Goal: Information Seeking & Learning: Learn about a topic

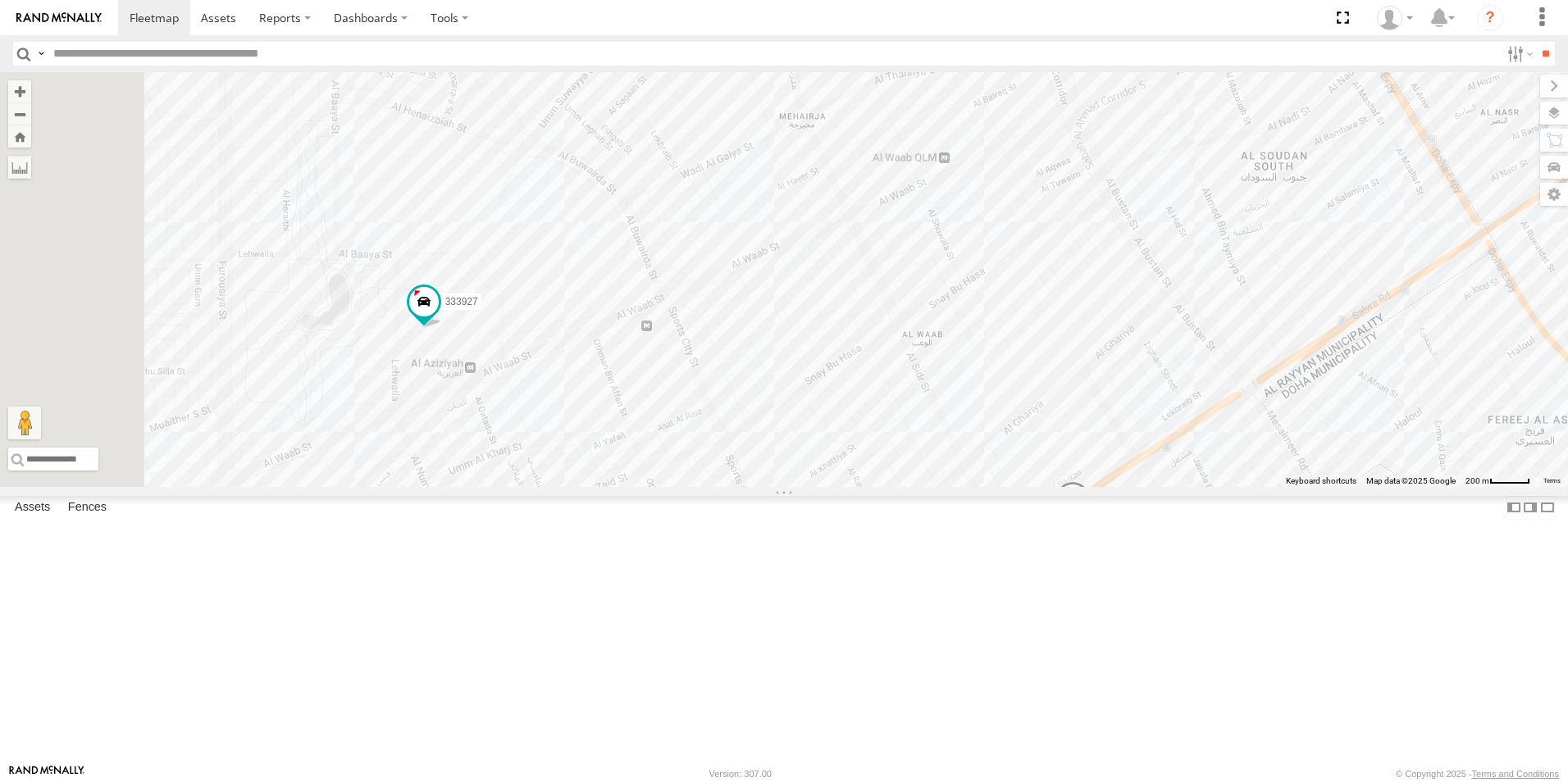
drag, startPoint x: 504, startPoint y: 522, endPoint x: 722, endPoint y: 465, distance: 225.3
click at [711, 472] on div "41827 333927 155180- Salman 179231 180432" at bounding box center [784, 279] width 1568 height 415
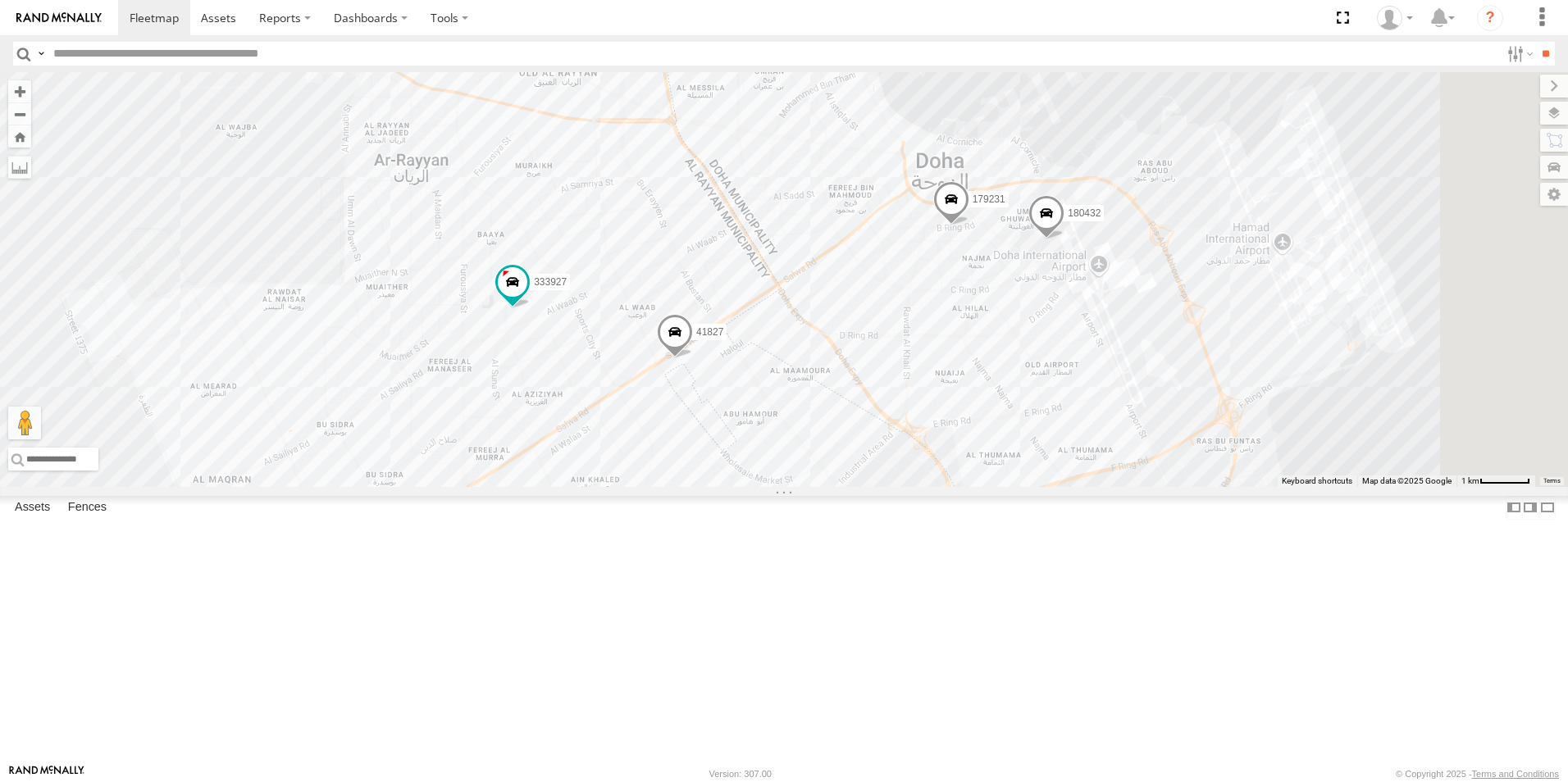
drag, startPoint x: 1357, startPoint y: 389, endPoint x: 1099, endPoint y: 346, distance: 261.6
click at [1099, 346] on div "41827 333927 155180- Salman 179231 180432" at bounding box center [784, 279] width 1568 height 415
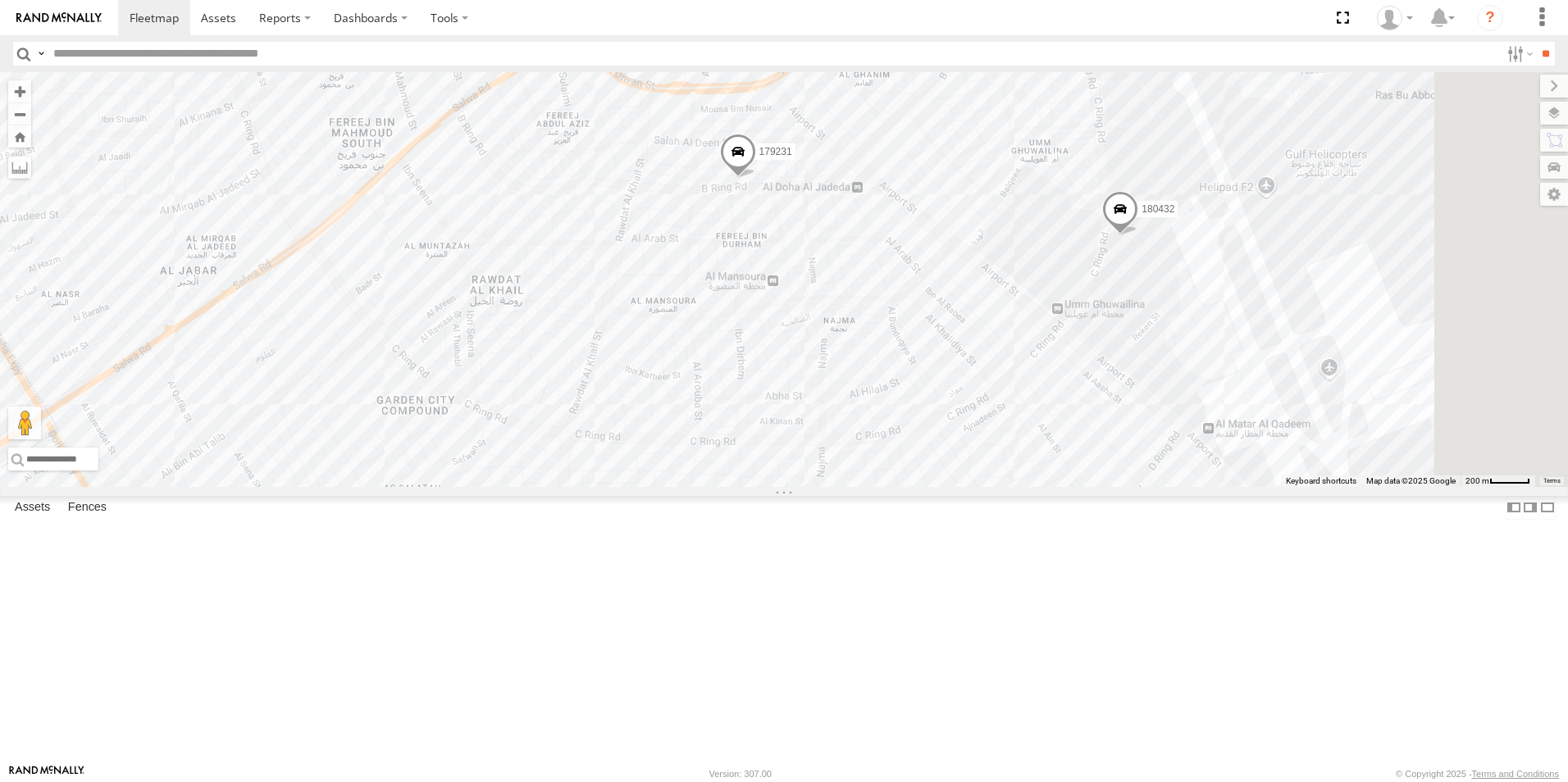
drag, startPoint x: 1312, startPoint y: 396, endPoint x: 1106, endPoint y: 366, distance: 208.2
click at [1106, 366] on div "41827 333927 155180- Salman 179231 180432" at bounding box center [784, 279] width 1568 height 415
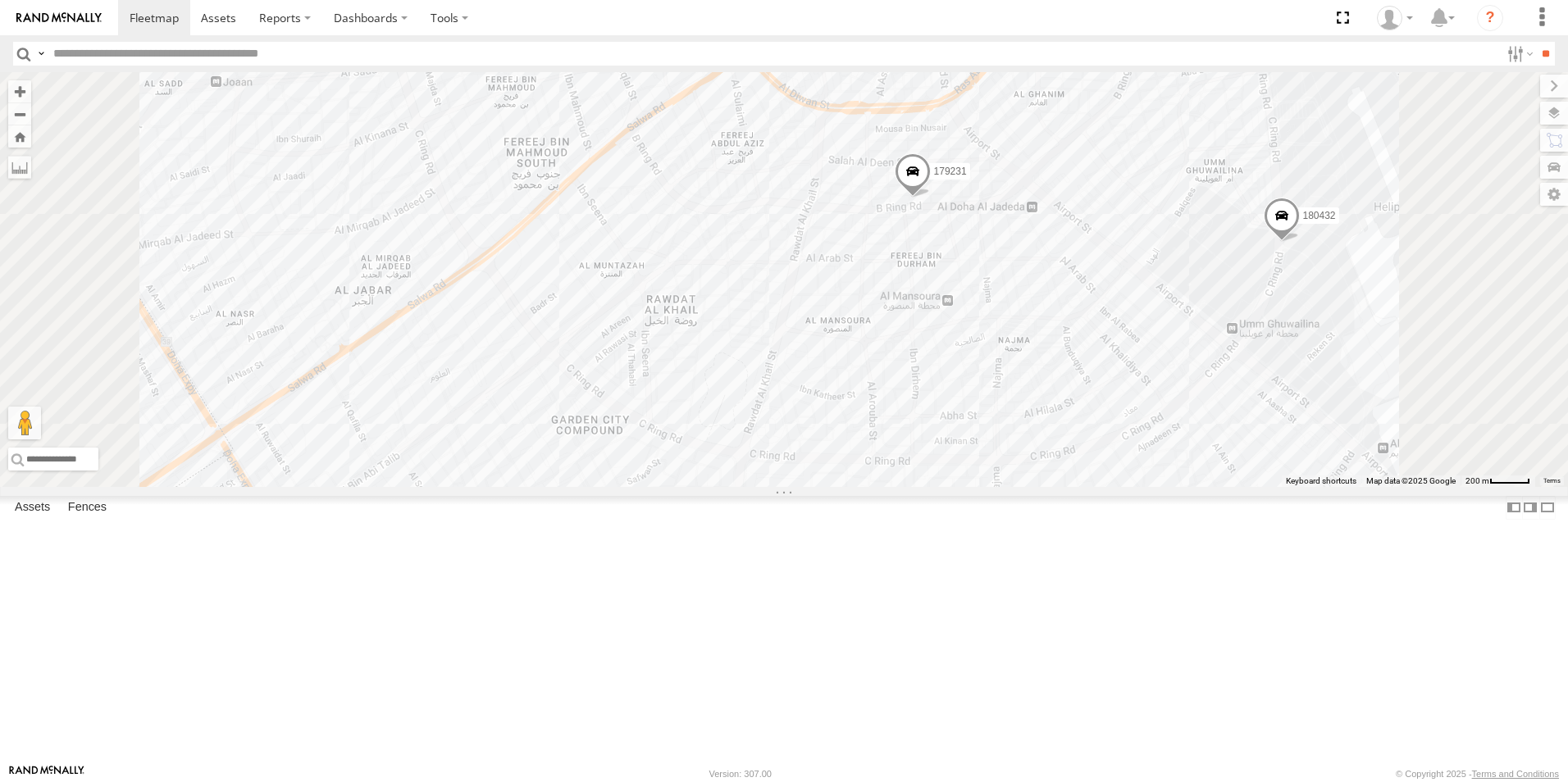
drag, startPoint x: 1017, startPoint y: 241, endPoint x: 1024, endPoint y: 352, distance: 111.2
click at [1024, 352] on div "41827 333927 155180- Salman 179231 180432" at bounding box center [784, 279] width 1568 height 415
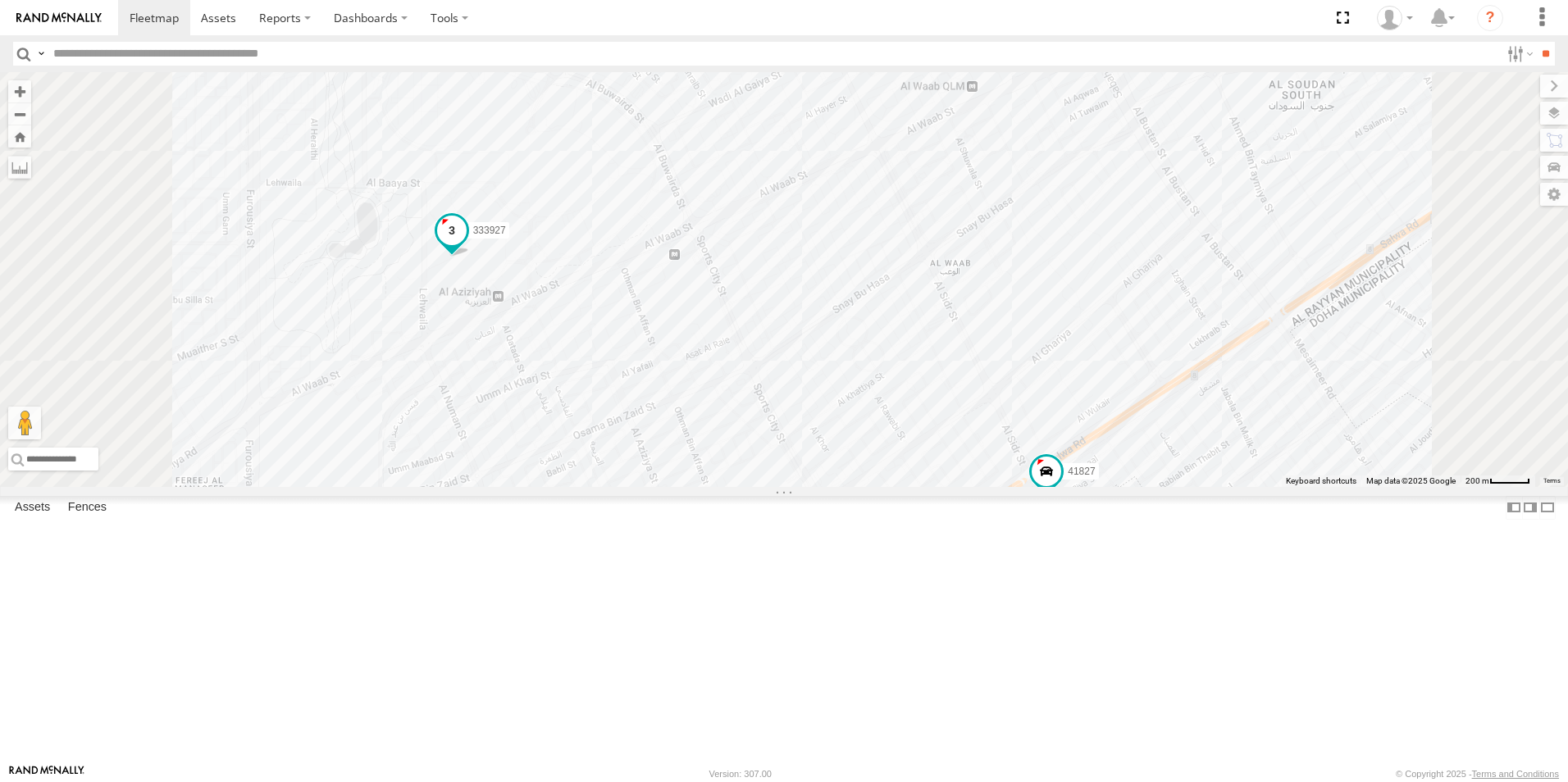
click at [467, 245] on span at bounding box center [452, 230] width 29 height 29
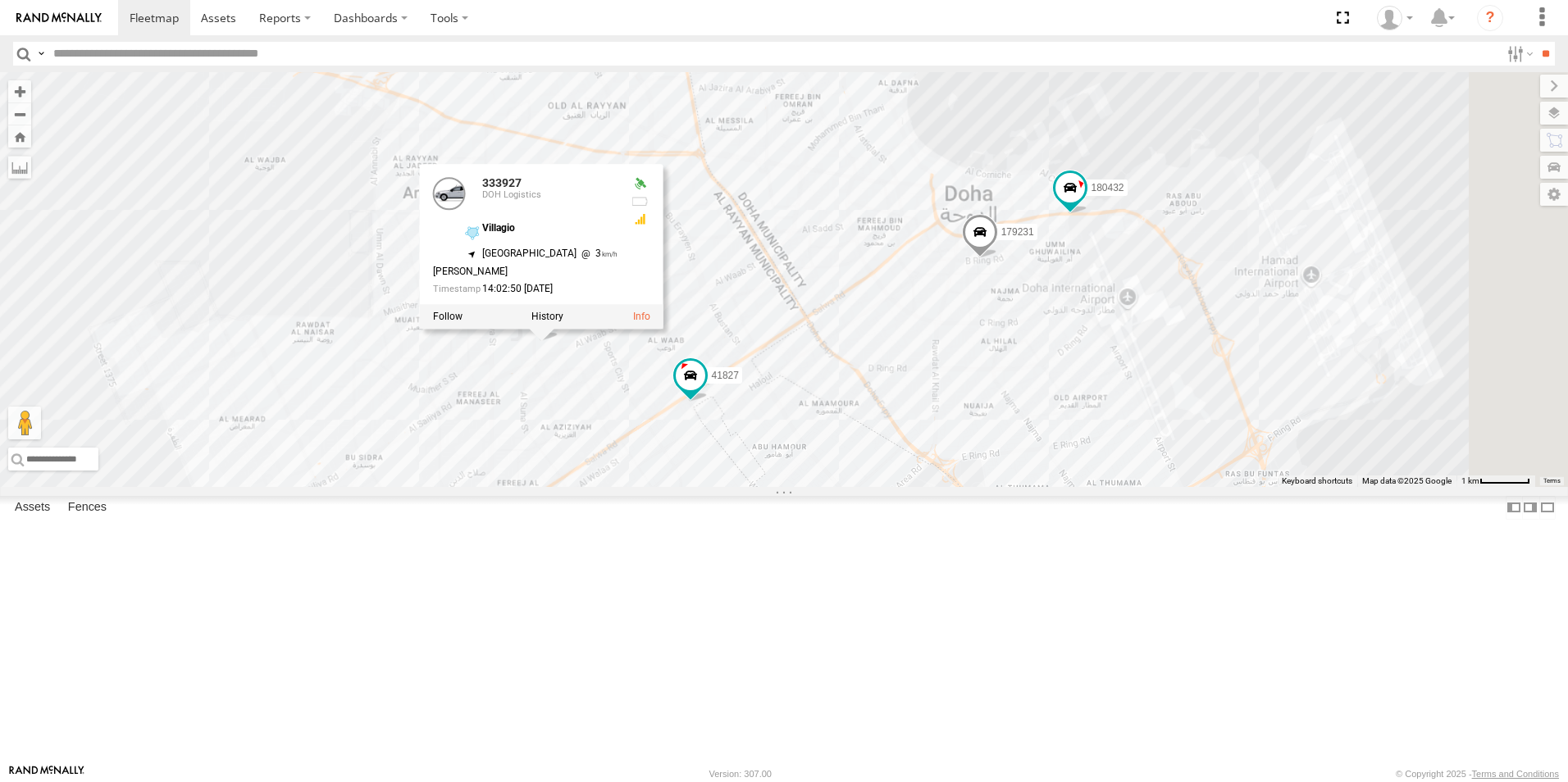
click at [787, 487] on div "41827 179231 333927 180432 155180- Salman 333927 DOH Logistics Villagio 25.2595…" at bounding box center [784, 279] width 1568 height 415
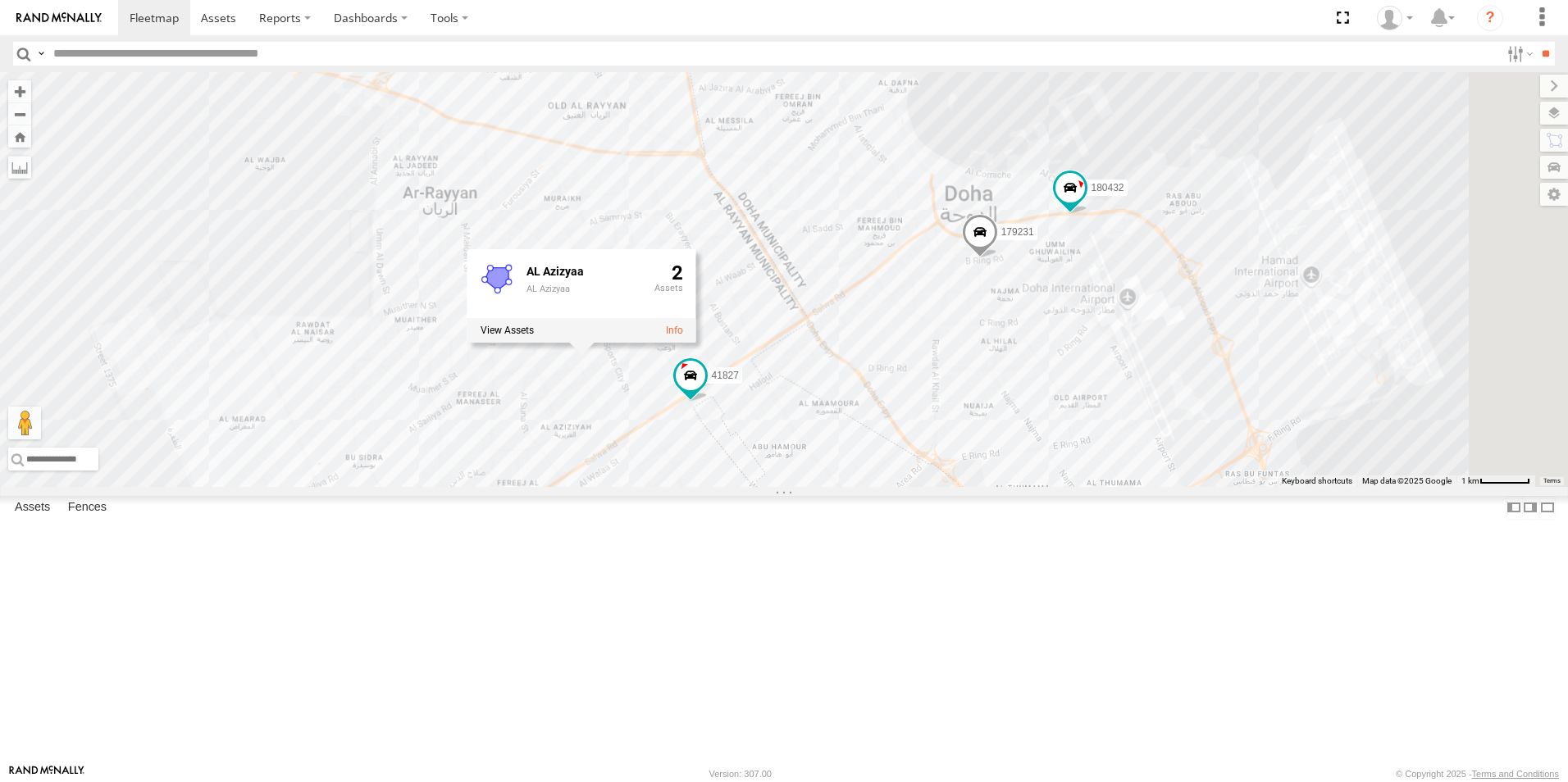
click at [1112, 460] on div "41827 179231 333927 180432 155180- Salman AL Azizyaa AL Azizyaa 2" at bounding box center [784, 279] width 1568 height 415
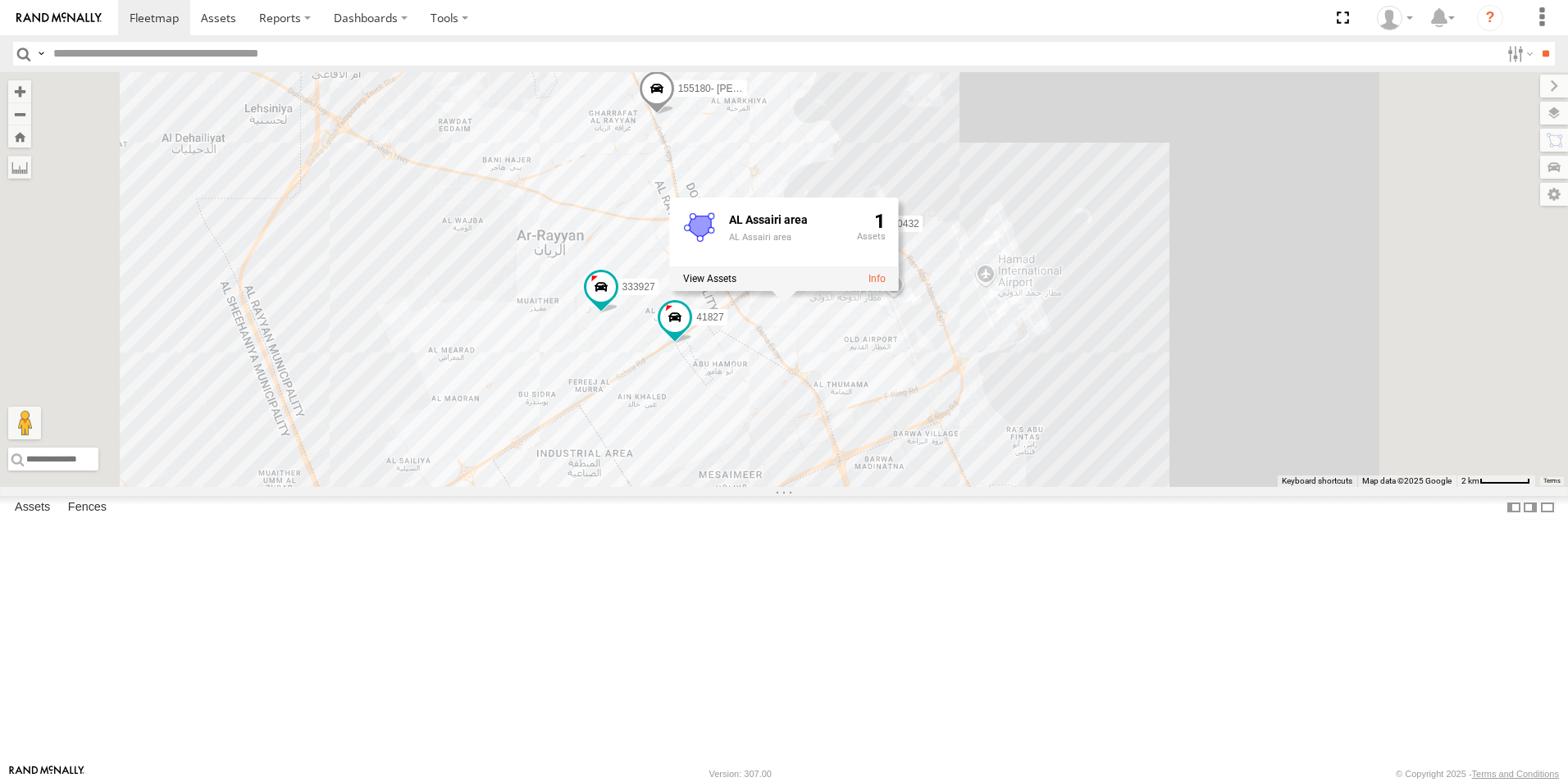
click at [675, 115] on span at bounding box center [657, 93] width 36 height 44
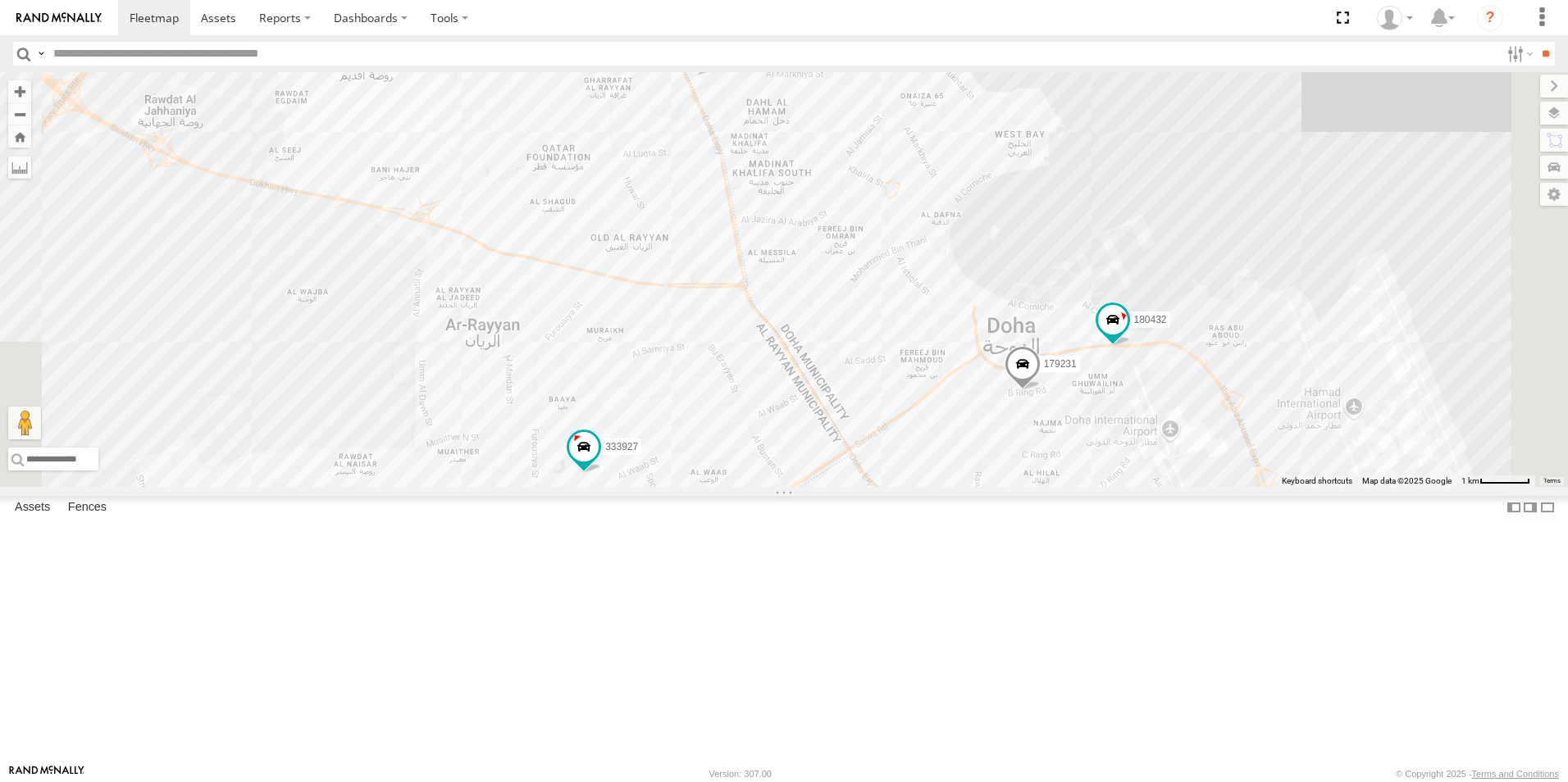
drag, startPoint x: 920, startPoint y: 113, endPoint x: 907, endPoint y: 163, distance: 51.7
drag, startPoint x: 907, startPoint y: 163, endPoint x: 883, endPoint y: 116, distance: 52.8
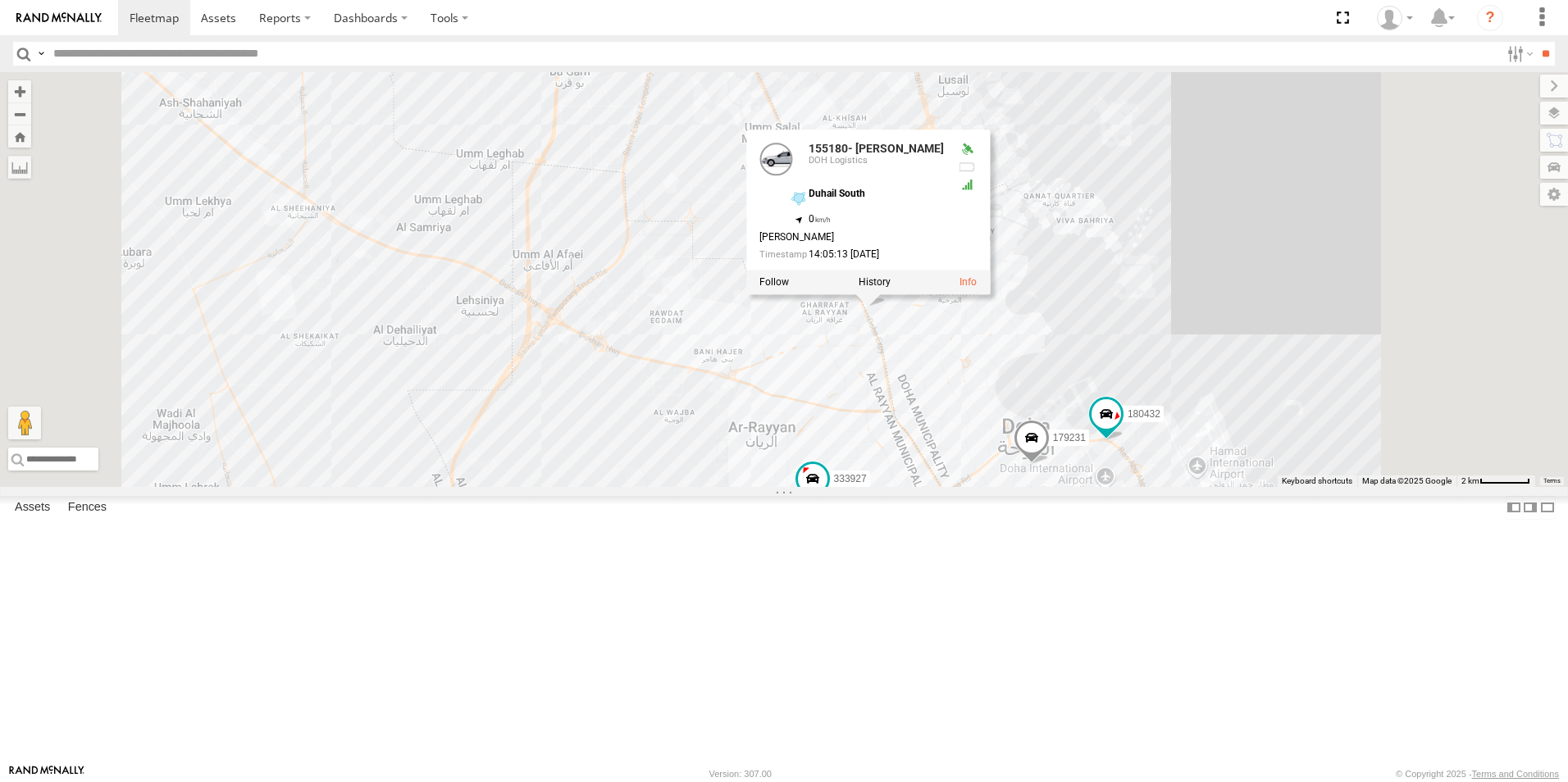
click at [1121, 475] on div "41827 179231 333927 180432 155180- Salman 155180- Salman DOH Logistics Duhail S…" at bounding box center [784, 279] width 1568 height 415
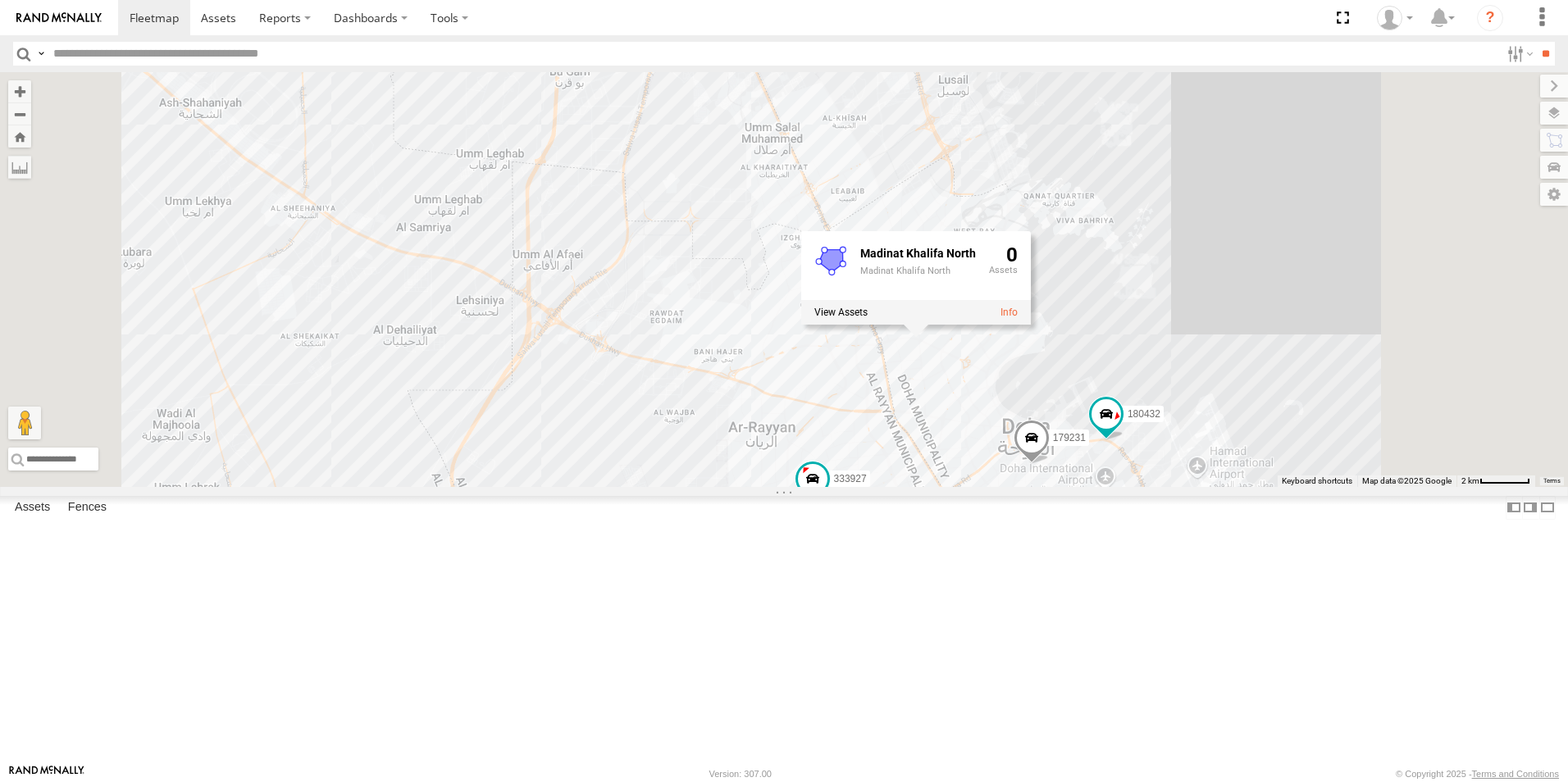
click at [1415, 365] on div "41827 179231 333927 180432 155180- Salman Madinat Khalifa North Madinat Khalifa…" at bounding box center [784, 279] width 1568 height 415
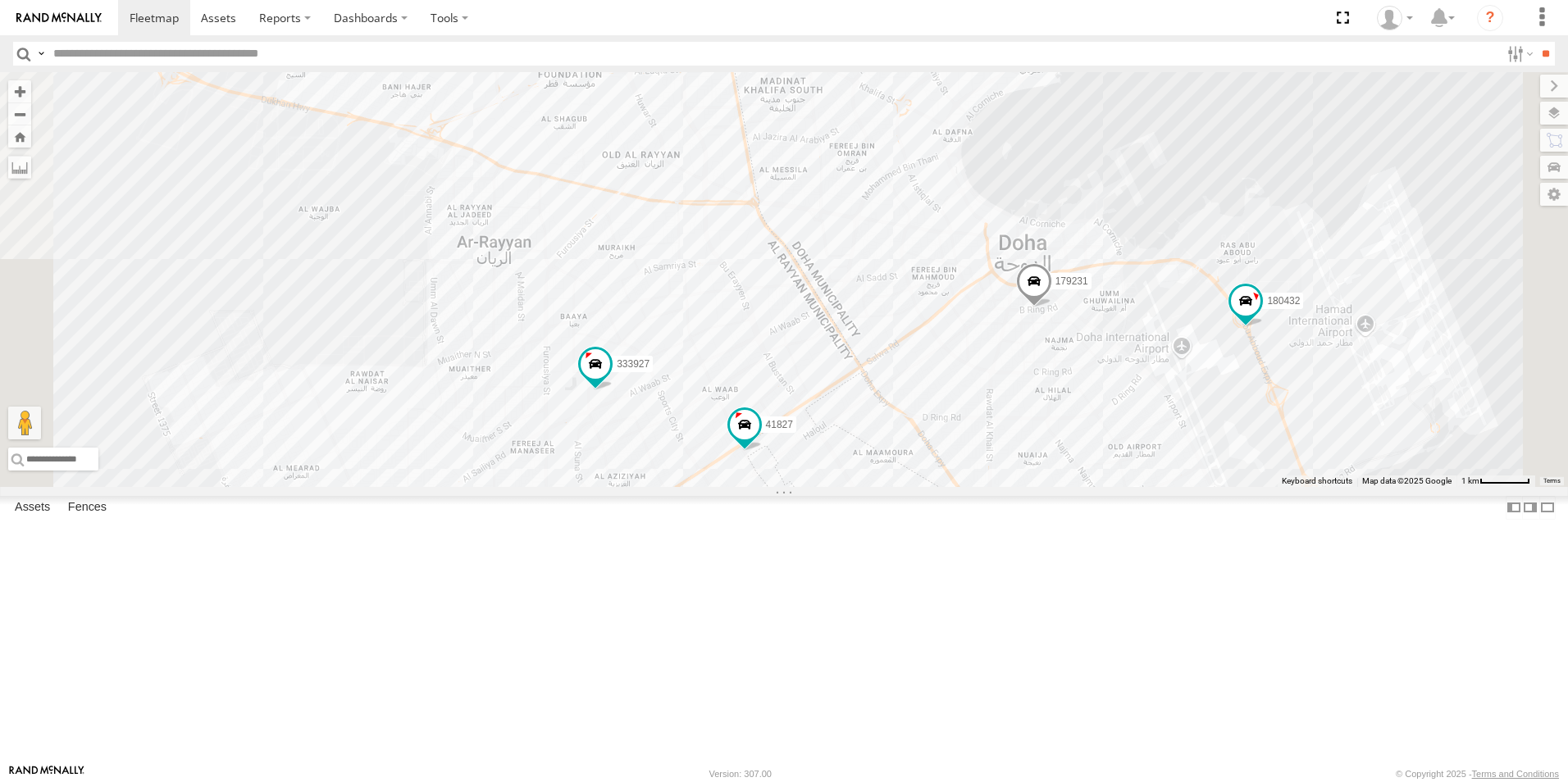
drag, startPoint x: 1128, startPoint y: 445, endPoint x: 1033, endPoint y: 153, distance: 307.1
click at [1033, 153] on div "41827 179231 333927 180432 155180- Salman" at bounding box center [784, 279] width 1568 height 415
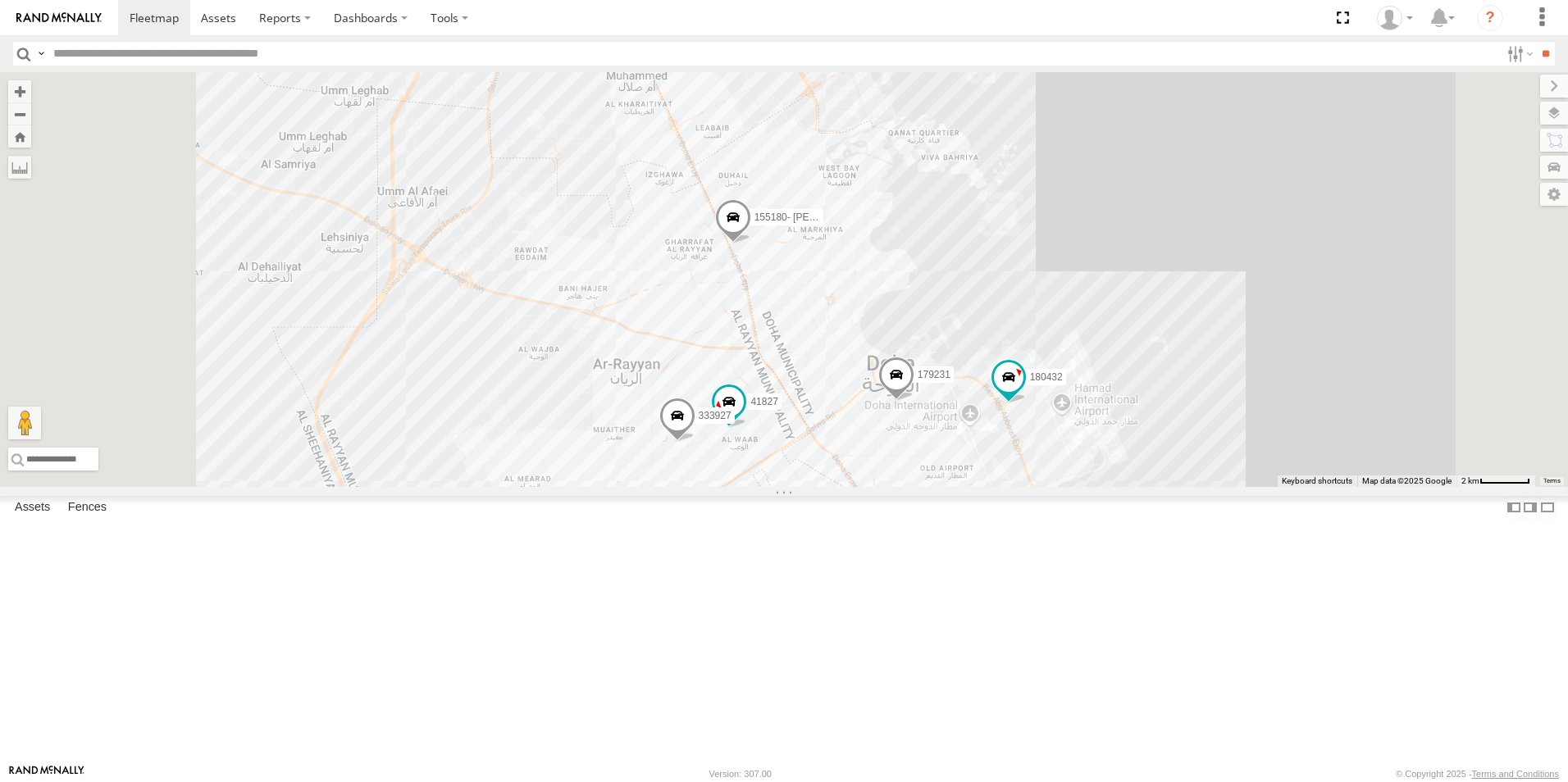
click at [1449, 384] on div "41827 333927 179231 155180- Salman 180432" at bounding box center [784, 279] width 1568 height 415
click at [696, 442] on span at bounding box center [677, 419] width 36 height 44
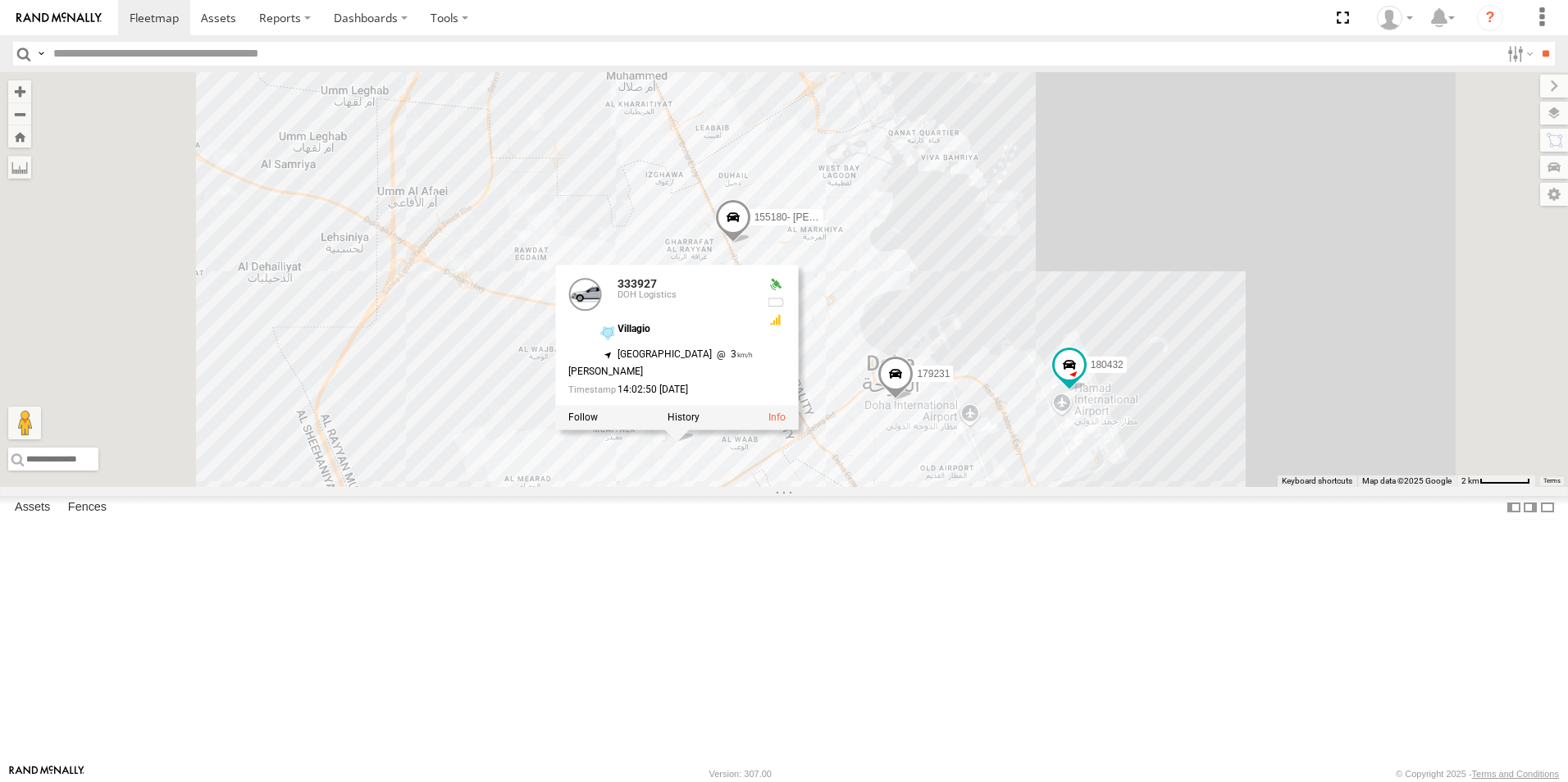
click at [1000, 487] on div "41827 333927 179231 155180- Salman 180432 333927 DOH Logistics Villagio 25.2595…" at bounding box center [784, 279] width 1568 height 415
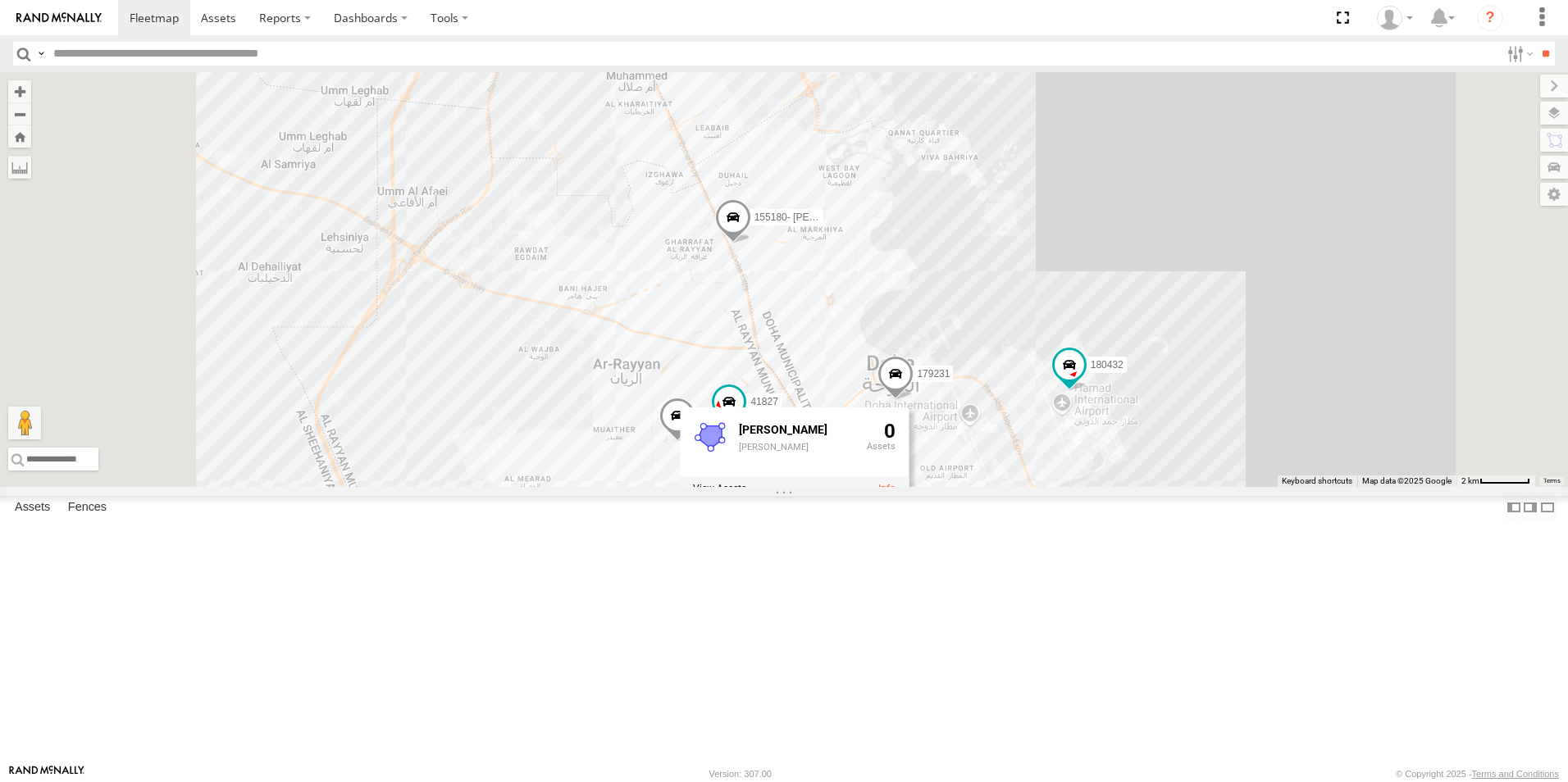
click at [1453, 487] on div "41827 333927 179231 155180- Salman 180432 Abu Hamour Abu Hamour 0" at bounding box center [784, 279] width 1568 height 415
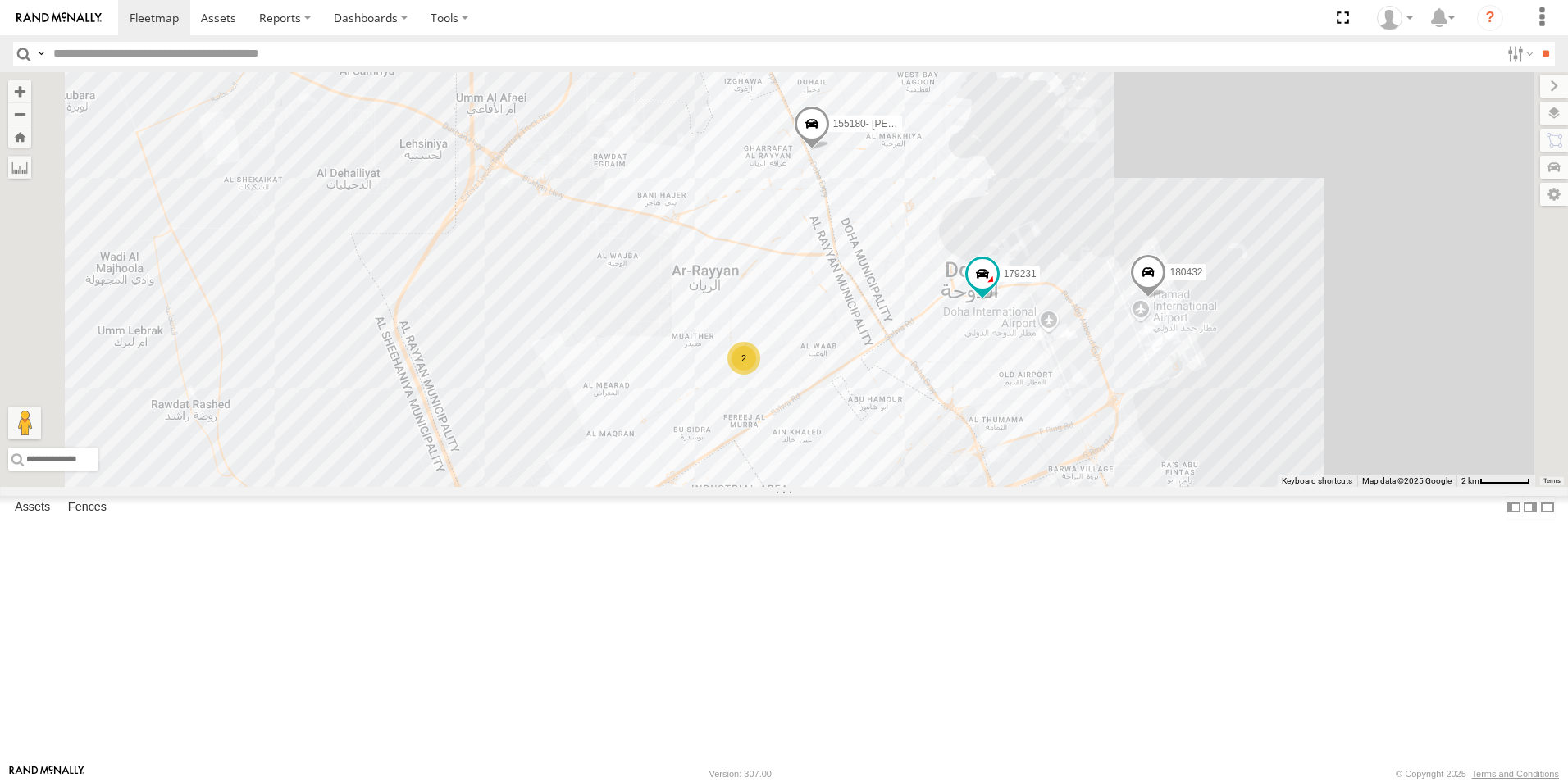
drag, startPoint x: 1028, startPoint y: 565, endPoint x: 1066, endPoint y: 516, distance: 62.0
click at [1066, 487] on div "179231 155180- Salman 180432 2" at bounding box center [784, 279] width 1568 height 415
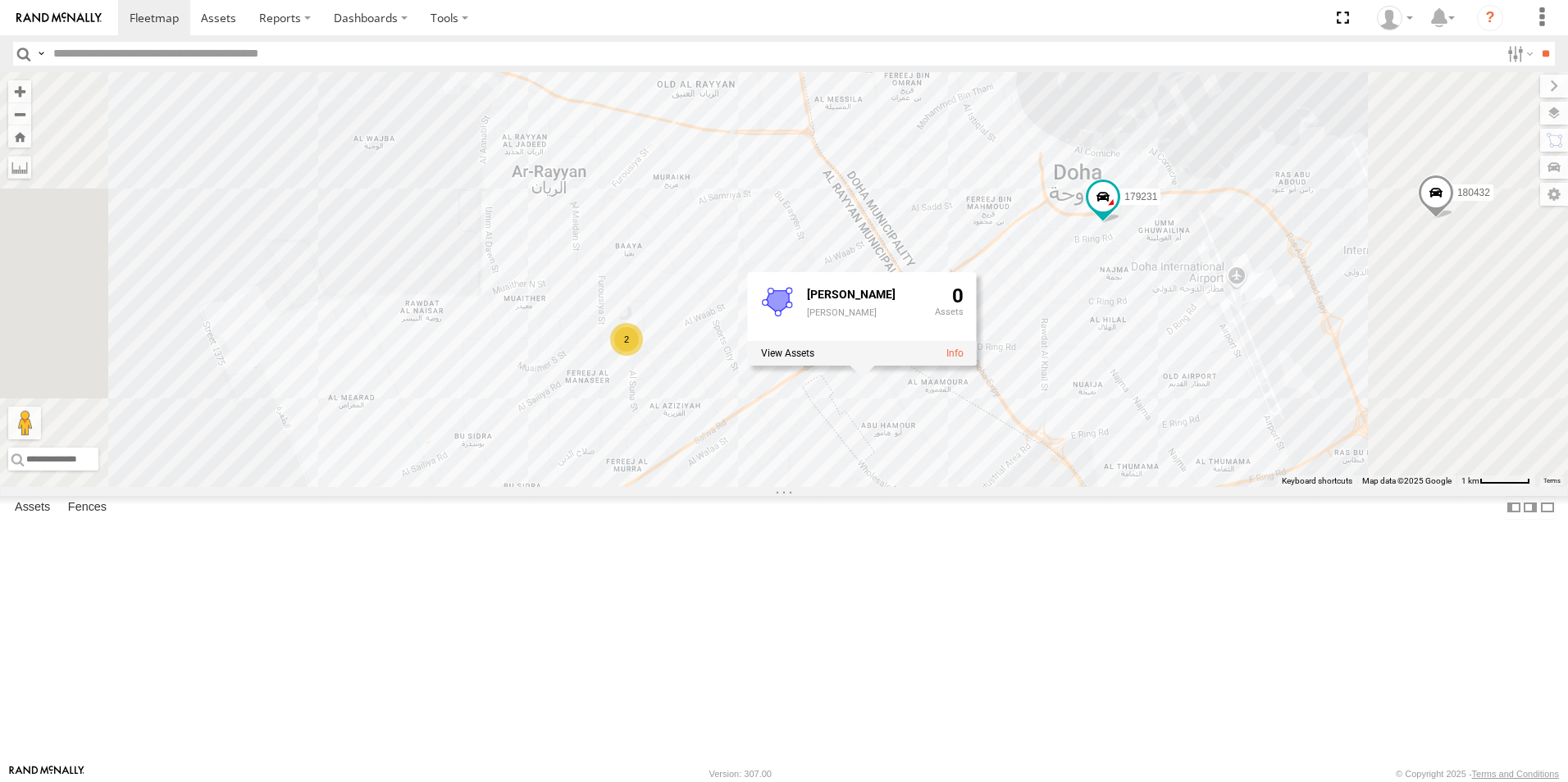
click at [1157, 487] on div "179231 155180- Salman 180432 2 Abu Hamour Abu Hamour 0" at bounding box center [784, 279] width 1568 height 415
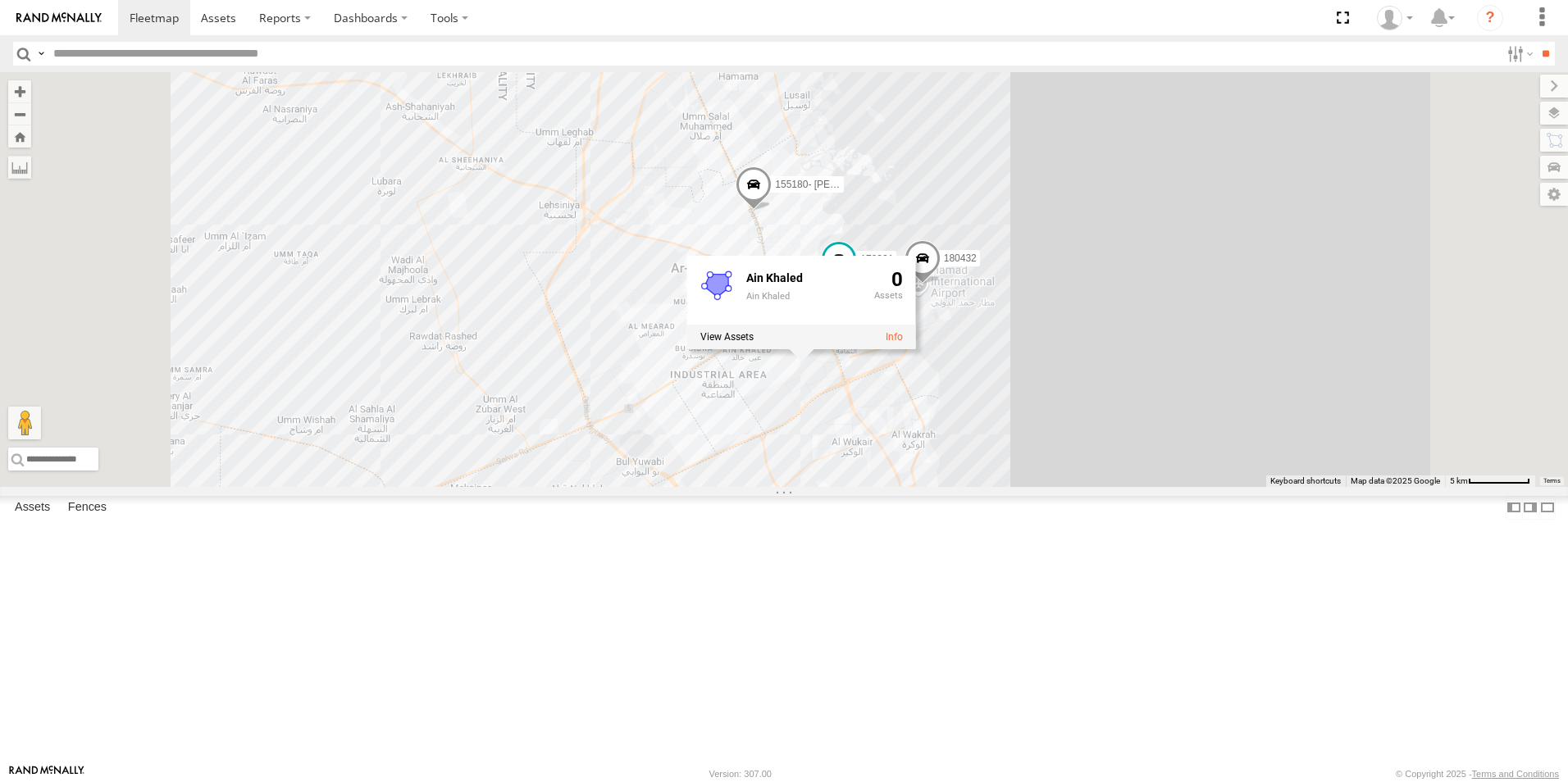
click at [1298, 487] on div "179231 155180- Salman 180432 2 Ain Khaled Ain Khaled 0" at bounding box center [784, 279] width 1568 height 415
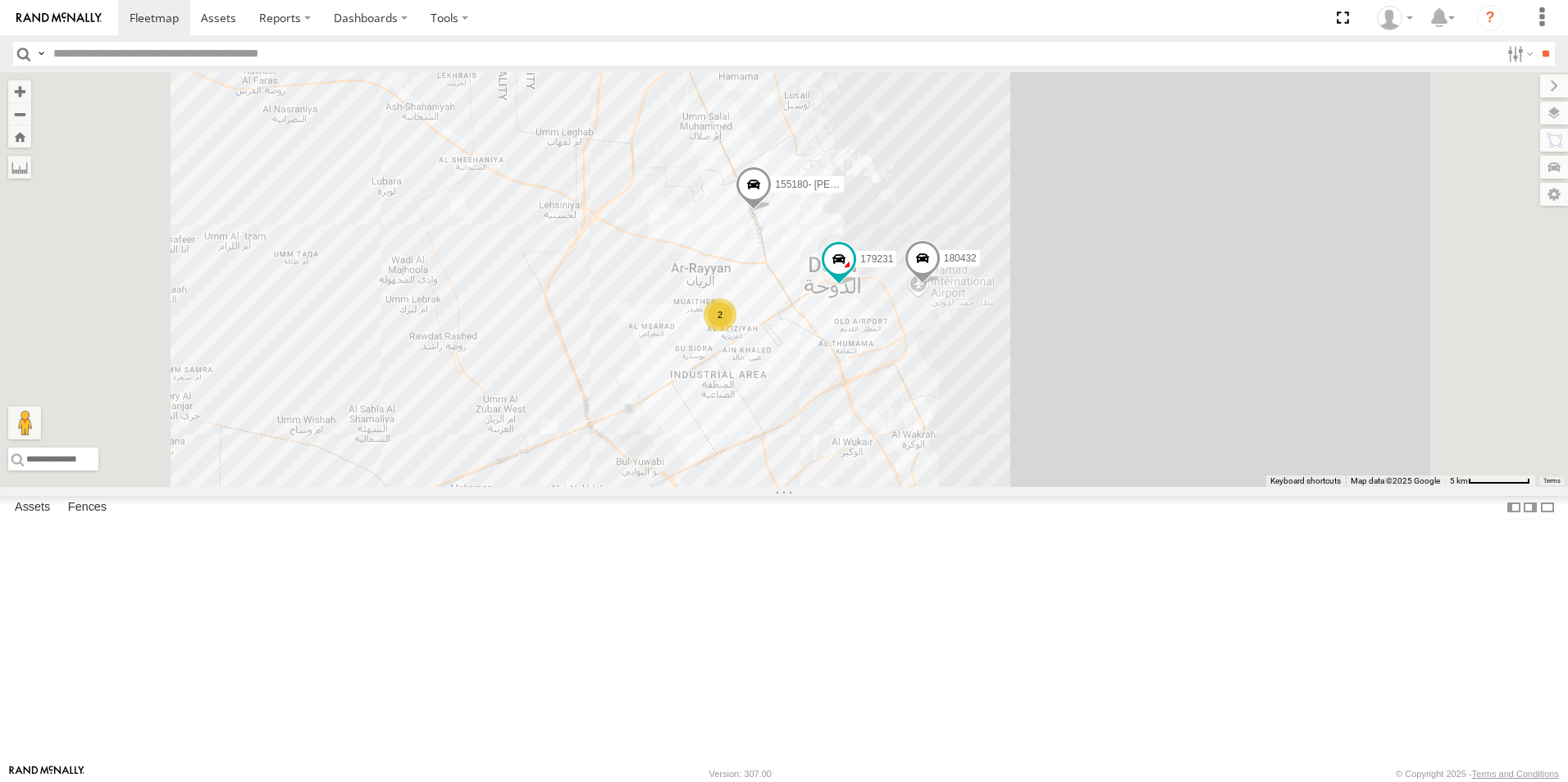
click at [736, 331] on div "2" at bounding box center [720, 315] width 33 height 33
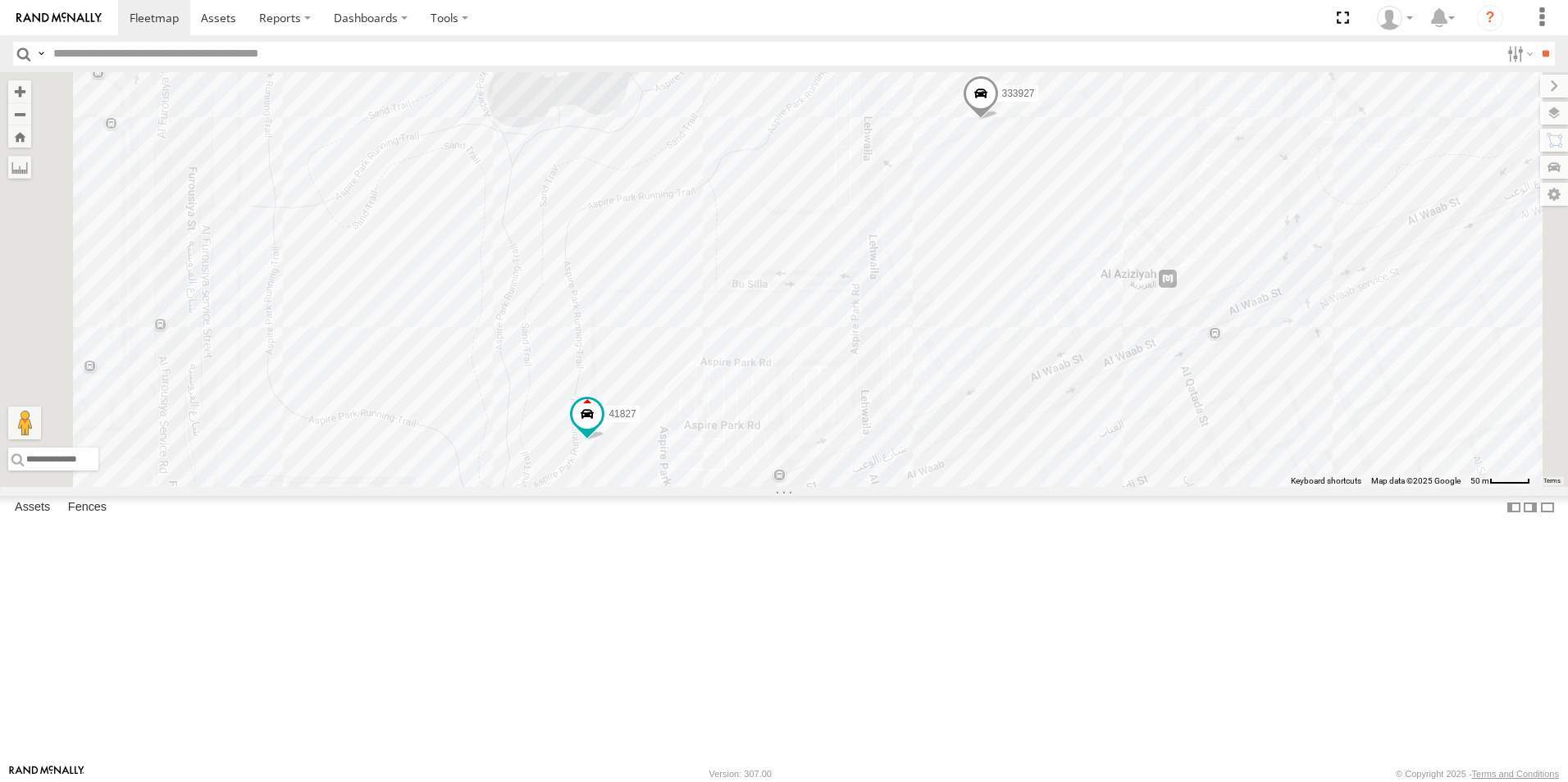
click at [999, 120] on span at bounding box center [981, 98] width 36 height 44
click at [1002, 101] on label at bounding box center [986, 95] width 32 height 11
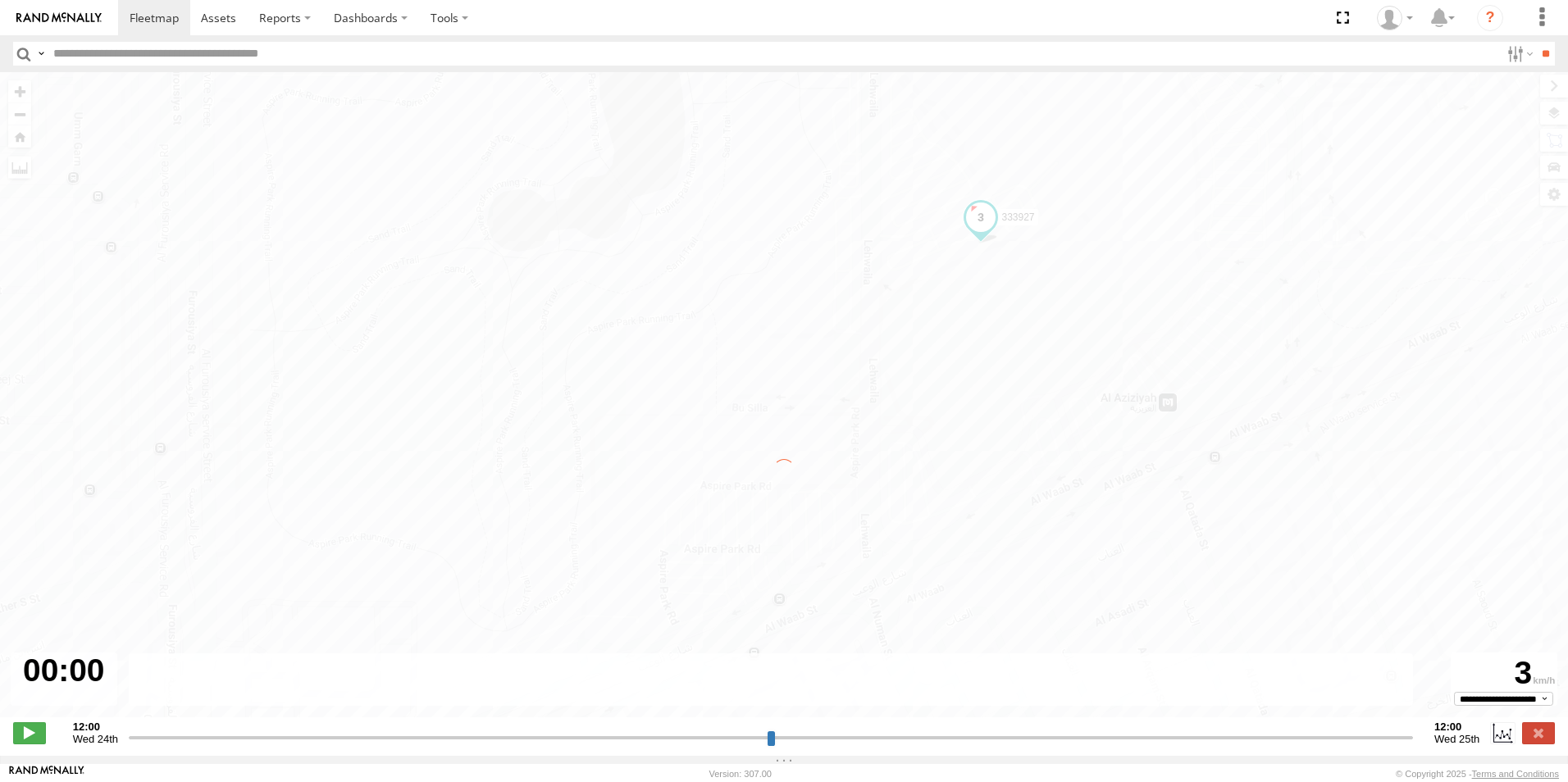
type input "**********"
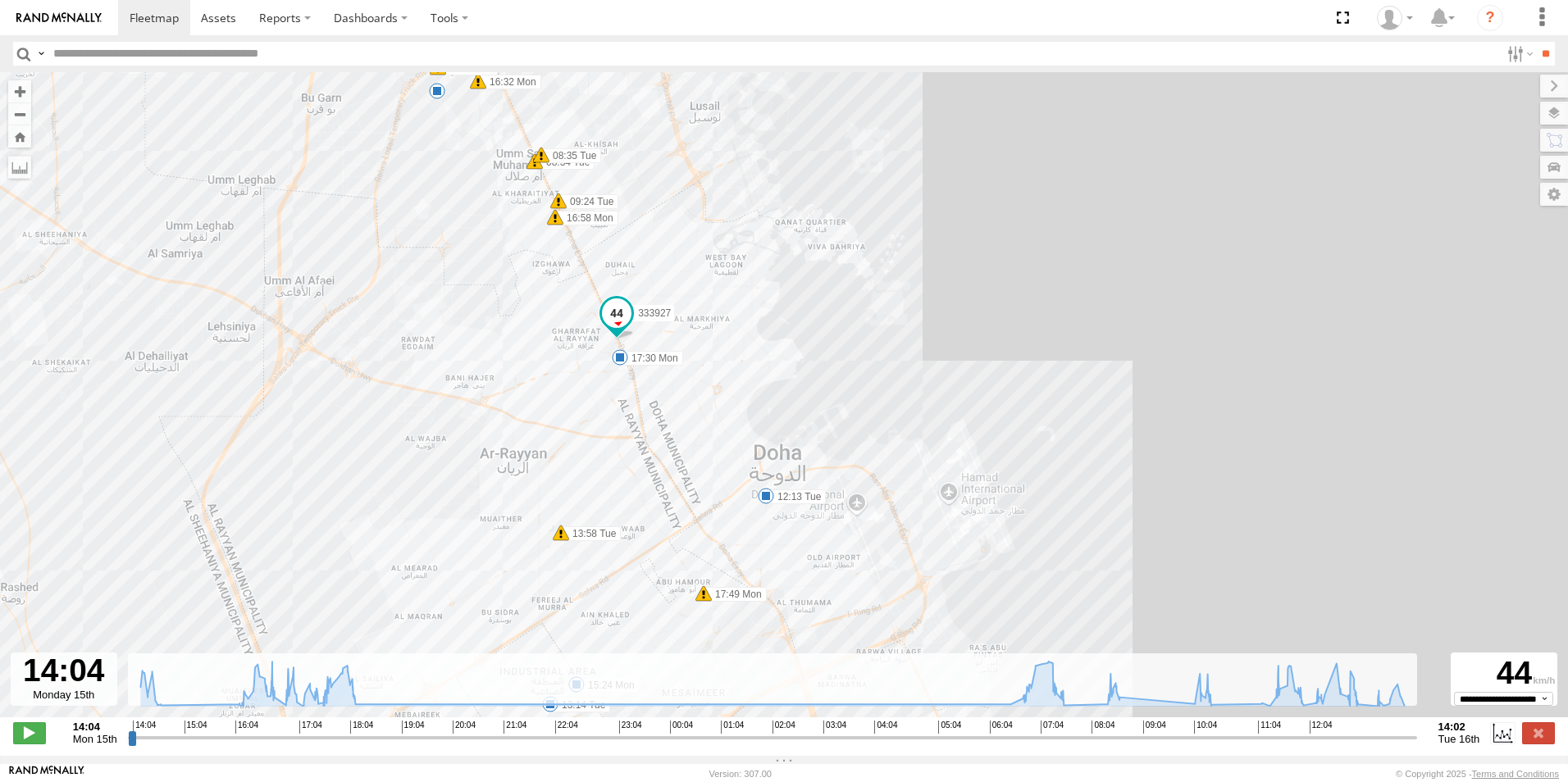
click at [623, 320] on span at bounding box center [617, 313] width 29 height 29
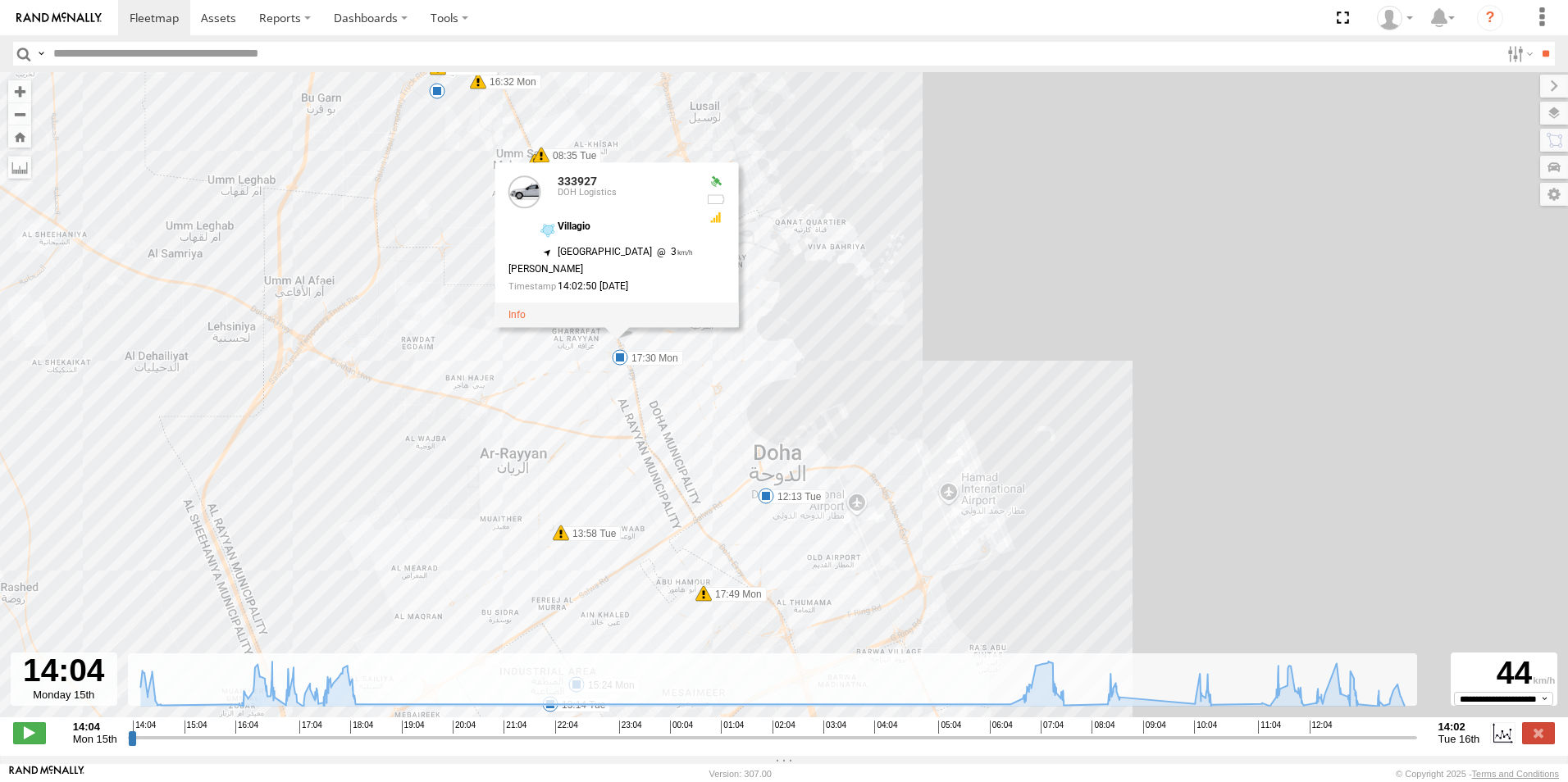
click at [1026, 356] on div "333927 15:02 Mon 15:24 Mon 17:30 Mon 17:49 Mon 18:05 Mon 18:17 Mon 06:50 Tue 12…" at bounding box center [784, 403] width 1568 height 662
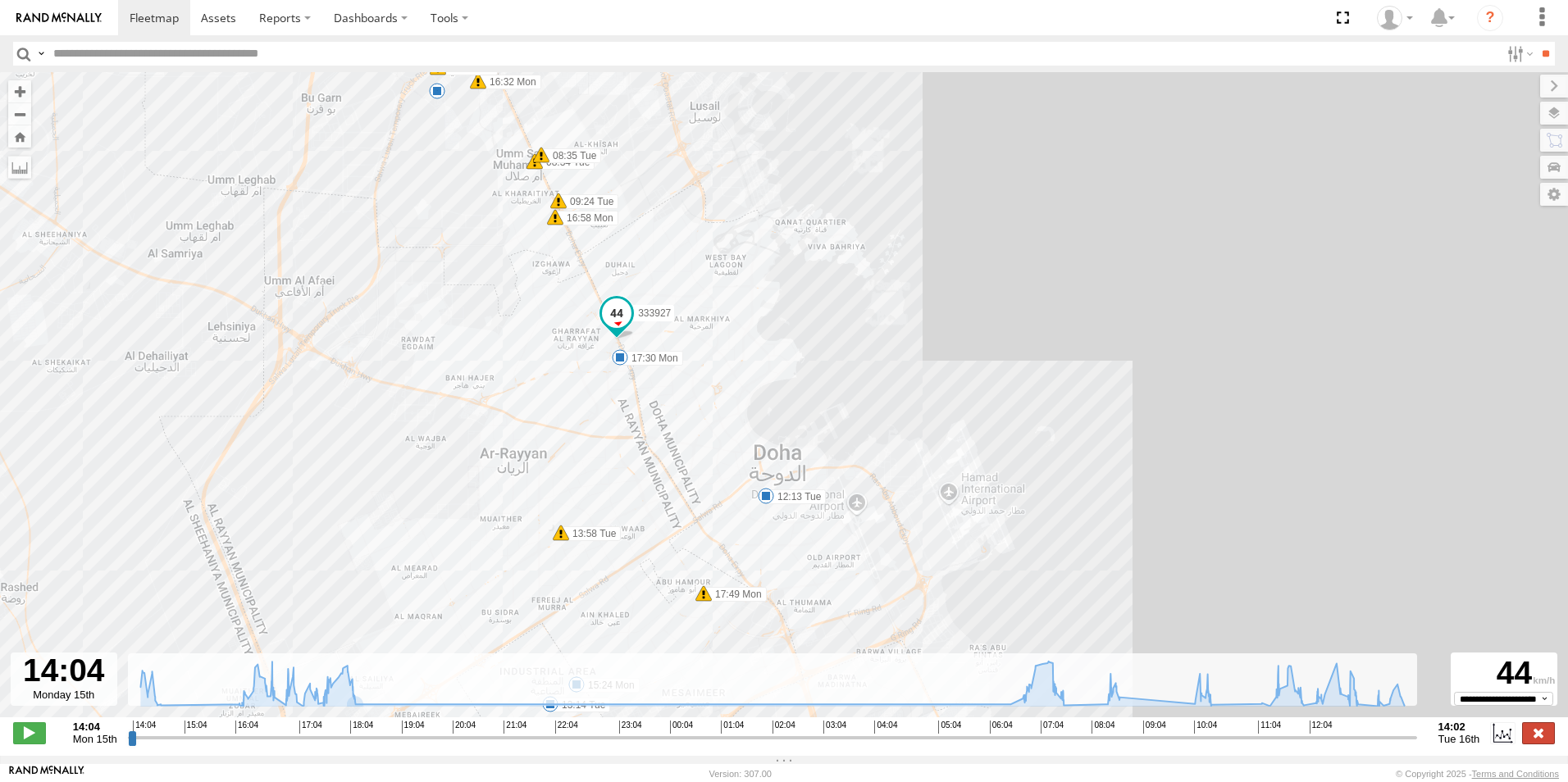
click at [1532, 742] on label at bounding box center [1539, 733] width 33 height 22
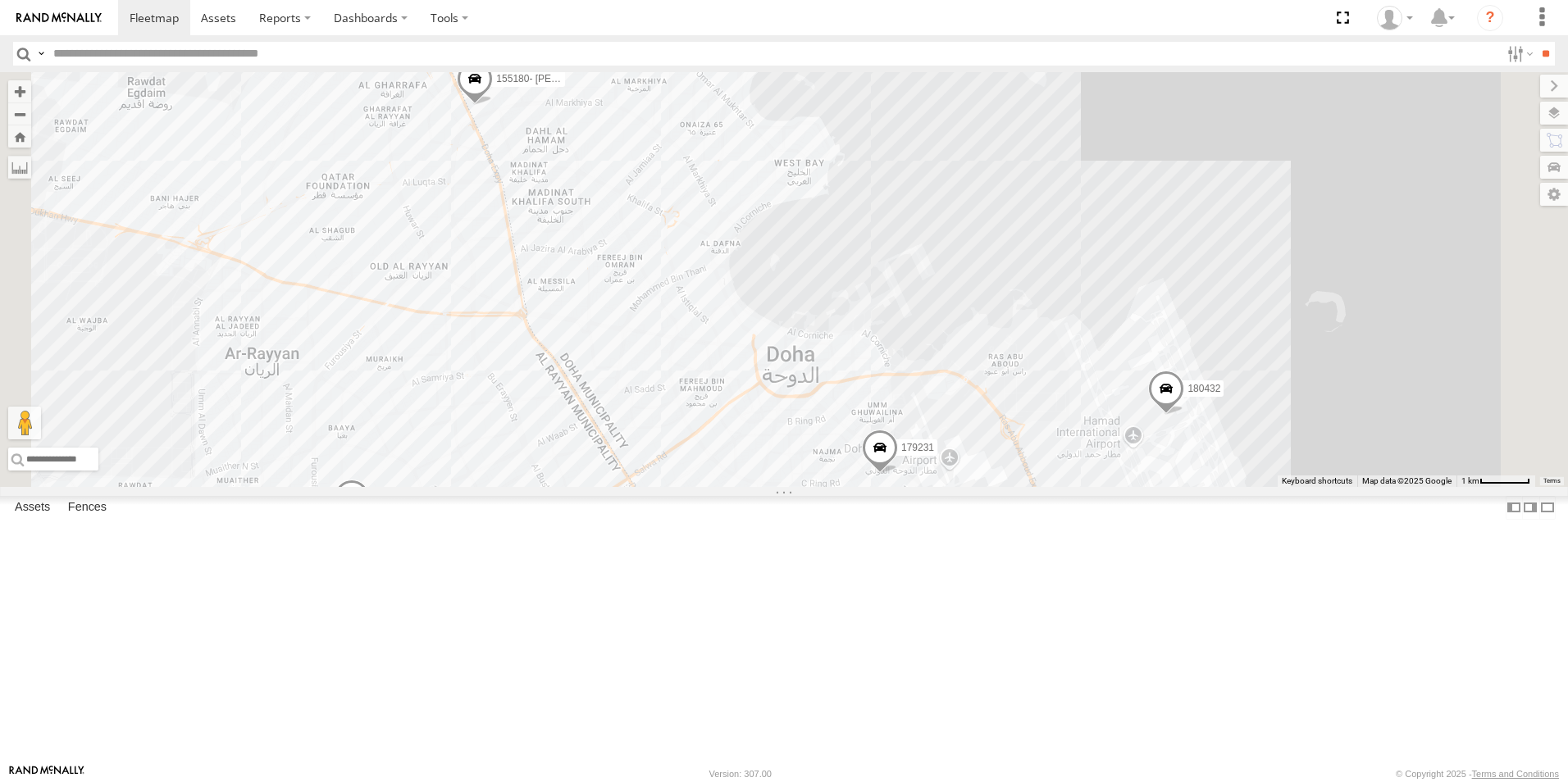
click at [493, 106] on span at bounding box center [475, 83] width 36 height 44
click at [837, 187] on div "41827 179231 180432 333927 155180- Salman 155180- Salman DOH Logistics Duhail S…" at bounding box center [784, 279] width 1568 height 415
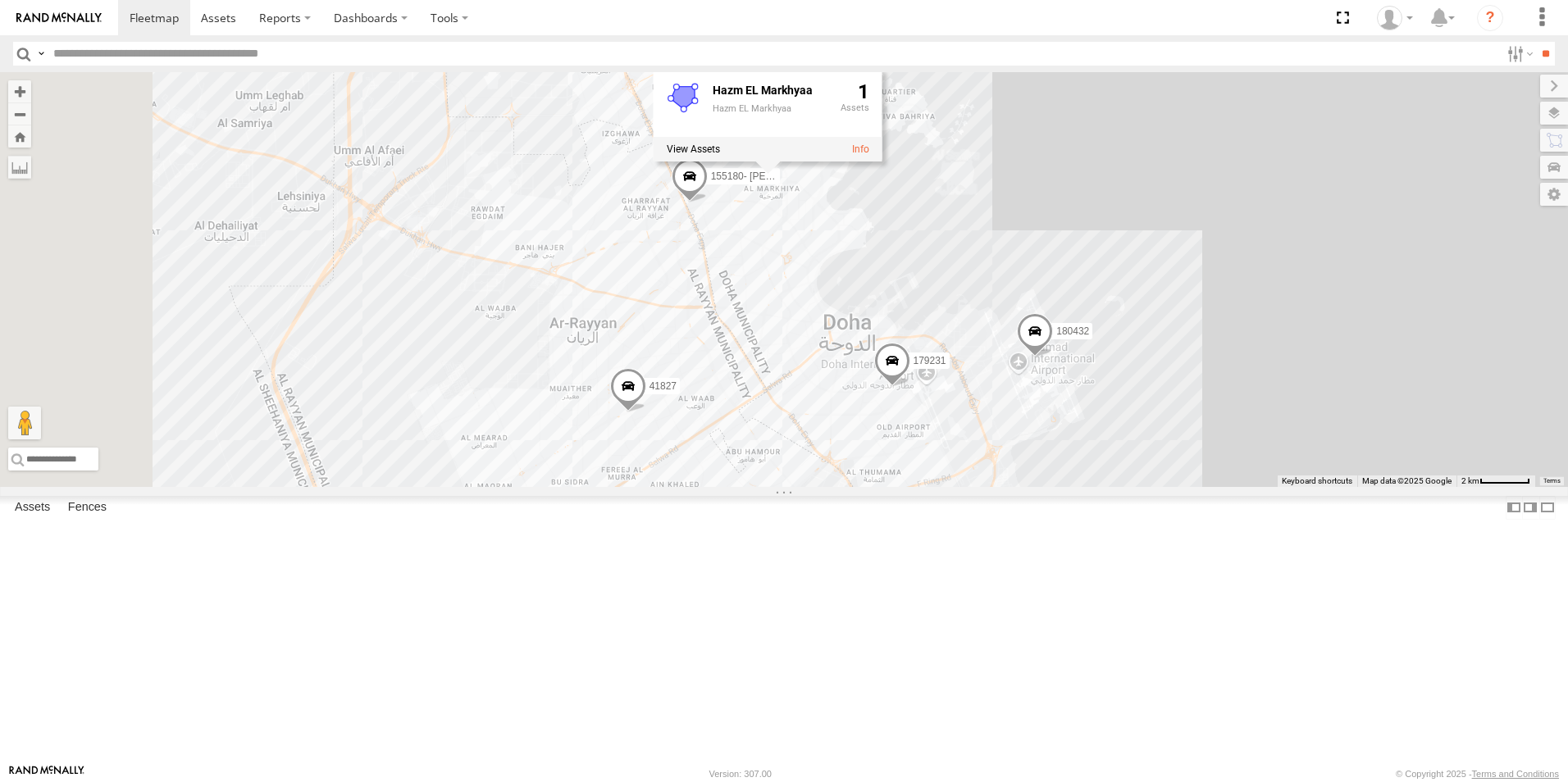
drag, startPoint x: 761, startPoint y: 426, endPoint x: 1073, endPoint y: 605, distance: 359.7
click at [1073, 487] on div "41827 179231 180432 333927 155180- Salman Hazm EL Markhyaa Hazm EL Markhyaa 1" at bounding box center [784, 279] width 1568 height 415
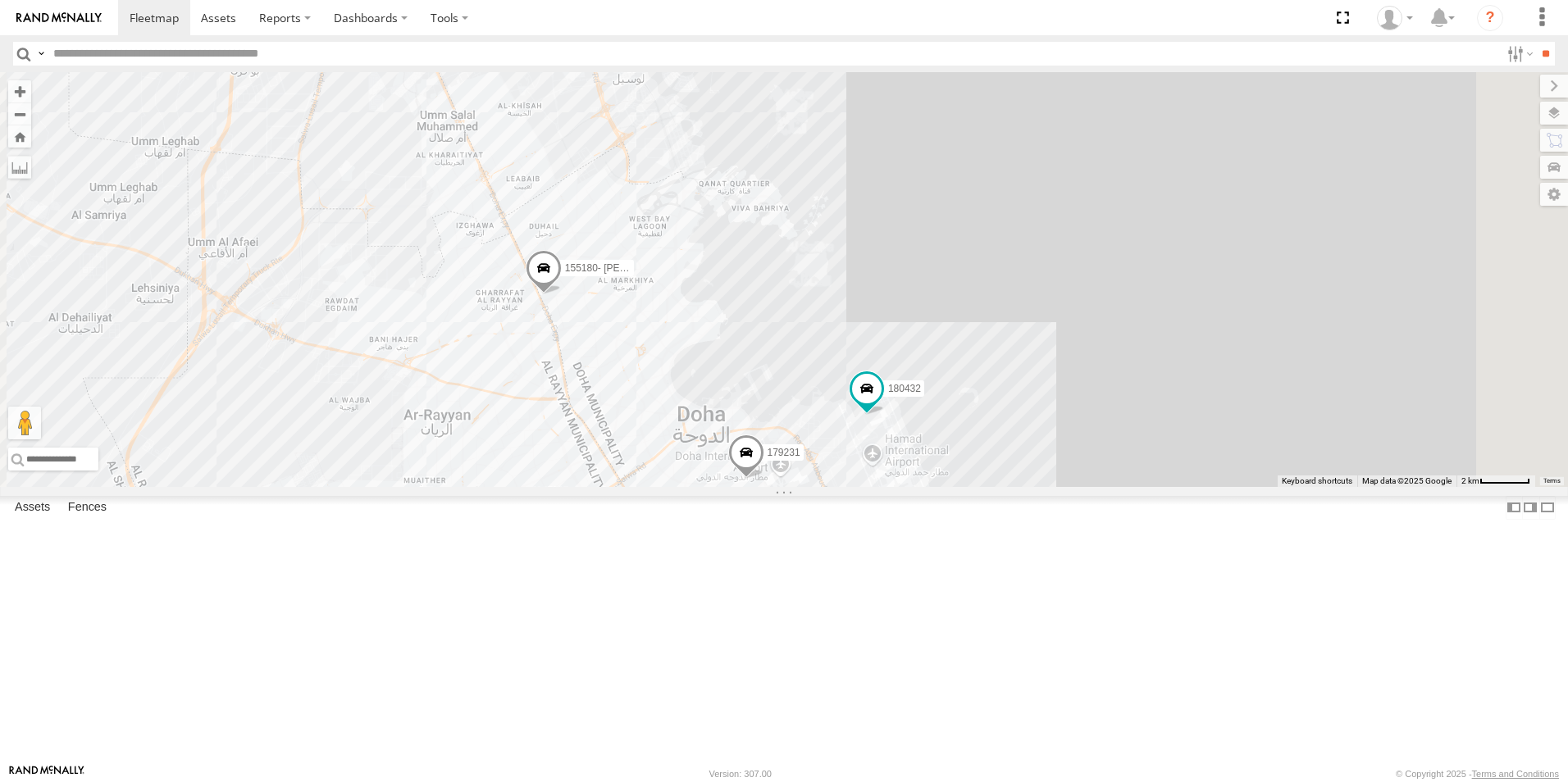
click at [764, 479] on span at bounding box center [747, 456] width 36 height 44
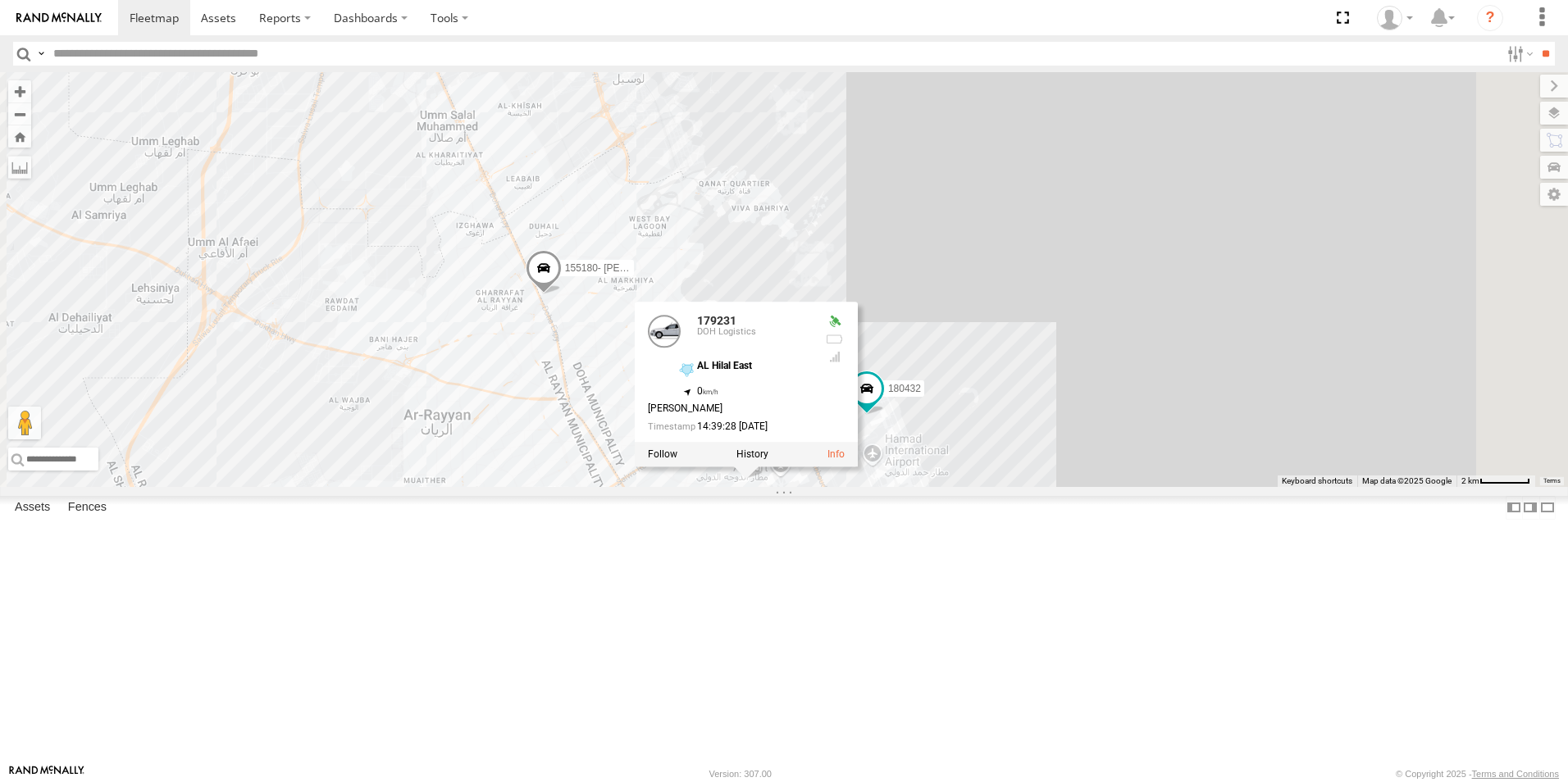
click at [1181, 487] on div "41827 179231 333927 155180- Salman 180432 179231 DOH Logistics AL Hilal East 25…" at bounding box center [784, 279] width 1568 height 415
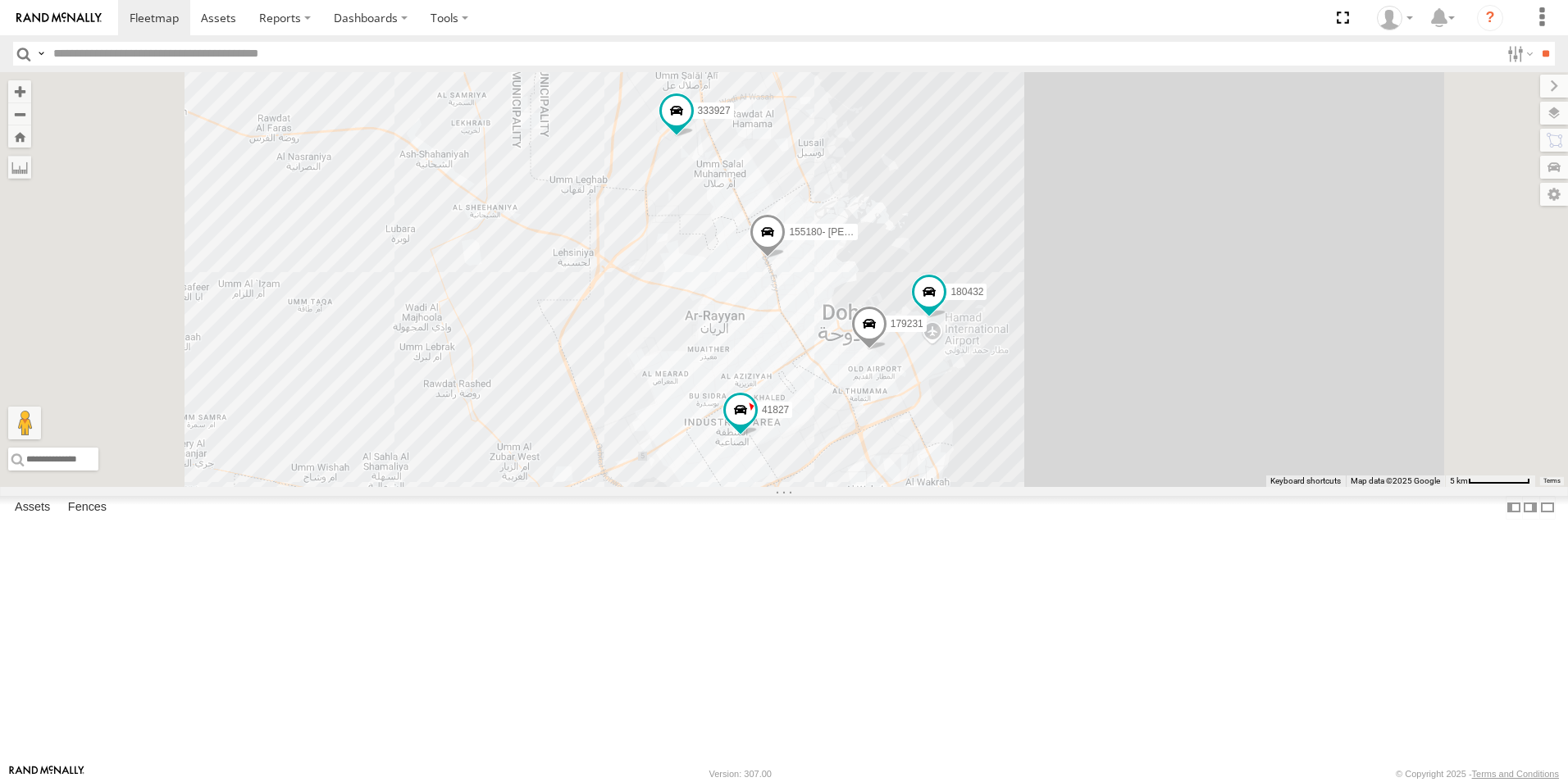
drag, startPoint x: 1323, startPoint y: 551, endPoint x: 1331, endPoint y: 416, distance: 135.2
click at [1331, 416] on div "41827 179231 333927 155180- Salman 180432" at bounding box center [784, 279] width 1568 height 415
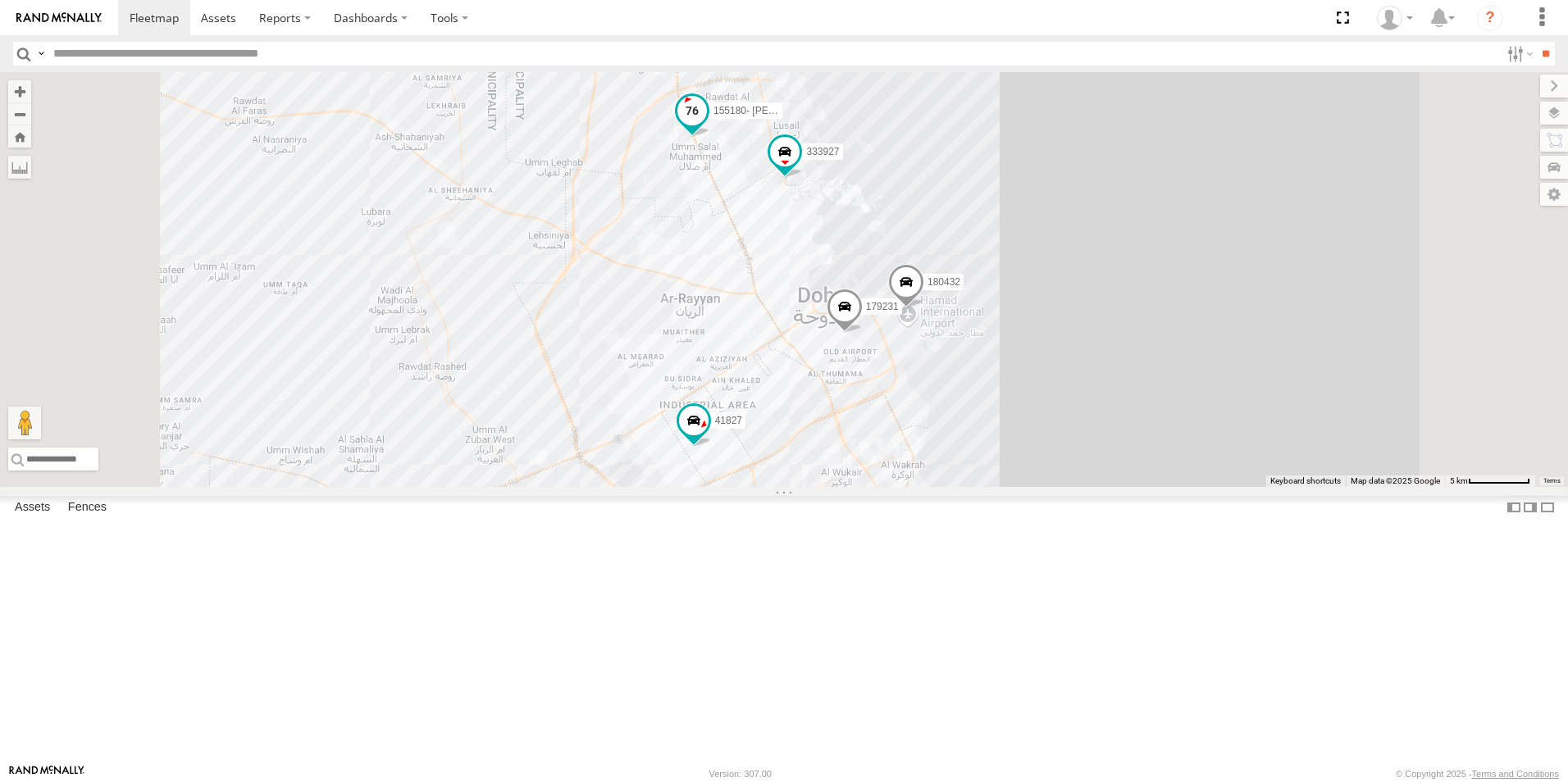
click at [707, 126] on span at bounding box center [692, 112] width 29 height 29
click at [800, 167] on span at bounding box center [785, 152] width 29 height 29
click at [1237, 298] on div "41827 179231 333927 155180- Salman 180432 333927 DOH Logistics طريق الخور الساح…" at bounding box center [784, 279] width 1568 height 415
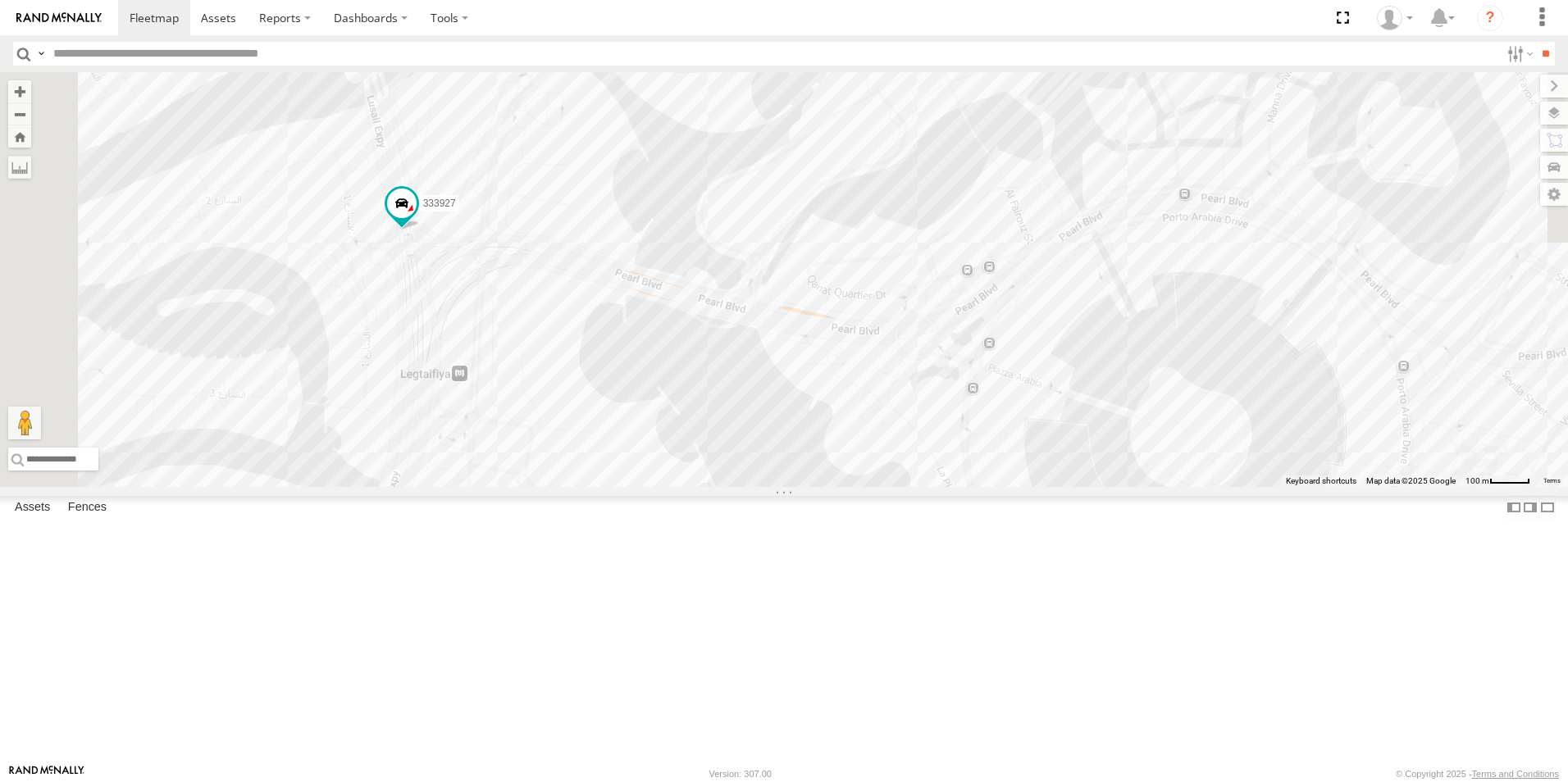
drag, startPoint x: 824, startPoint y: 191, endPoint x: 1296, endPoint y: 780, distance: 754.8
click at [1296, 780] on body at bounding box center [784, 391] width 1568 height 782
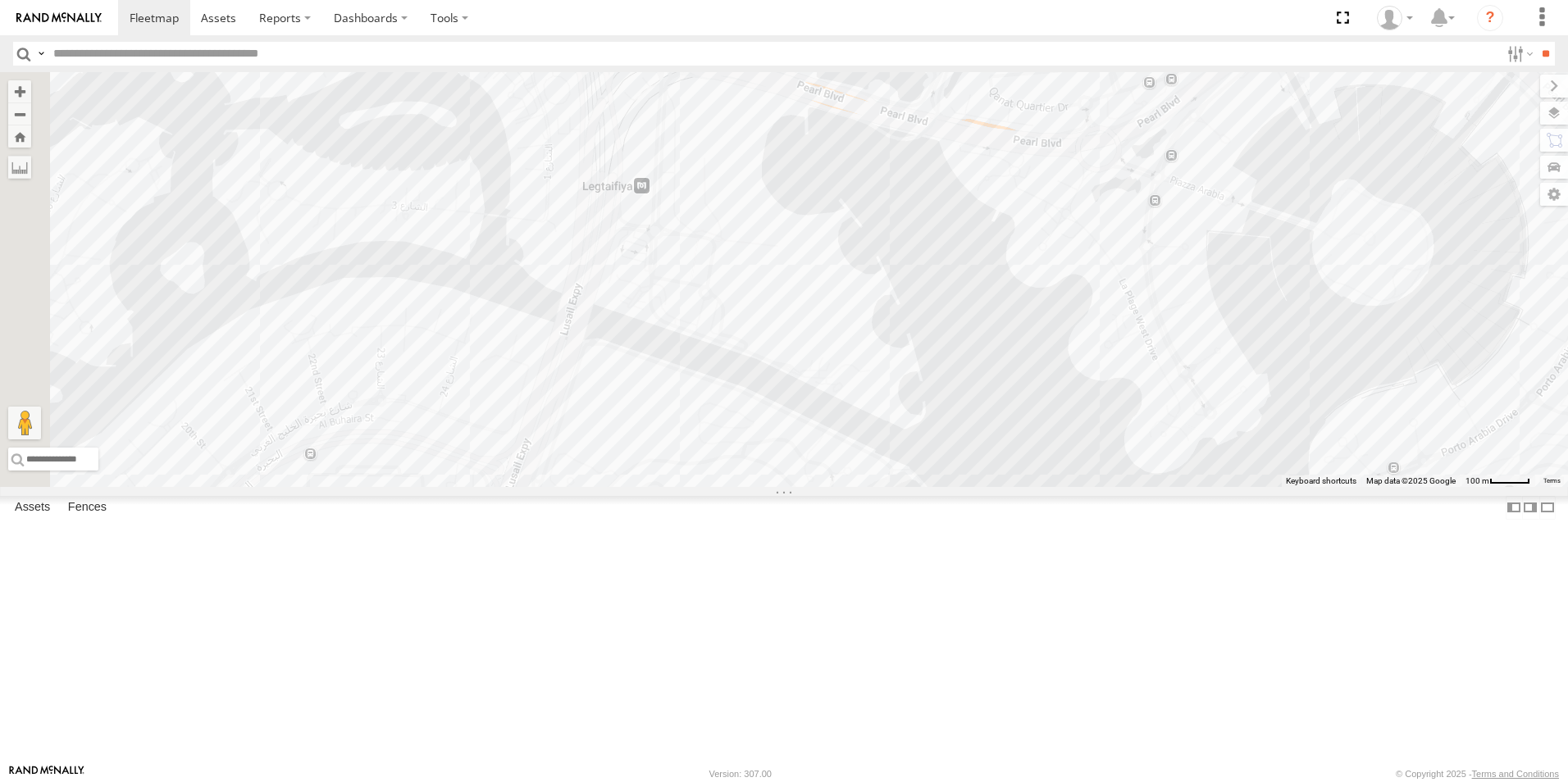
drag, startPoint x: 684, startPoint y: 402, endPoint x: 867, endPoint y: 211, distance: 264.5
click at [867, 211] on div "333927" at bounding box center [784, 279] width 1568 height 415
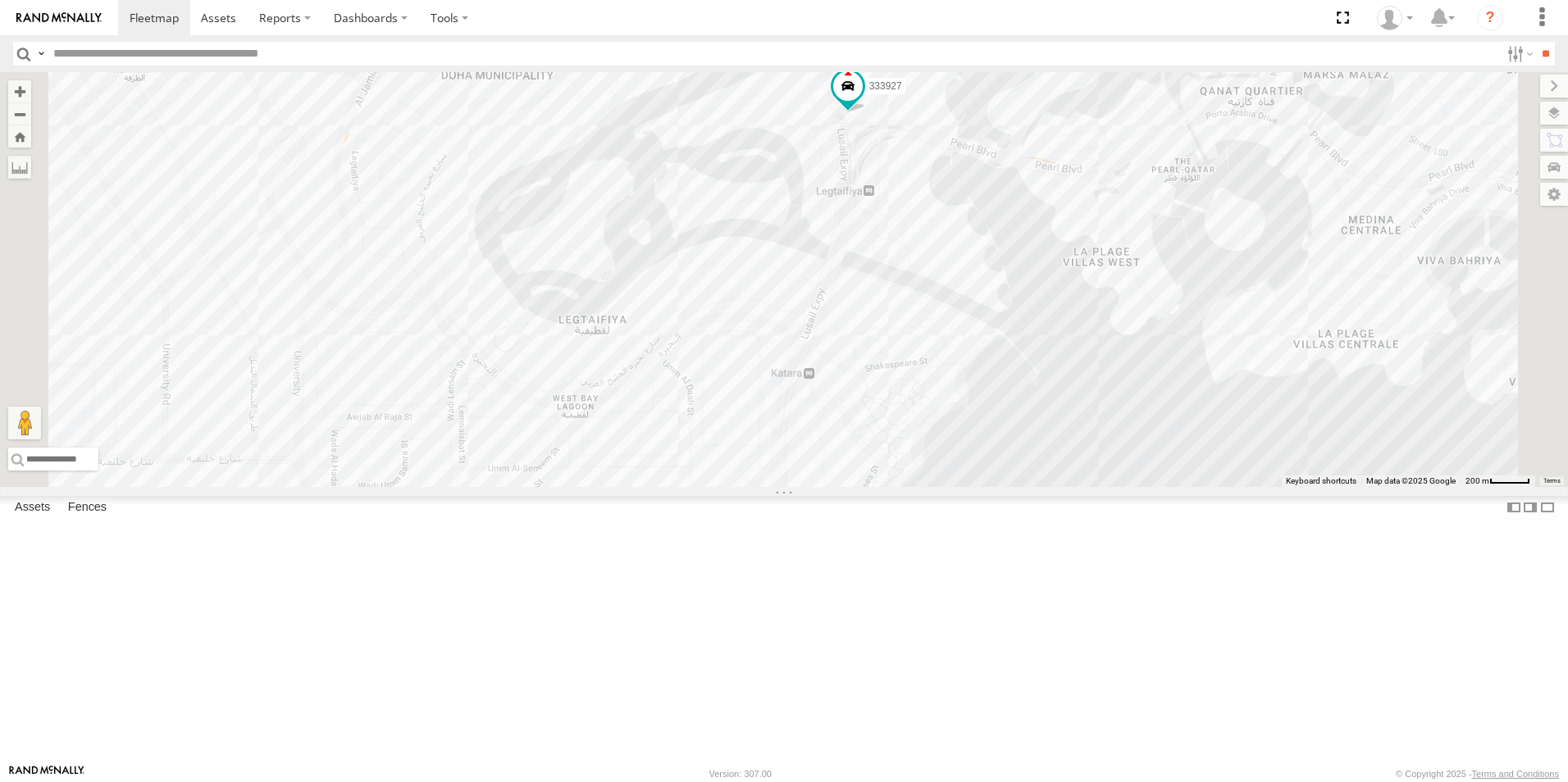
drag, startPoint x: 934, startPoint y: 181, endPoint x: 1011, endPoint y: 390, distance: 222.7
click at [1011, 390] on div "333927" at bounding box center [784, 279] width 1568 height 415
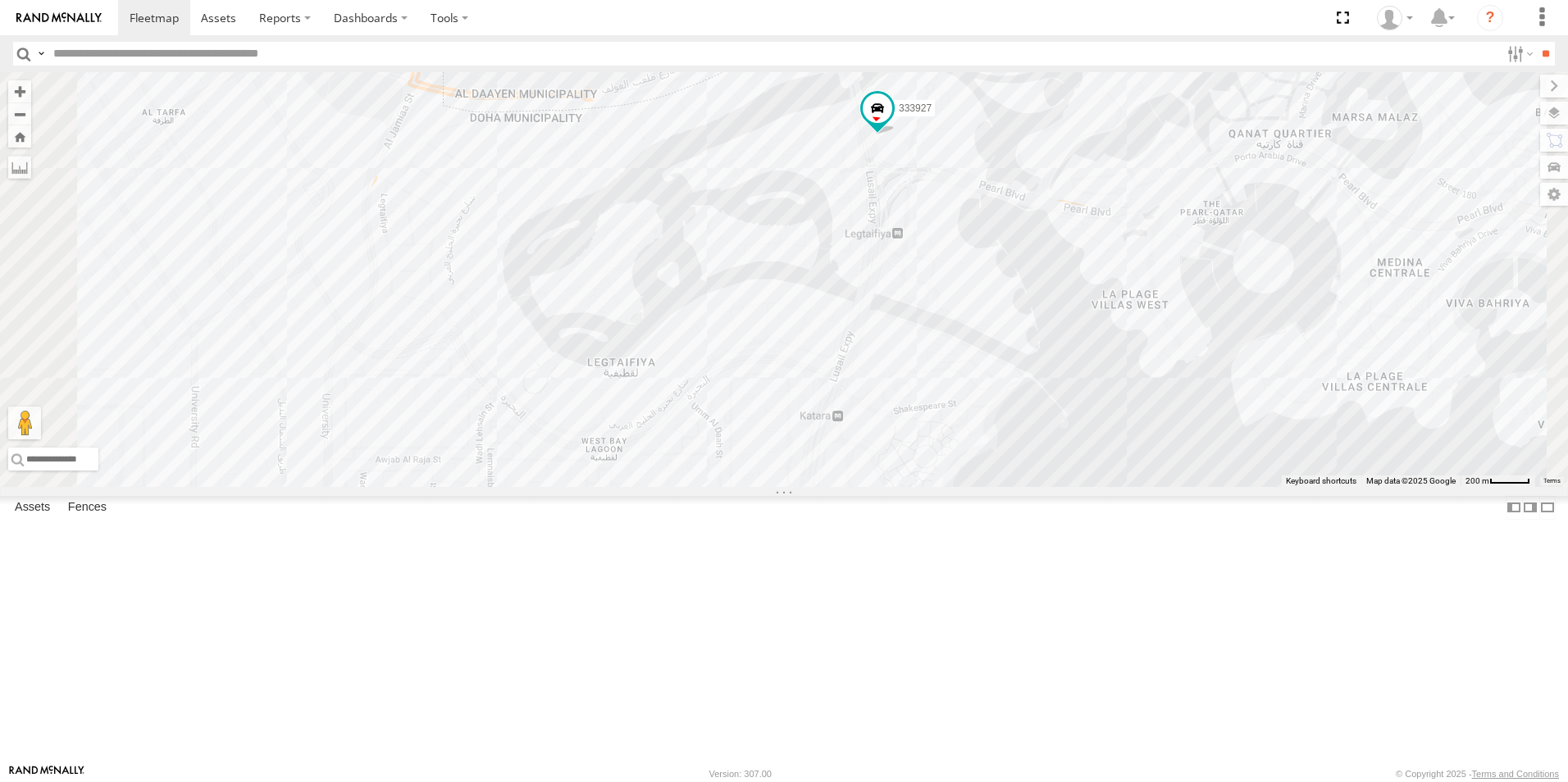
click at [806, 487] on div "333927" at bounding box center [784, 279] width 1568 height 415
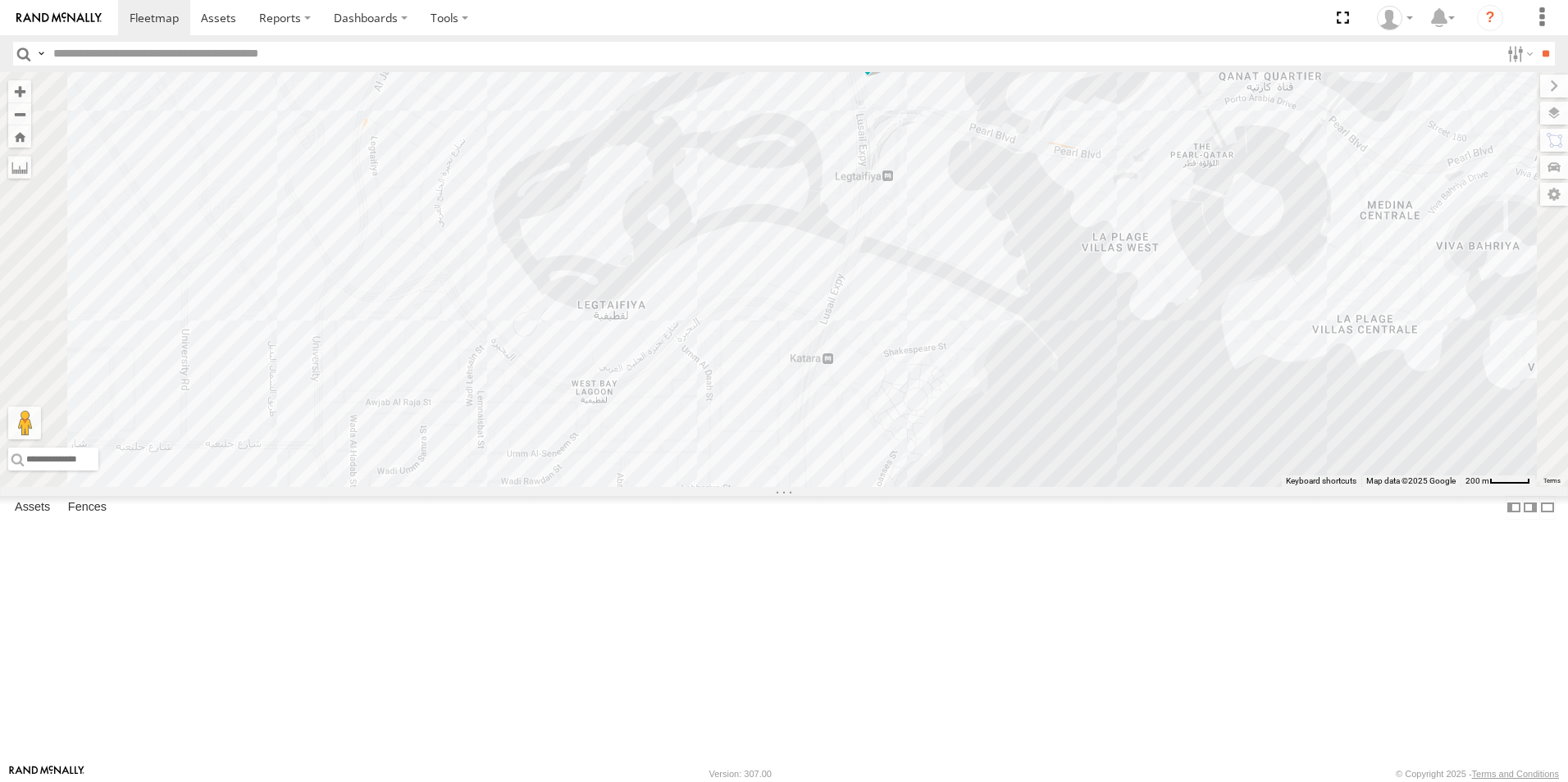
drag, startPoint x: 806, startPoint y: 589, endPoint x: 797, endPoint y: 533, distance: 56.7
click at [797, 487] on div "333927" at bounding box center [784, 279] width 1568 height 415
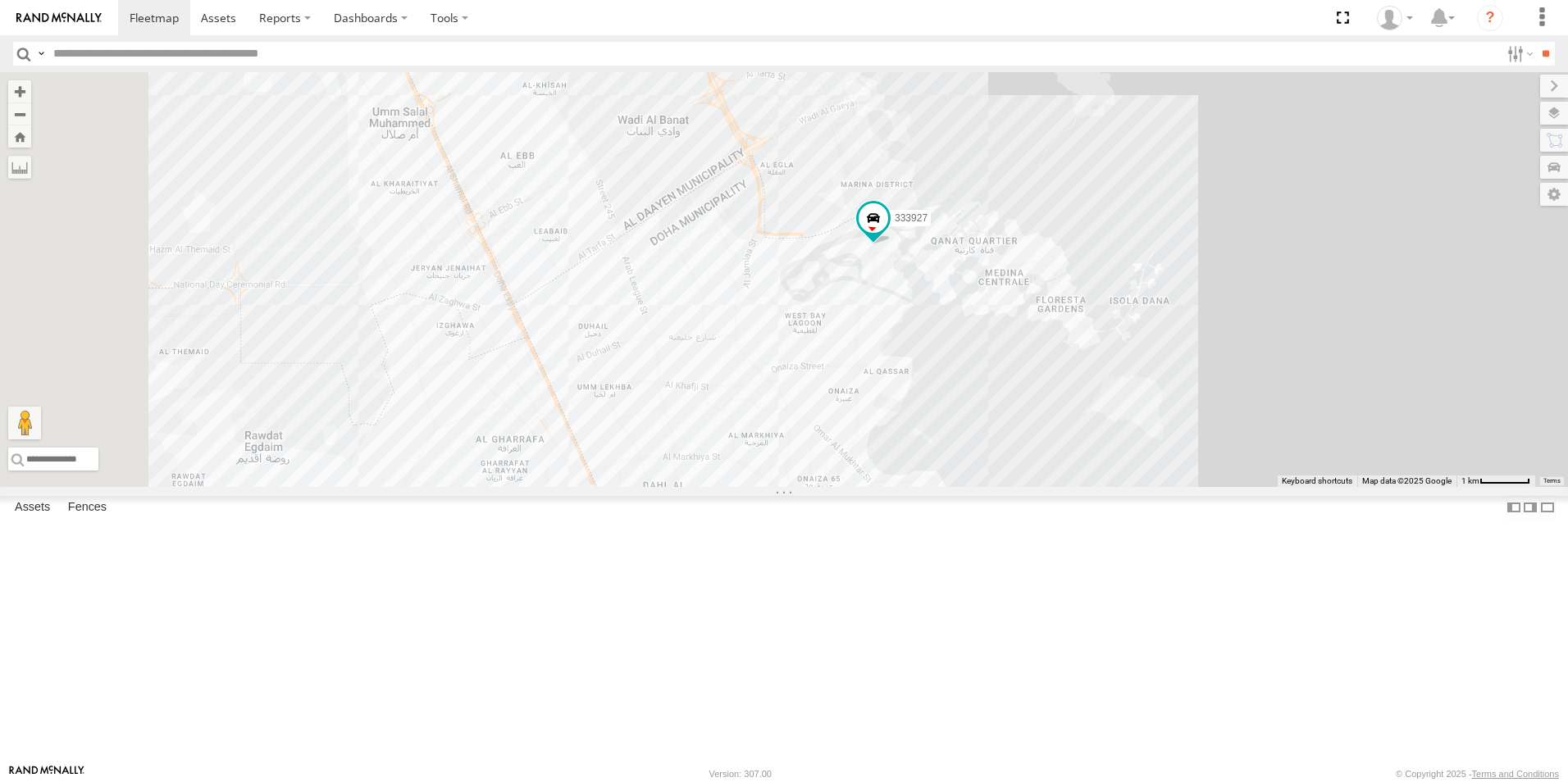
drag, startPoint x: 825, startPoint y: 575, endPoint x: 1019, endPoint y: 475, distance: 218.3
click at [1019, 475] on div "333927" at bounding box center [784, 279] width 1568 height 415
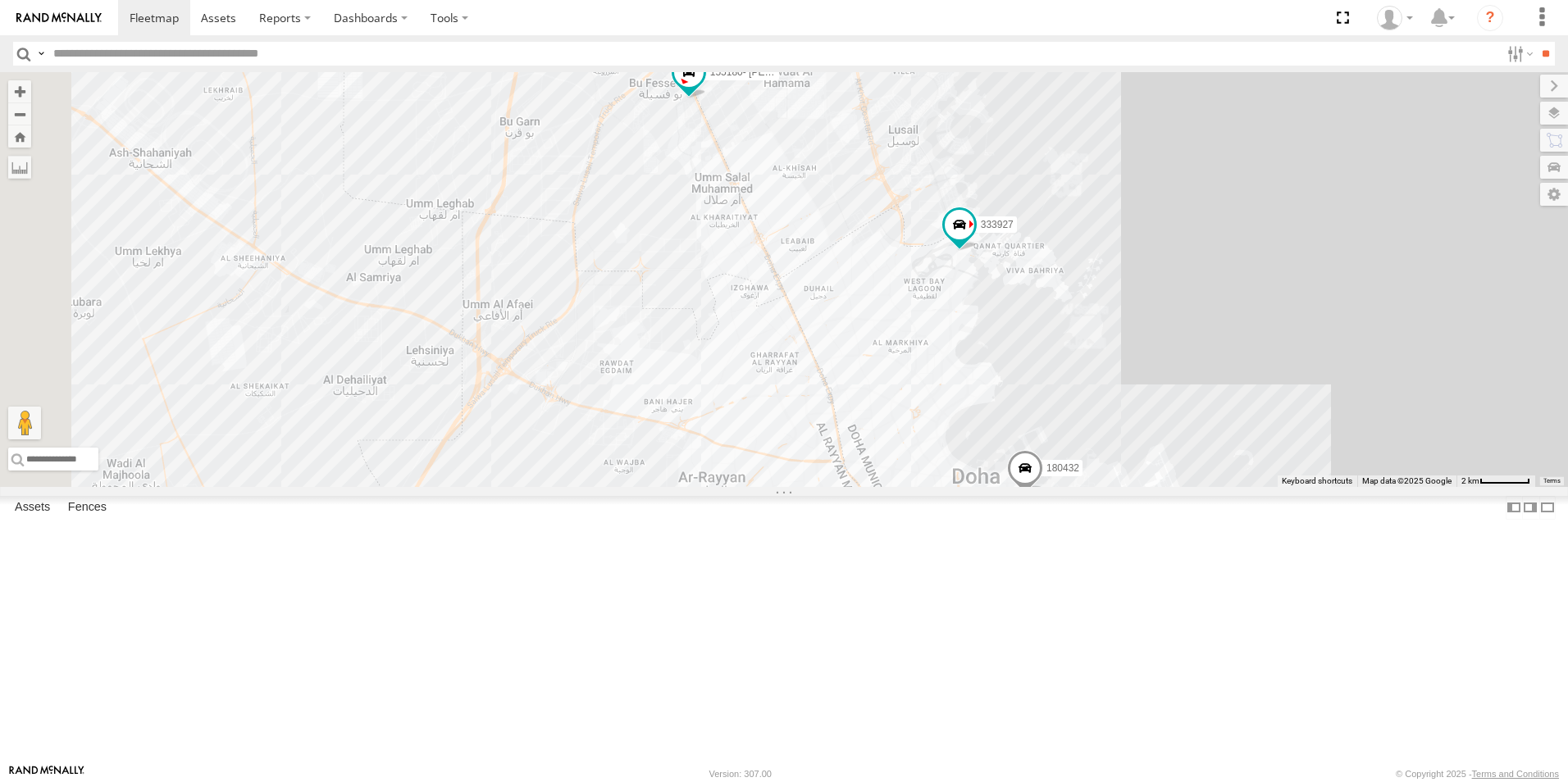
drag, startPoint x: 584, startPoint y: 289, endPoint x: 864, endPoint y: 274, distance: 280.4
click at [864, 274] on div "333927 155180- Salman 179231 180432" at bounding box center [784, 279] width 1568 height 415
click at [989, 291] on div "333927 155180- Salman 179231 180432 Um Slala Muhamed - Ali Um Slala Muhamed - A…" at bounding box center [784, 279] width 1568 height 415
click at [1317, 184] on div "333927 155180- Salman 179231 180432 AL Khesaa AL Khesaa 1" at bounding box center [784, 279] width 1568 height 415
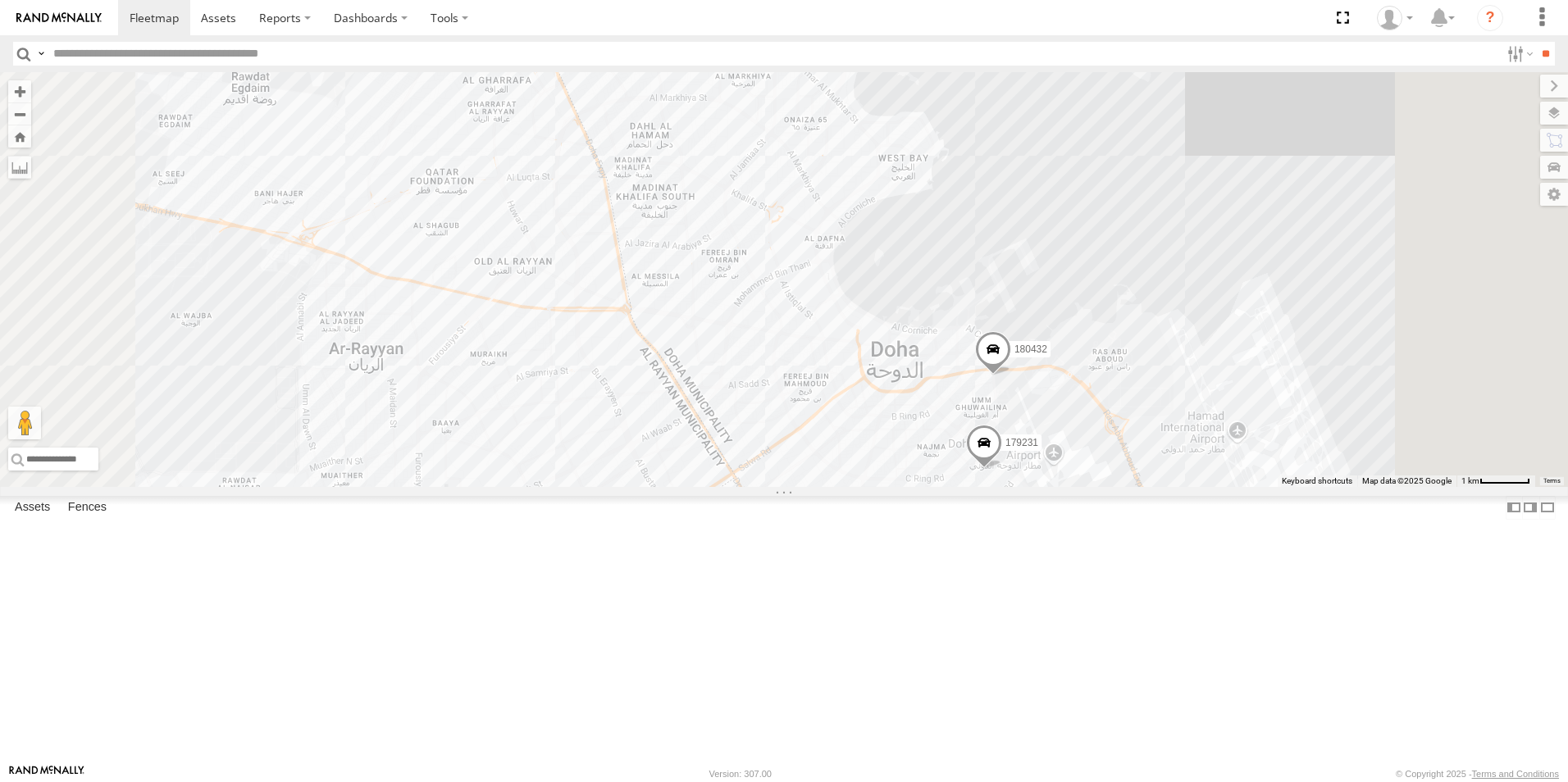
drag, startPoint x: 1222, startPoint y: 521, endPoint x: 1244, endPoint y: 361, distance: 161.5
click at [1244, 361] on div "333927 155180- Salman 179231 180432" at bounding box center [784, 279] width 1568 height 415
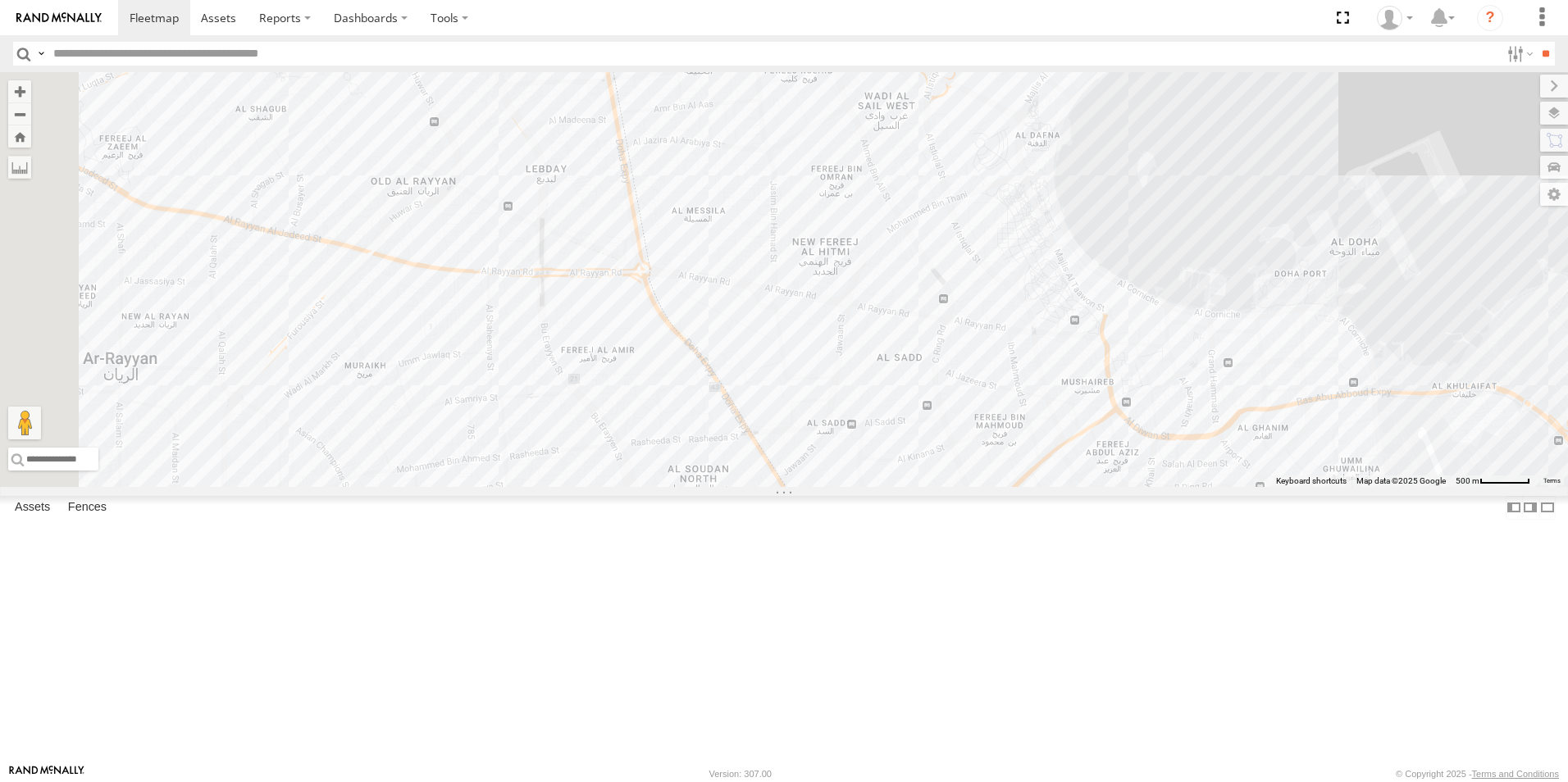
drag, startPoint x: 857, startPoint y: 441, endPoint x: 1367, endPoint y: 637, distance: 546.4
click at [1367, 487] on div "333927 155180- Salman 179231 180432" at bounding box center [784, 279] width 1568 height 415
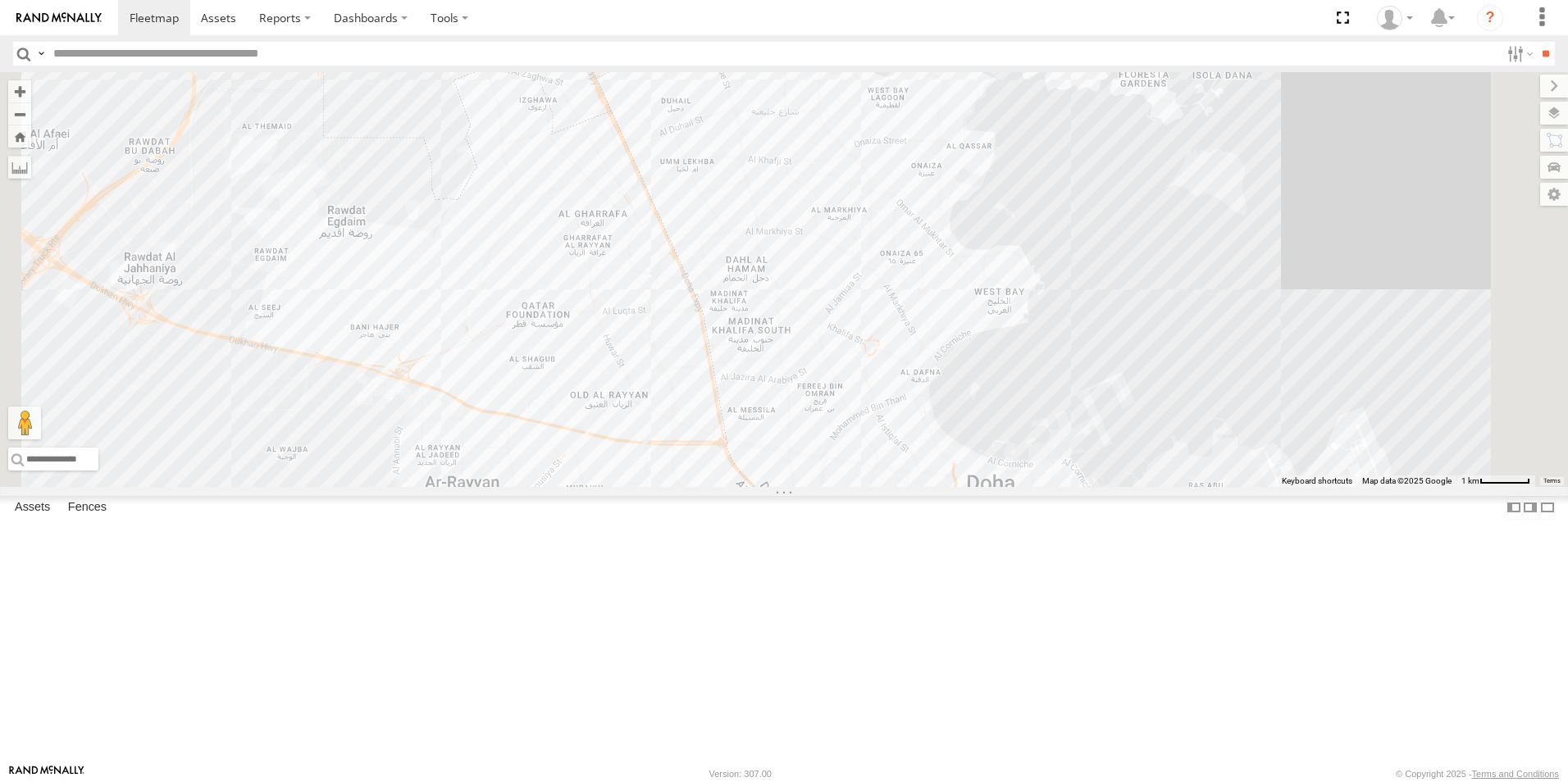
drag, startPoint x: 1008, startPoint y: 152, endPoint x: 1142, endPoint y: 238, distance: 159.2
click at [1142, 238] on div "333927 155180- Salman 41827 179231 180432" at bounding box center [784, 279] width 1568 height 415
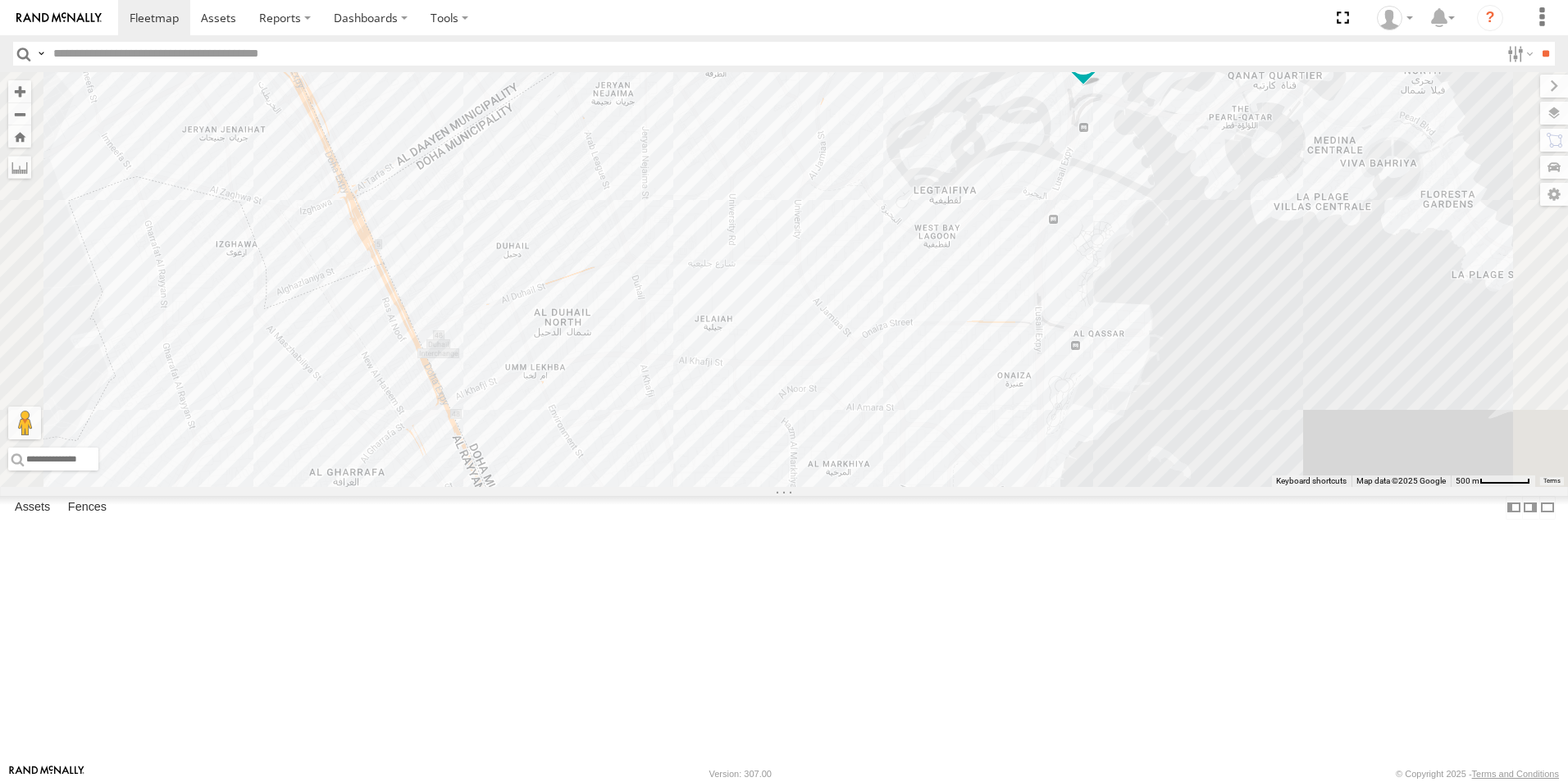
drag, startPoint x: 1208, startPoint y: 122, endPoint x: 1305, endPoint y: 272, distance: 178.6
click at [1305, 272] on div "333927 155180- Salman 41827 179231 180432" at bounding box center [784, 279] width 1568 height 415
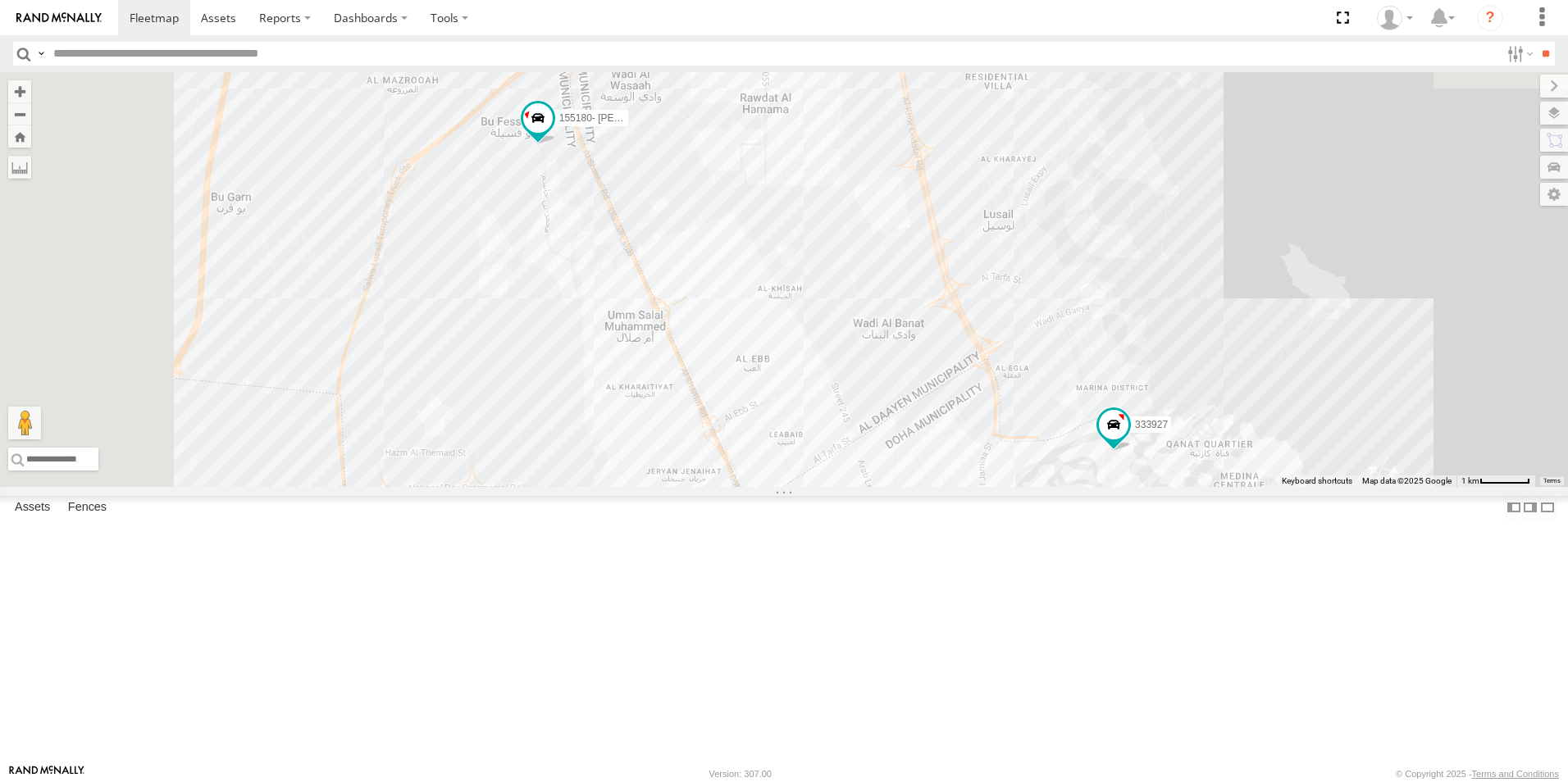
drag, startPoint x: 1085, startPoint y: 330, endPoint x: 1182, endPoint y: 617, distance: 302.9
click at [1182, 487] on div "333927 155180- Salman 41827 179231 180432" at bounding box center [784, 279] width 1568 height 415
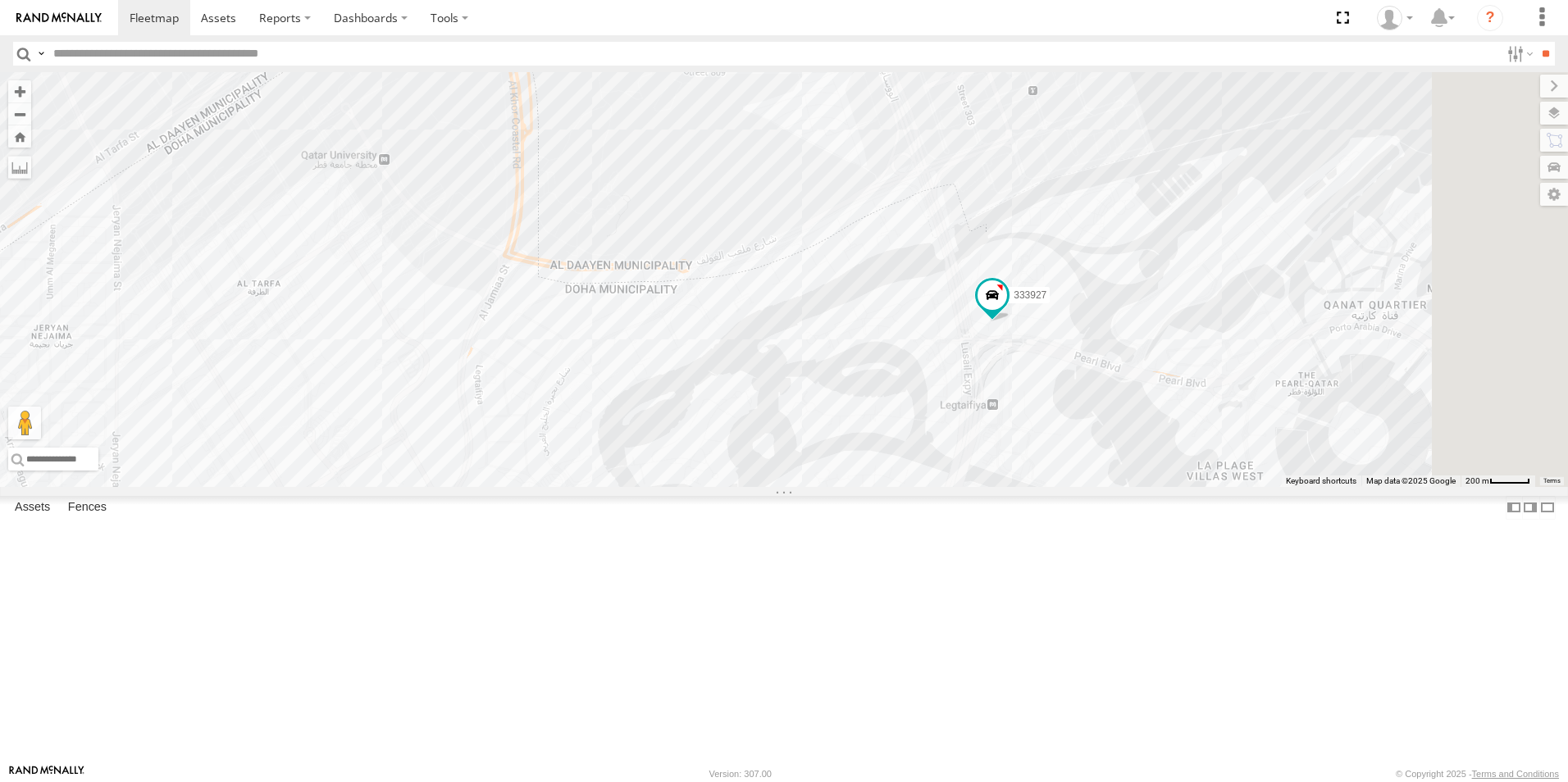
drag, startPoint x: 1493, startPoint y: 618, endPoint x: 1190, endPoint y: 380, distance: 385.3
click at [1190, 380] on div "333927 155180- Salman" at bounding box center [784, 279] width 1568 height 415
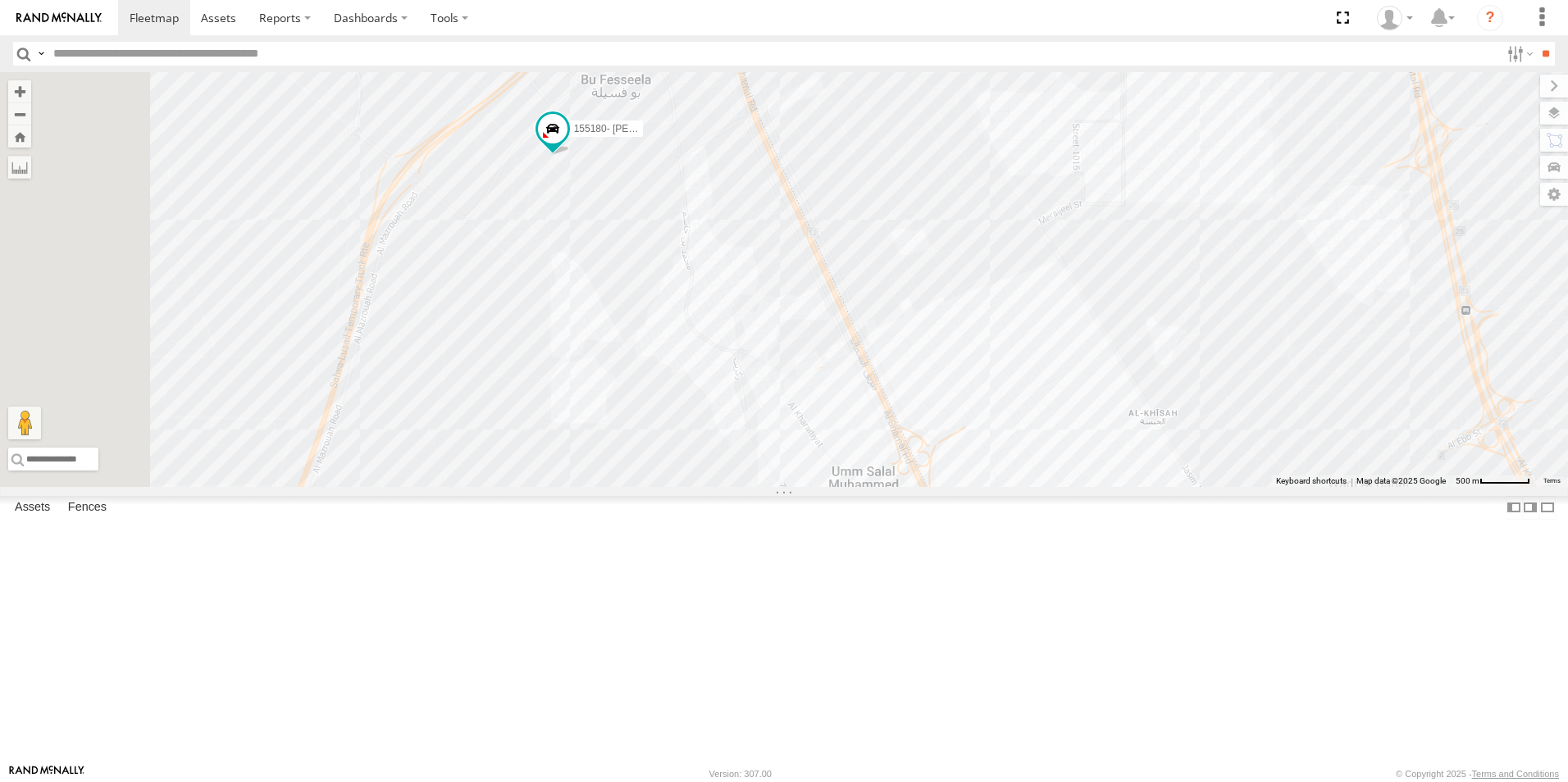
drag, startPoint x: 649, startPoint y: 240, endPoint x: 808, endPoint y: 424, distance: 243.2
click at [808, 424] on div "333927 155180- Salman 179231 180432" at bounding box center [784, 279] width 1568 height 415
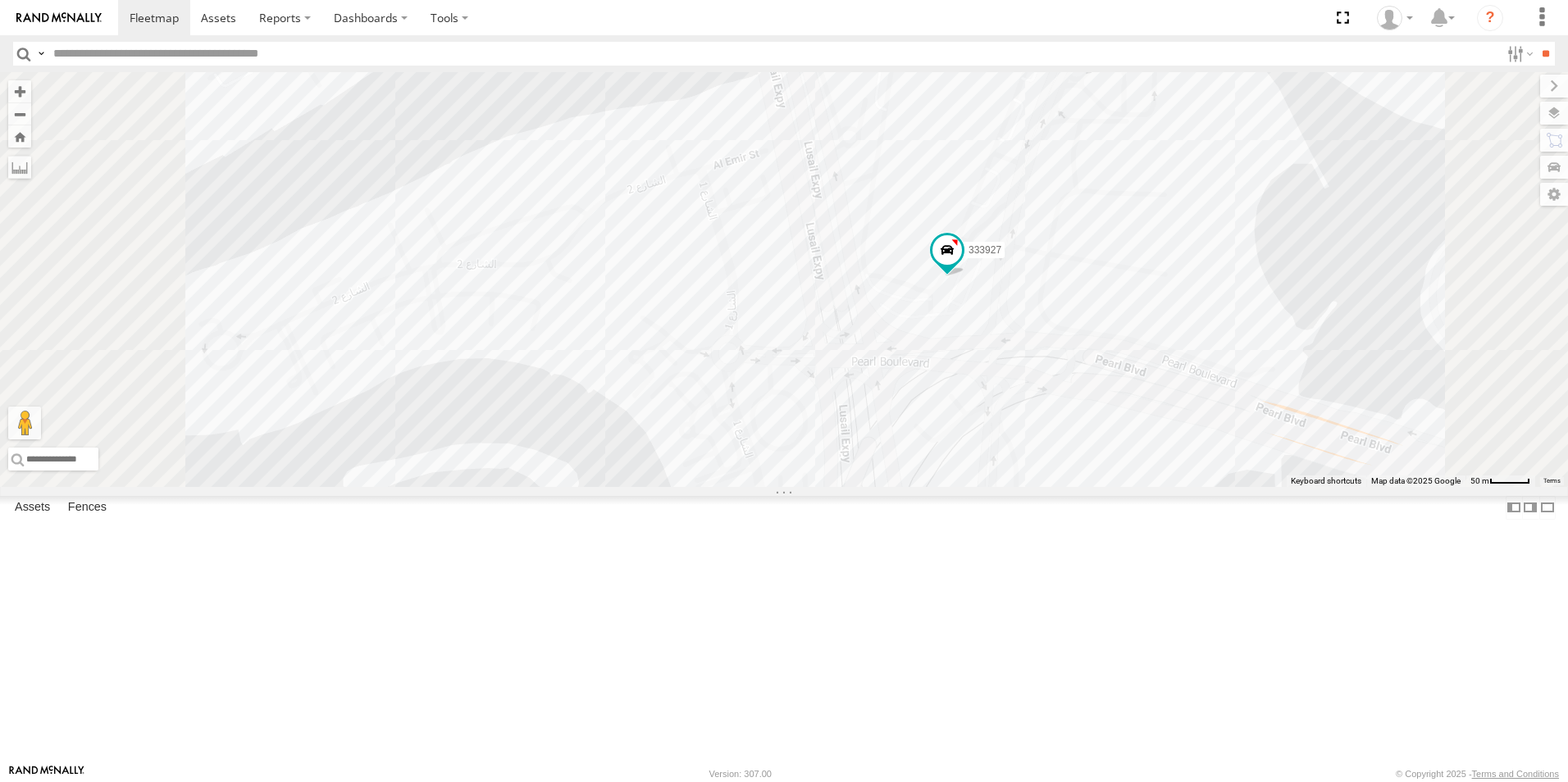
drag, startPoint x: 1151, startPoint y: 207, endPoint x: 1172, endPoint y: 512, distance: 305.7
click at [1172, 487] on div "333927 155180- Salman 179231 180432" at bounding box center [784, 279] width 1568 height 415
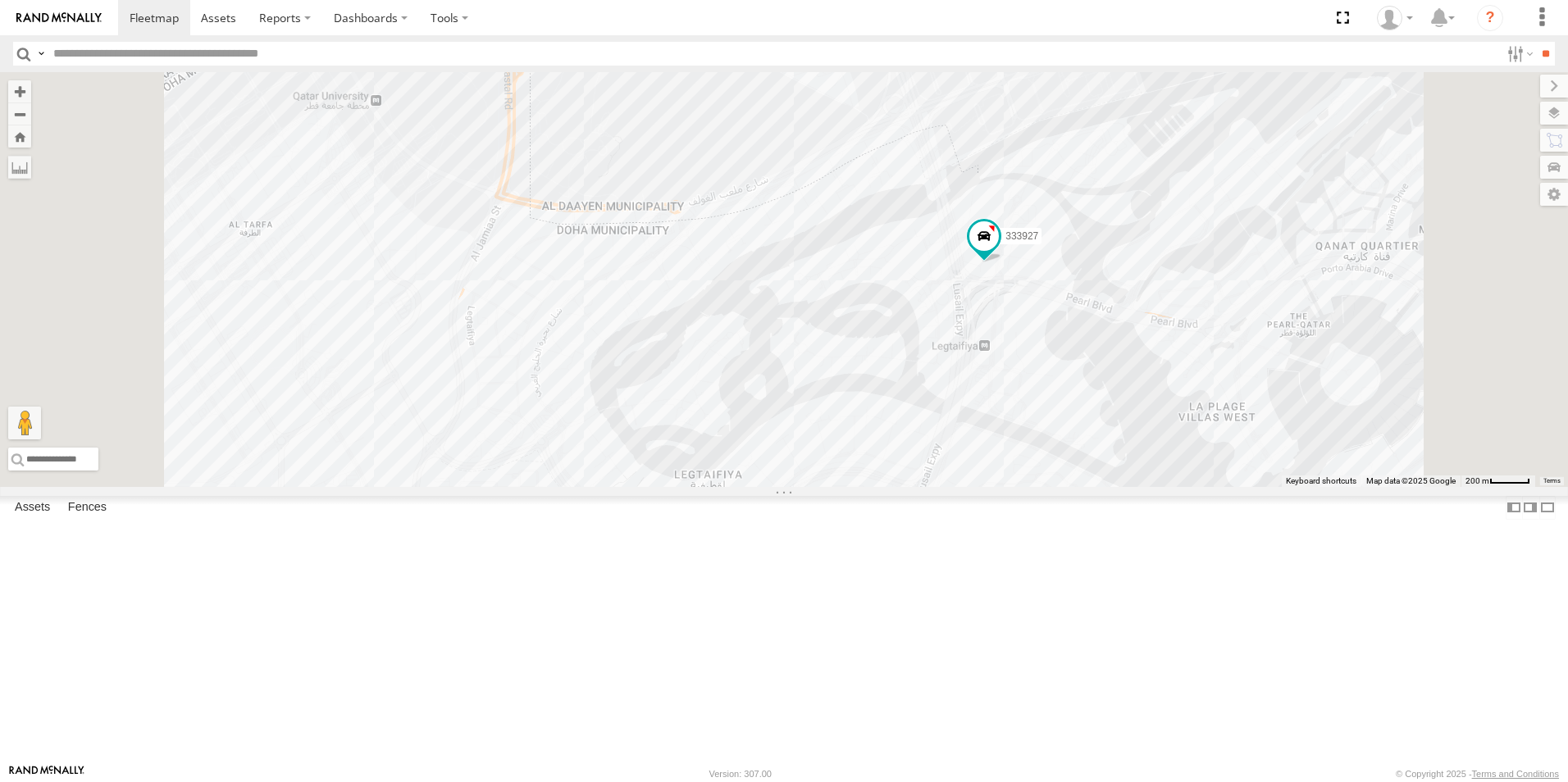
drag, startPoint x: 964, startPoint y: 637, endPoint x: 990, endPoint y: 575, distance: 67.2
click at [990, 487] on div "333927 155180- Salman 179231 180432" at bounding box center [784, 279] width 1568 height 415
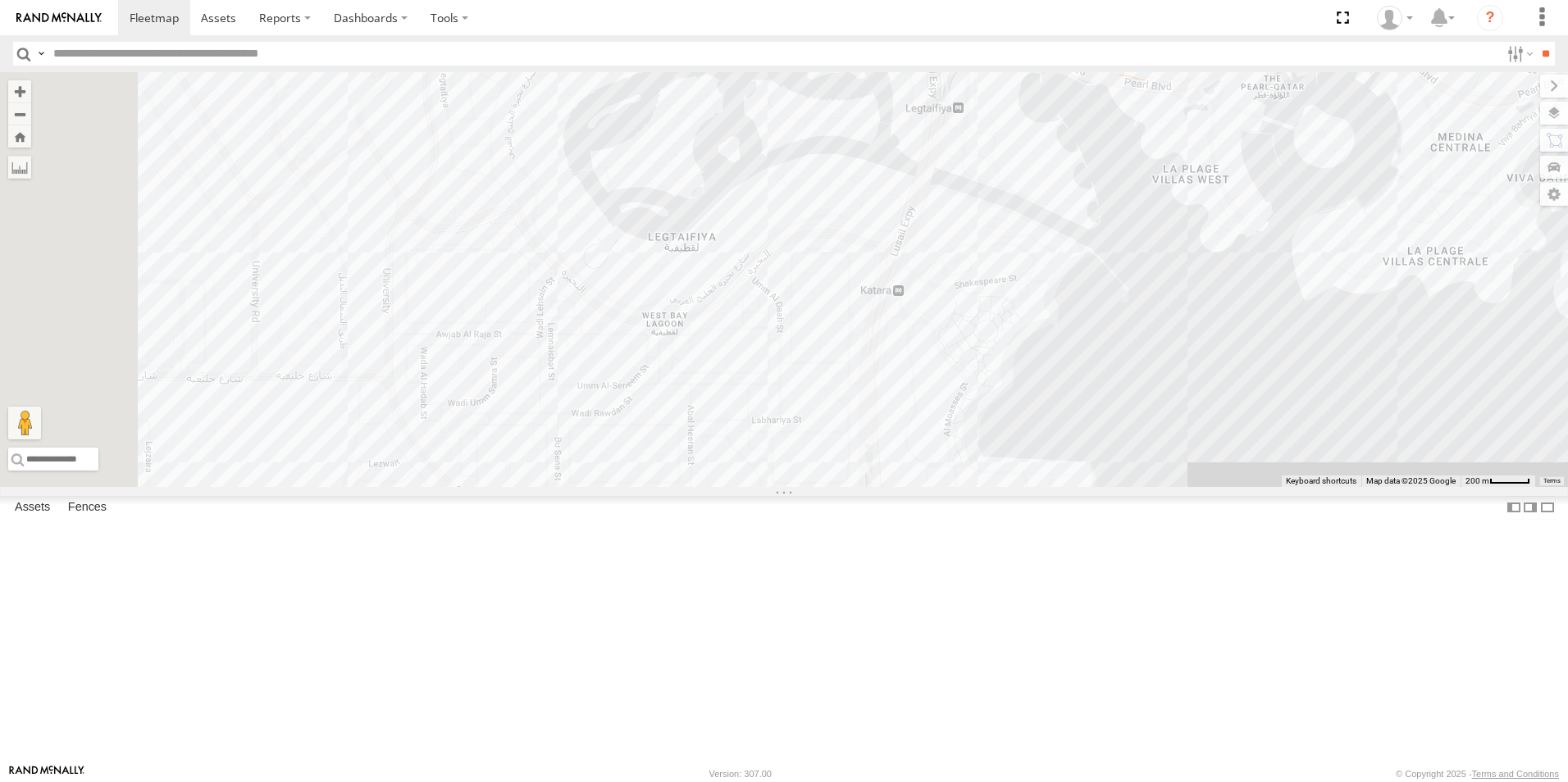
drag, startPoint x: 1422, startPoint y: 536, endPoint x: 1394, endPoint y: 298, distance: 239.6
click at [1394, 298] on div "333927 155180- Salman 179231 180432" at bounding box center [784, 279] width 1568 height 415
click at [0, 0] on div at bounding box center [0, 0] width 0 height 0
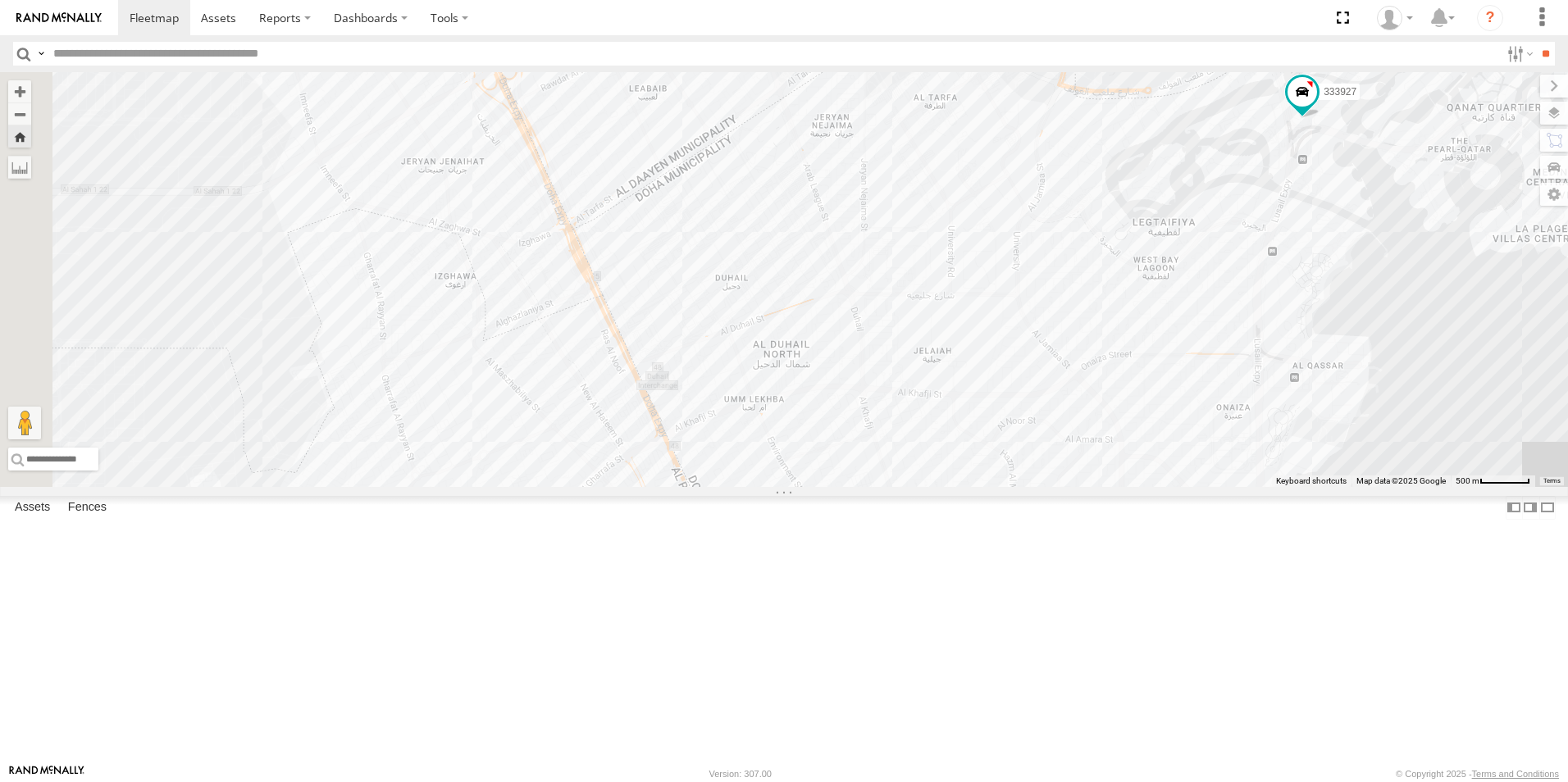
drag, startPoint x: 743, startPoint y: 435, endPoint x: 1408, endPoint y: 308, distance: 677.0
click at [1408, 308] on div "333927" at bounding box center [784, 279] width 1568 height 415
click at [0, 0] on div "155180- Salman DOH Logistics" at bounding box center [0, 0] width 0 height 0
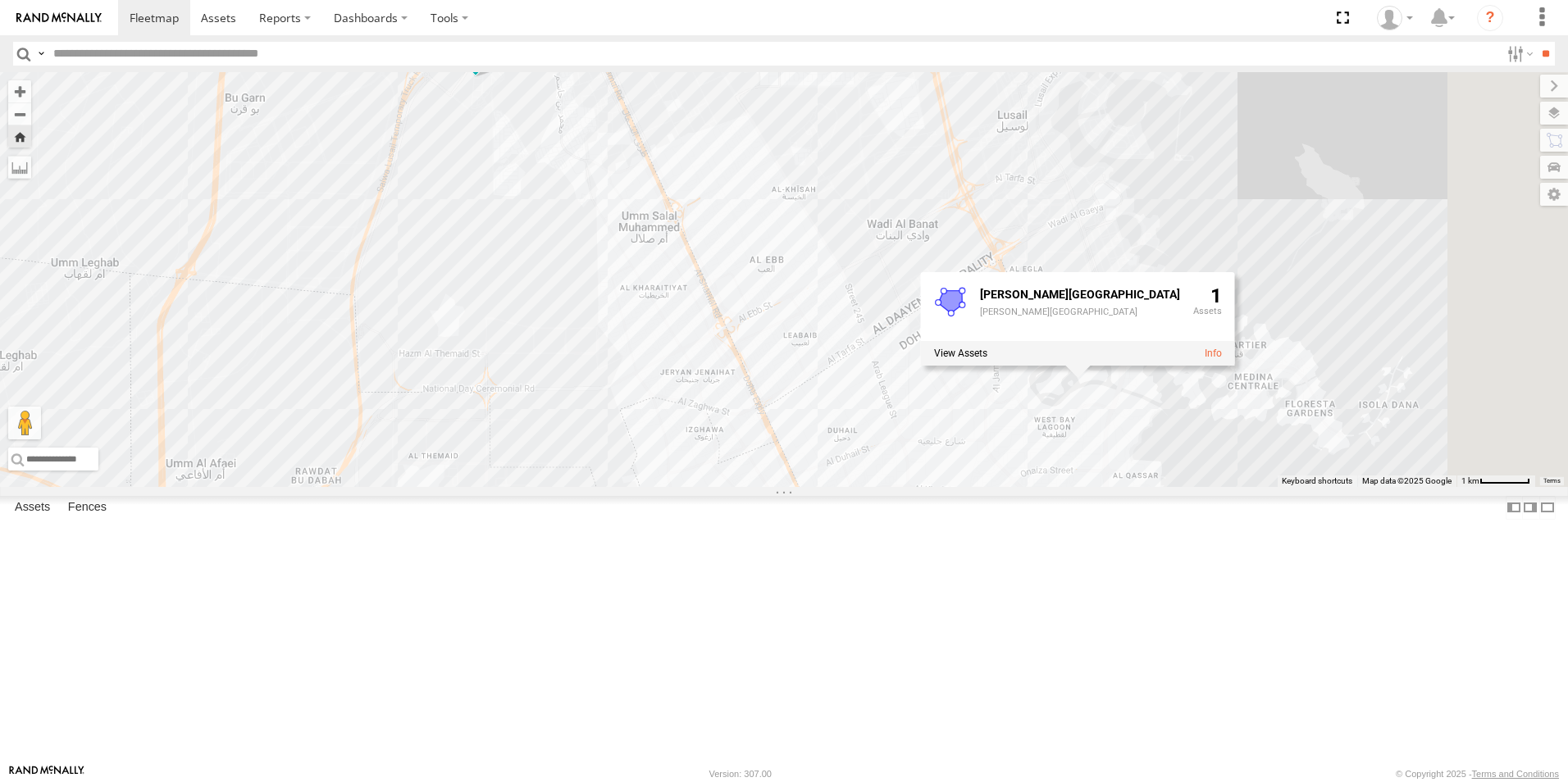
drag, startPoint x: 1188, startPoint y: 501, endPoint x: 943, endPoint y: 264, distance: 340.9
click at [943, 264] on div "155180- Salman Westbay Lagoon Westbay Lagoon 1" at bounding box center [784, 279] width 1568 height 415
click at [1512, 336] on div "155180- Salman Westbay Lagoon Westbay Lagoon 1" at bounding box center [784, 279] width 1568 height 415
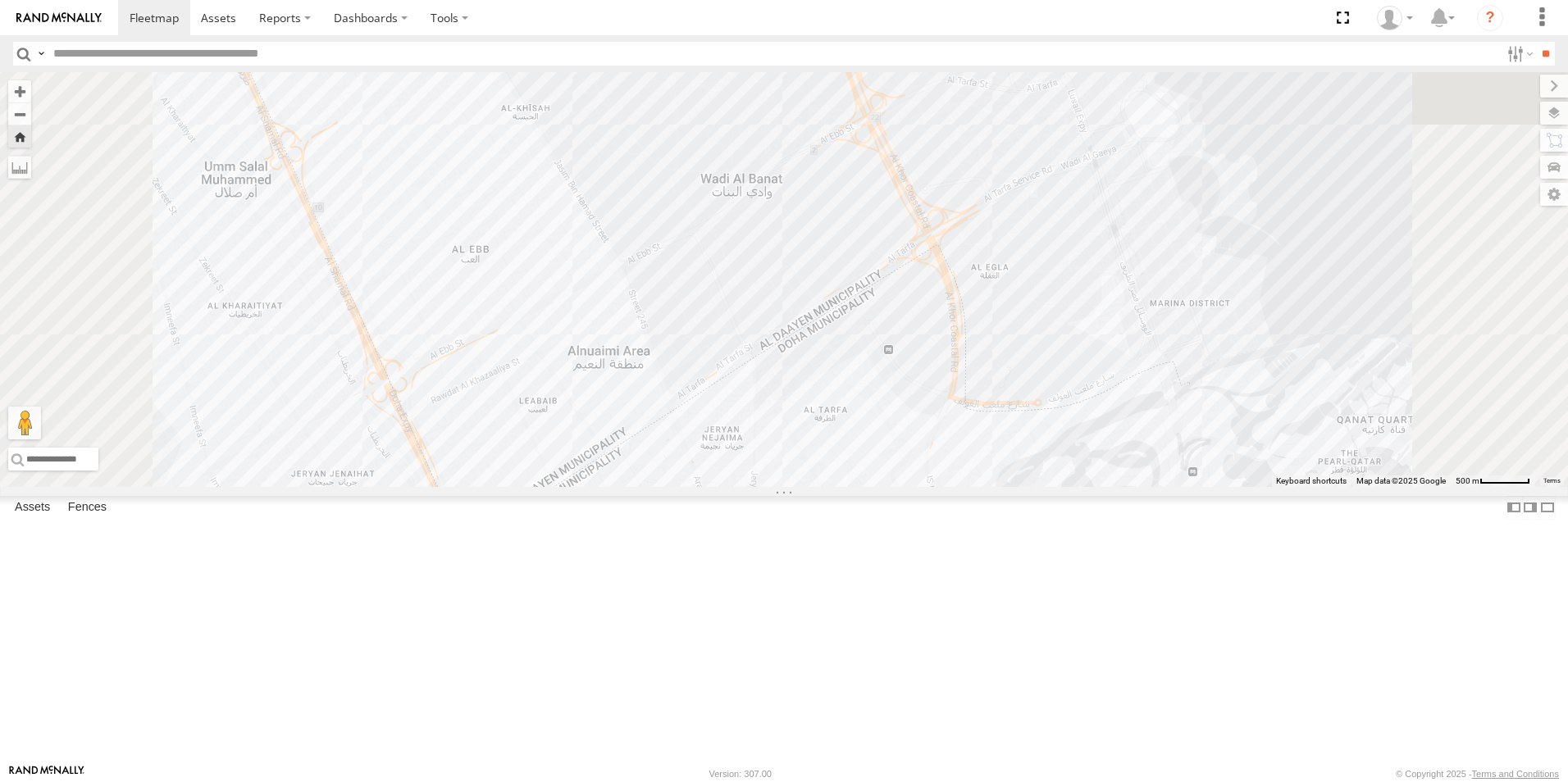
click at [0, 0] on div "DOH Logistics" at bounding box center [0, 0] width 0 height 0
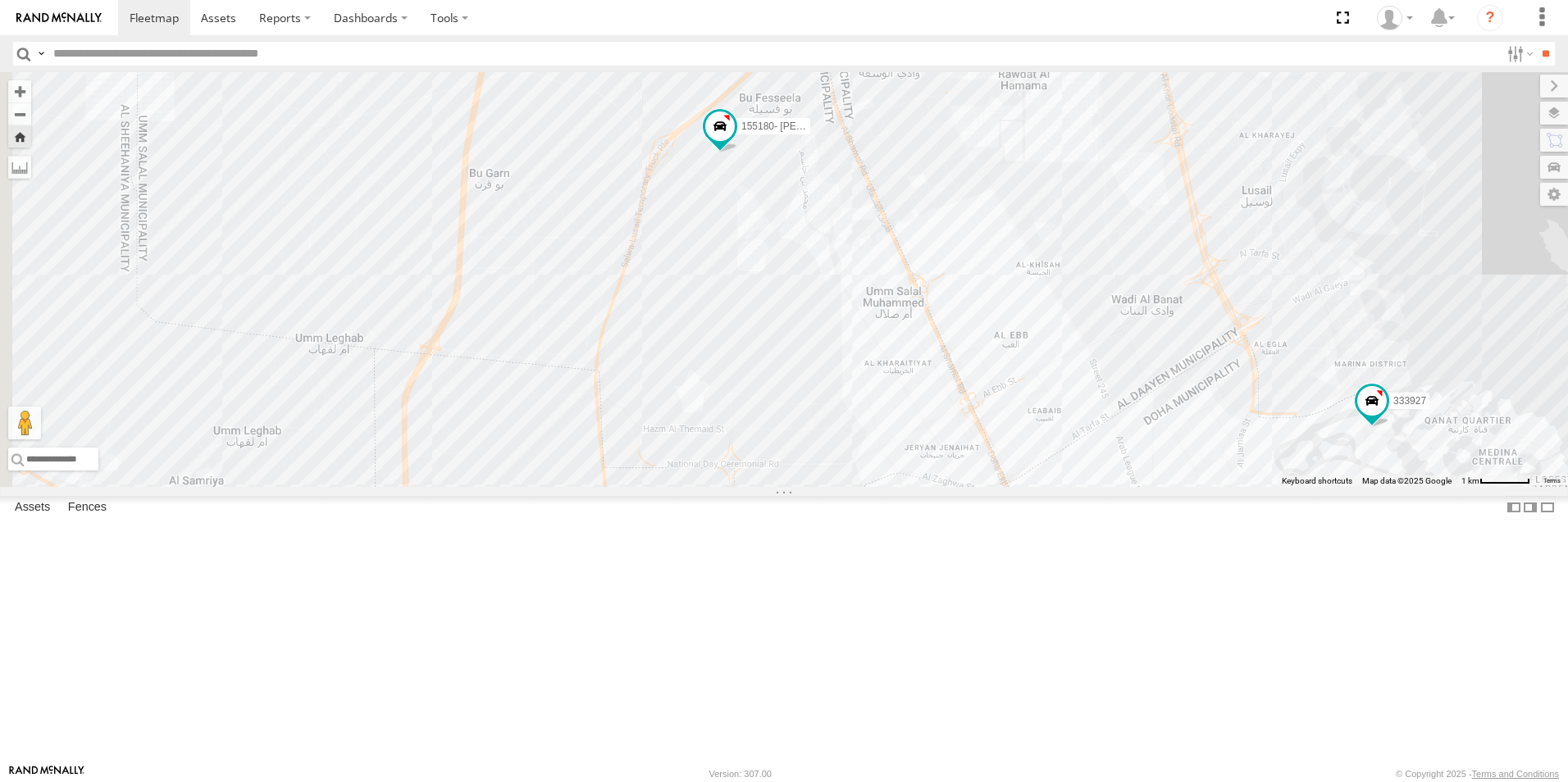
drag, startPoint x: 683, startPoint y: 273, endPoint x: 1275, endPoint y: 502, distance: 634.7
click at [1275, 487] on div "155180- Salman 333927" at bounding box center [784, 279] width 1568 height 415
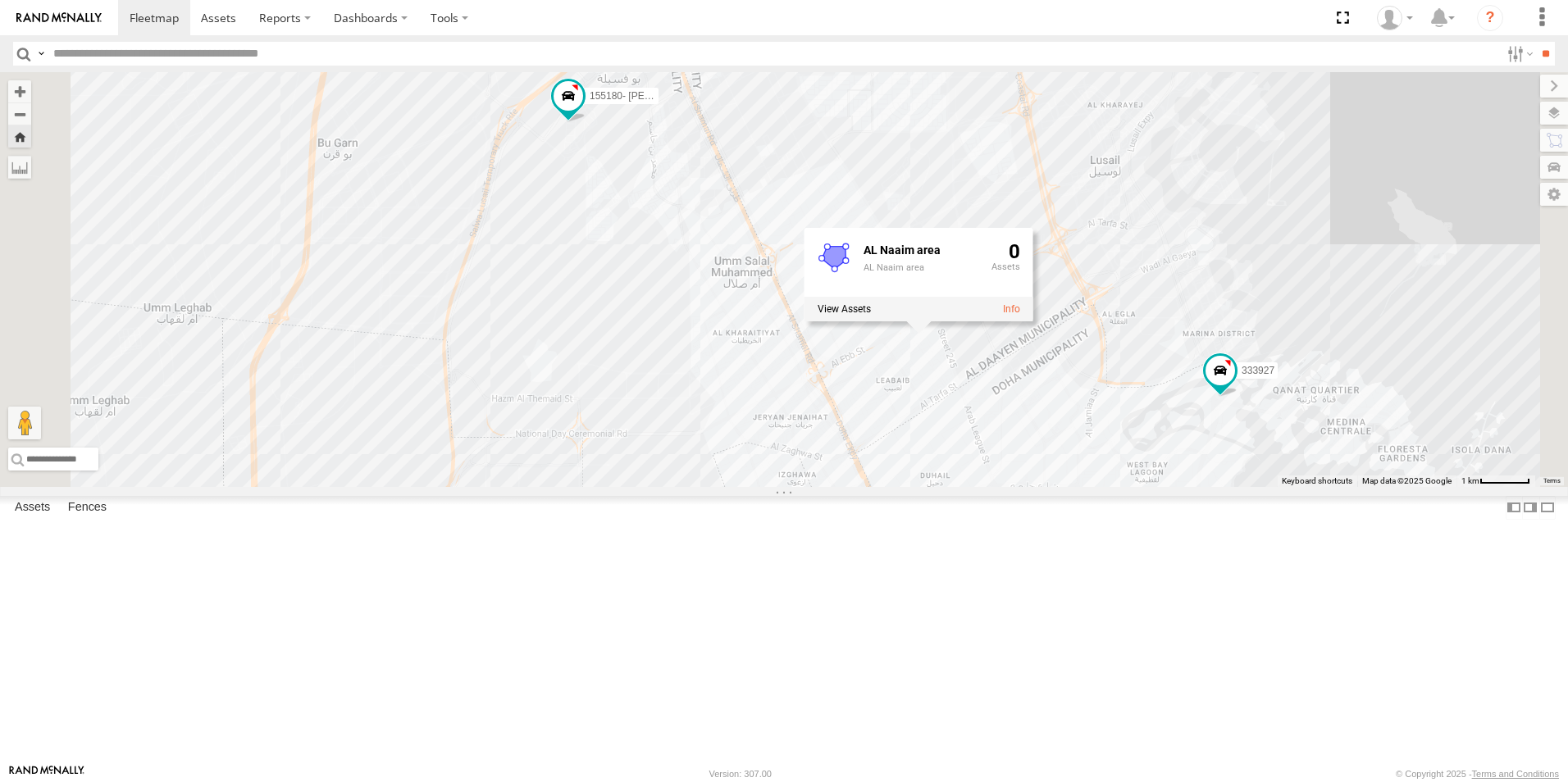
click at [769, 275] on div "155180- Salman 333927 AL Naaim area AL Naaim area 0" at bounding box center [784, 279] width 1568 height 415
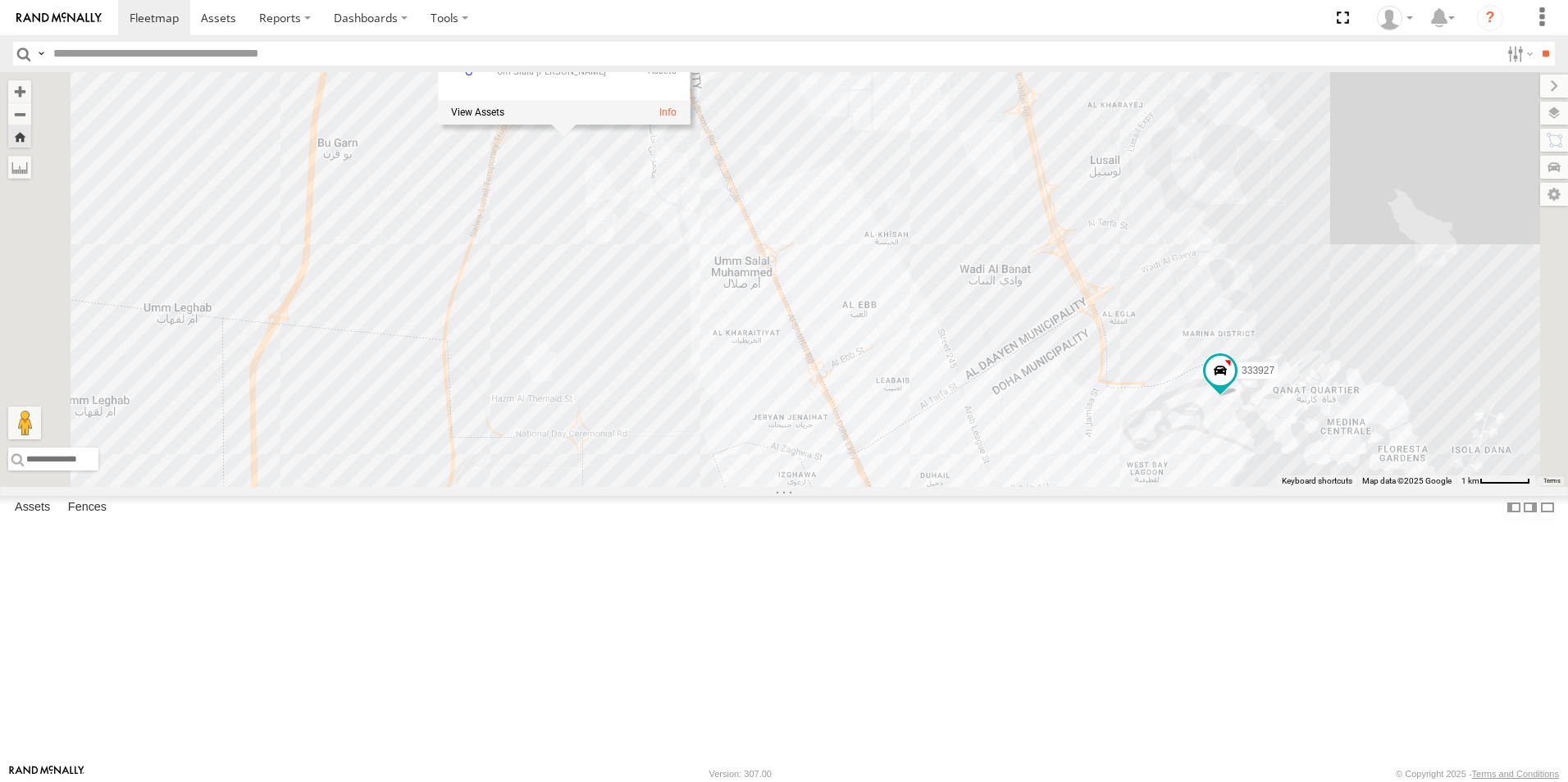
click at [847, 297] on div "155180- Salman 333927 Um Slala Muhamed - Ali Um Slala Muhamed - Ali 1" at bounding box center [784, 279] width 1568 height 415
click at [1176, 274] on div "155180- Salman 333927 Um Slala Muhamed - Ali Um Slala Muhamed - Ali 1" at bounding box center [784, 279] width 1568 height 415
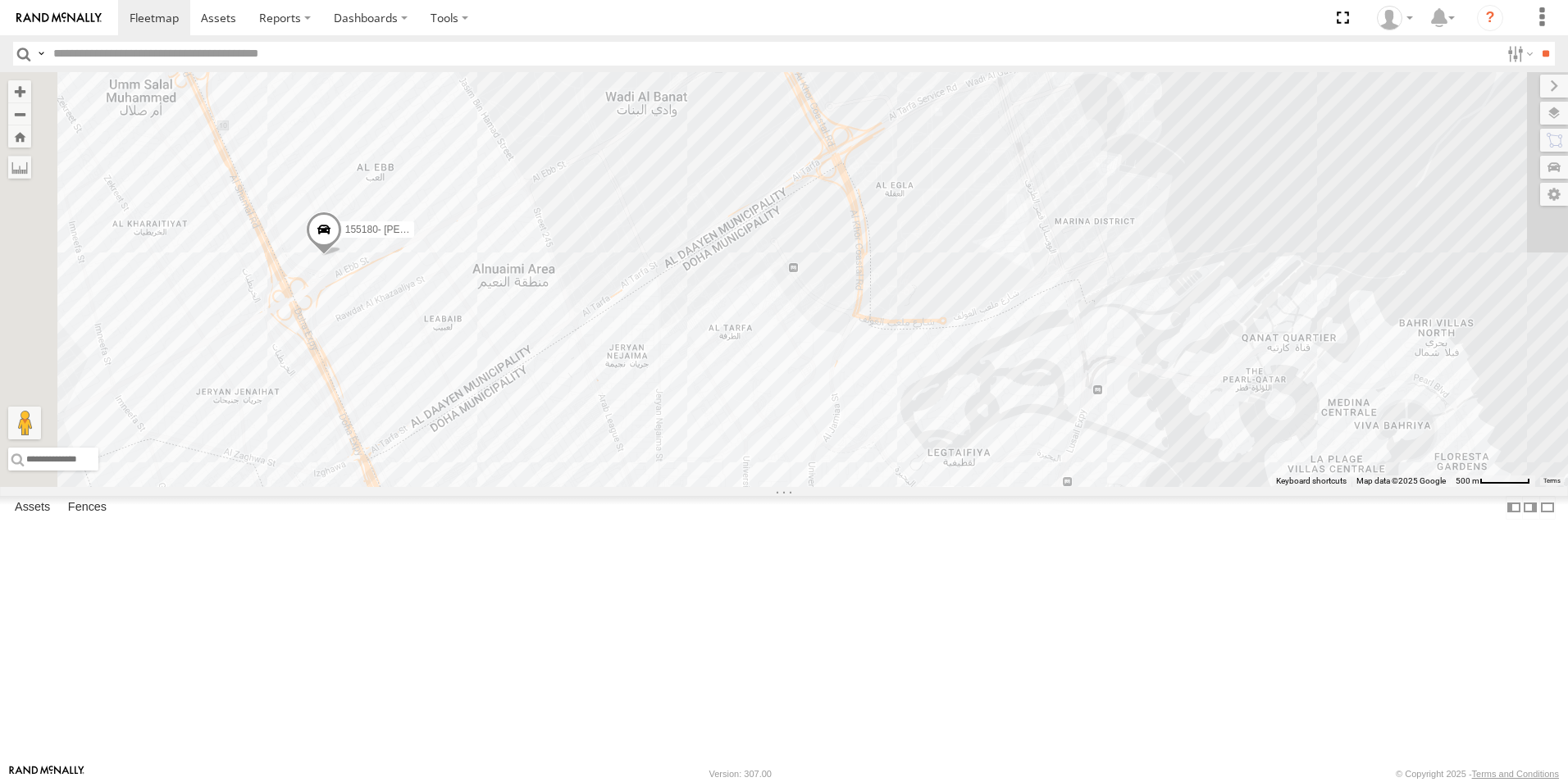
drag, startPoint x: 1099, startPoint y: 213, endPoint x: 1288, endPoint y: 513, distance: 354.6
click at [1288, 487] on div "41827 179231 333927 155180- Salman 180432" at bounding box center [784, 279] width 1568 height 415
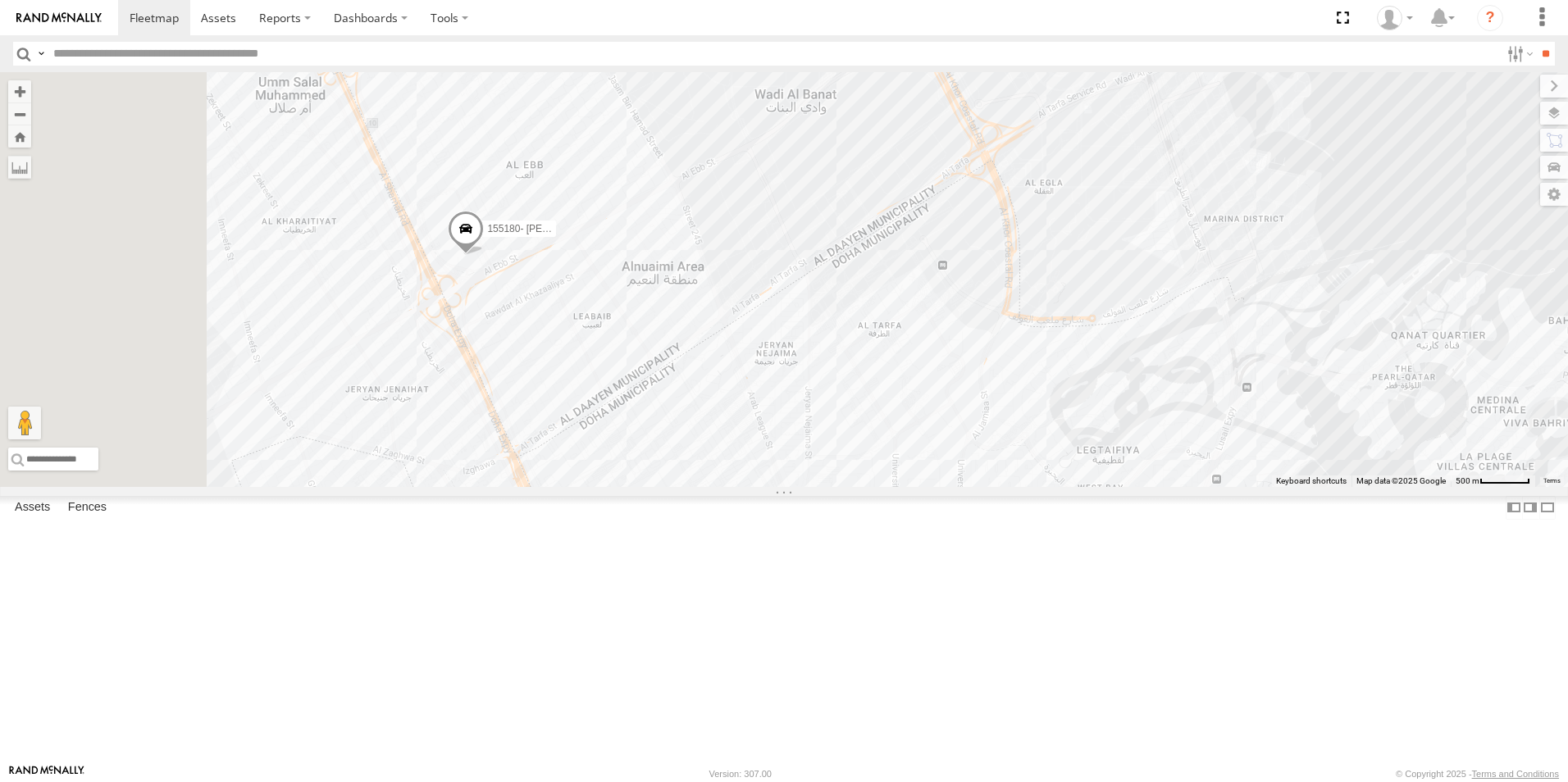
drag, startPoint x: 510, startPoint y: 435, endPoint x: 671, endPoint y: 430, distance: 161.1
click at [671, 430] on div "41827 179231 333927 155180- Salman 180432" at bounding box center [784, 279] width 1568 height 415
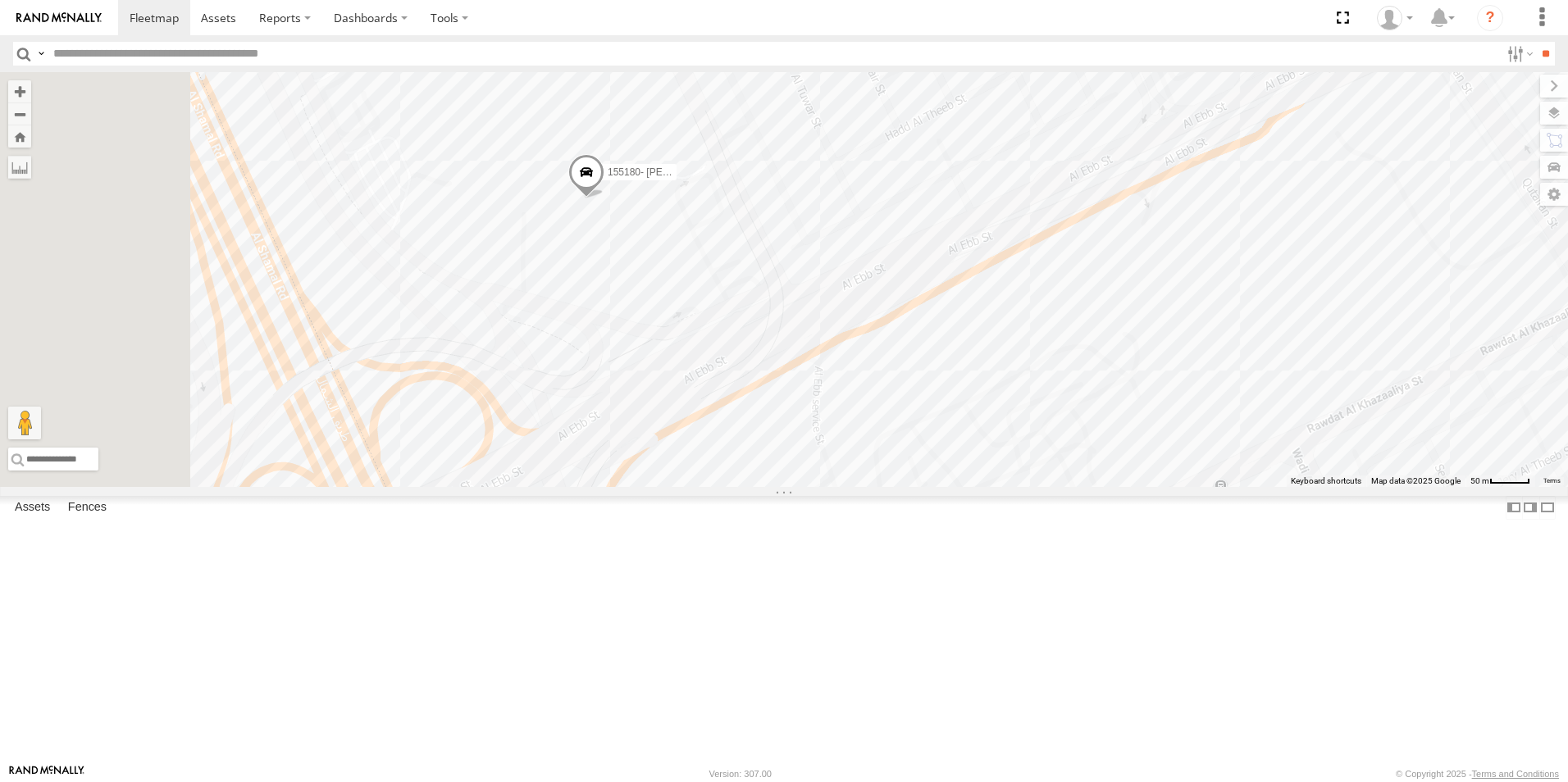
drag, startPoint x: 673, startPoint y: 339, endPoint x: 955, endPoint y: 576, distance: 368.4
click at [955, 487] on div "41827 179231 333927 155180- Salman 180432" at bounding box center [784, 279] width 1568 height 415
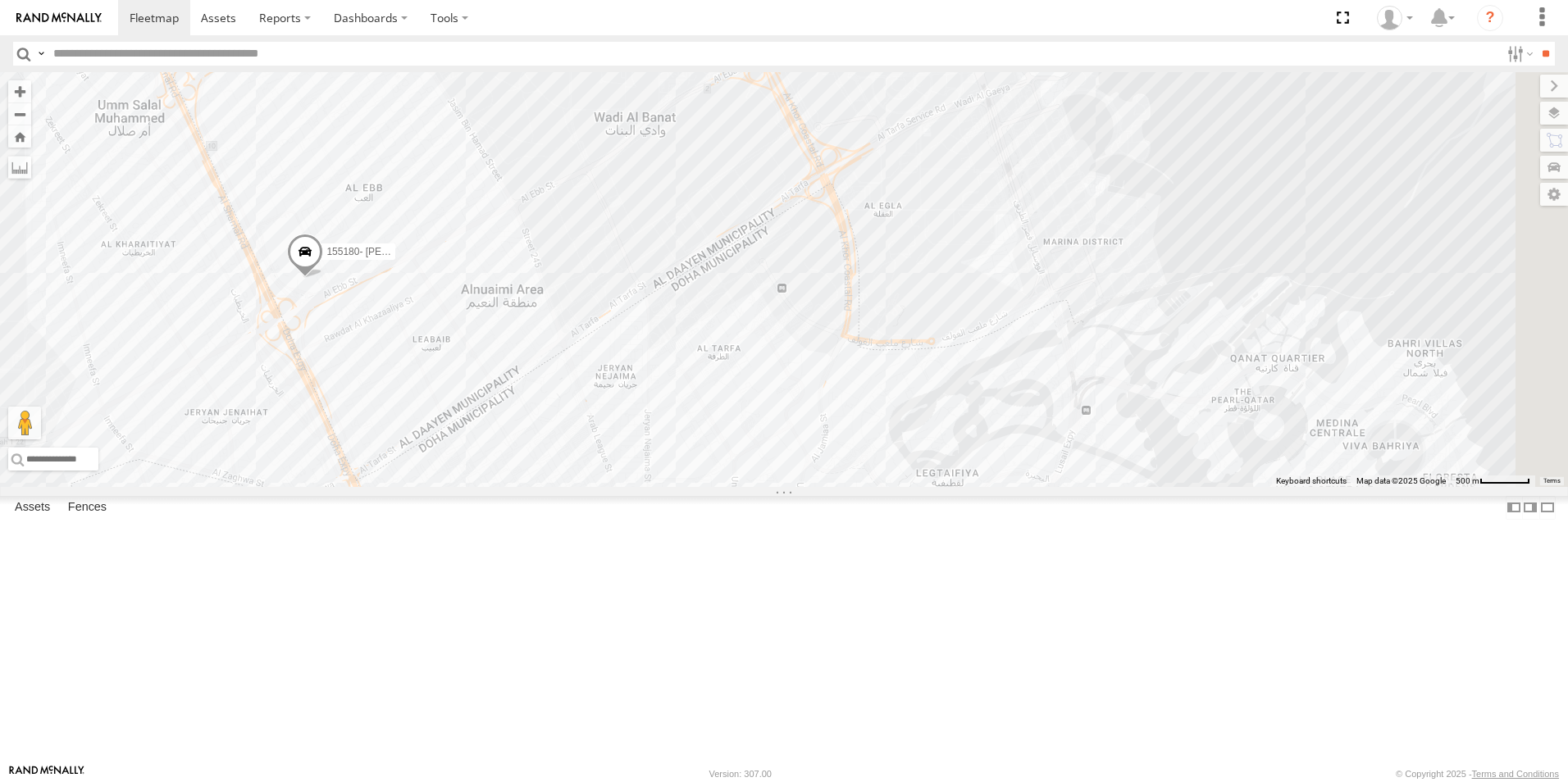
drag, startPoint x: 1204, startPoint y: 501, endPoint x: 878, endPoint y: 491, distance: 326.2
click at [878, 487] on div "41827 179231 333927 155180- Salman 180432" at bounding box center [784, 279] width 1568 height 415
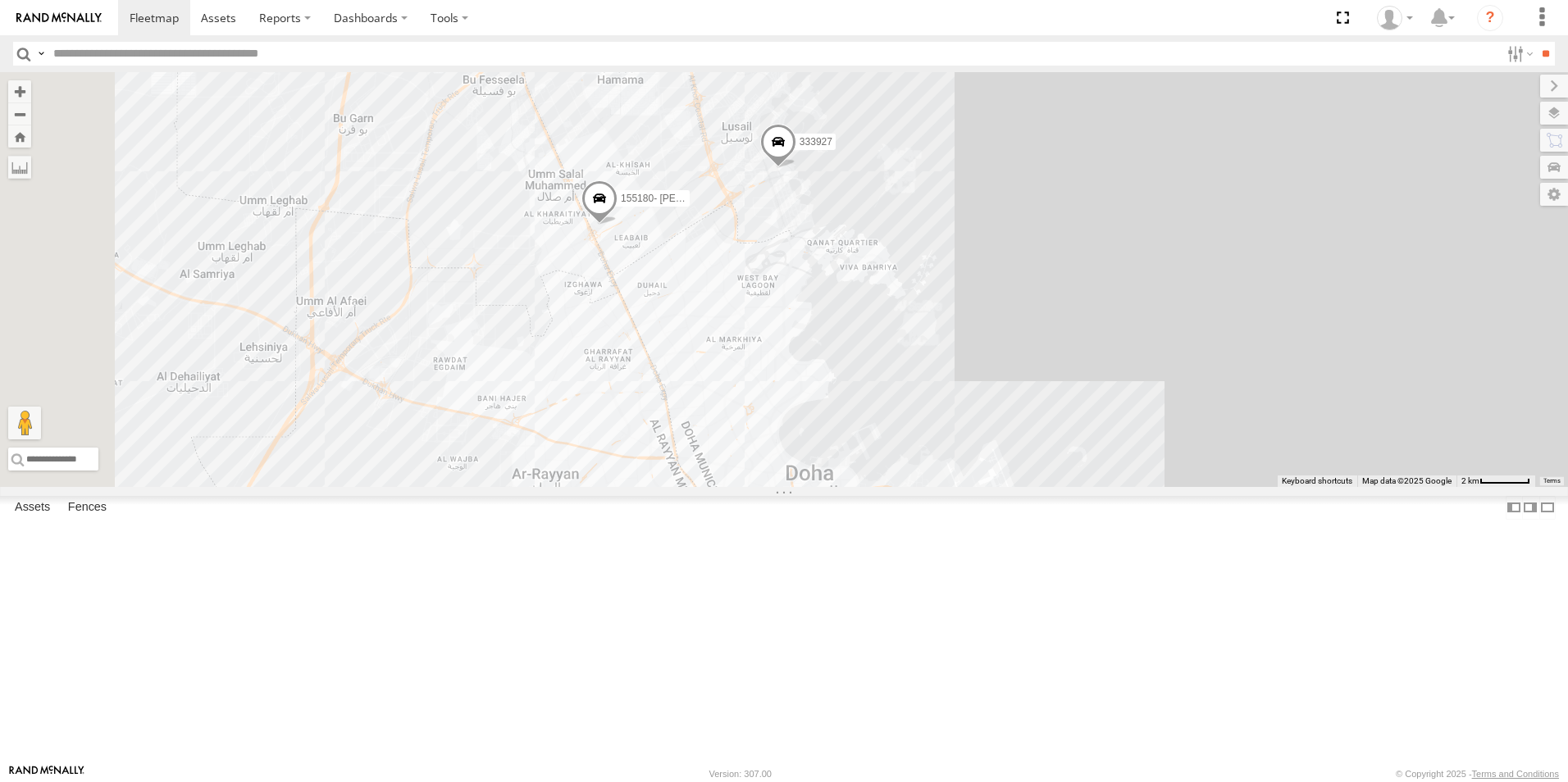
drag, startPoint x: 897, startPoint y: 559, endPoint x: 911, endPoint y: 446, distance: 113.9
click at [911, 446] on div "41827 179231 333927 155180- Salman 180432" at bounding box center [784, 279] width 1568 height 415
click at [911, 443] on div "41827 179231 333927 155180- Salman 180432" at bounding box center [784, 279] width 1568 height 415
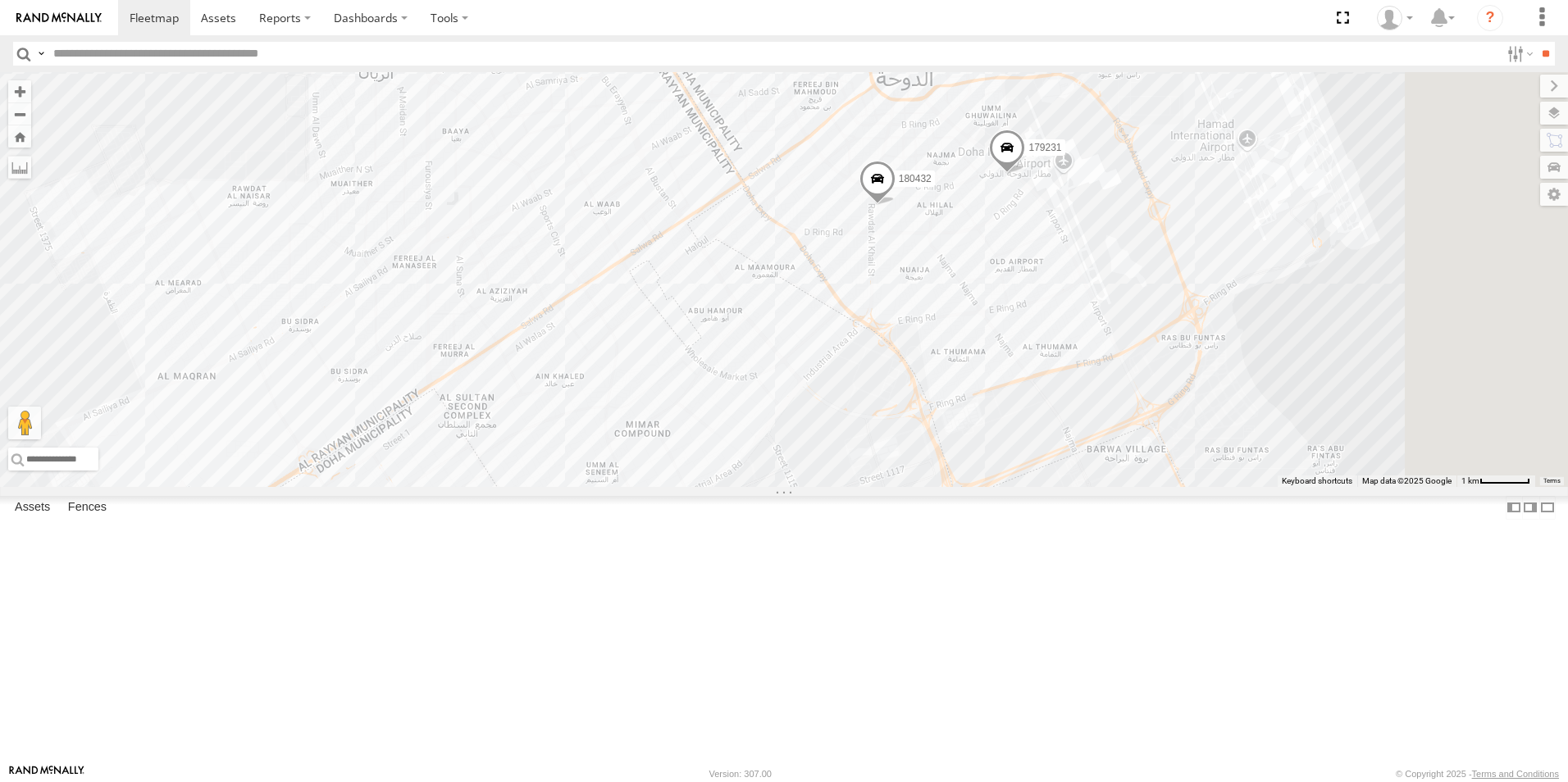
drag, startPoint x: 1110, startPoint y: 255, endPoint x: 925, endPoint y: 498, distance: 305.4
click at [925, 487] on div "41827 179231 333927 155180- Salman 180432" at bounding box center [784, 279] width 1568 height 415
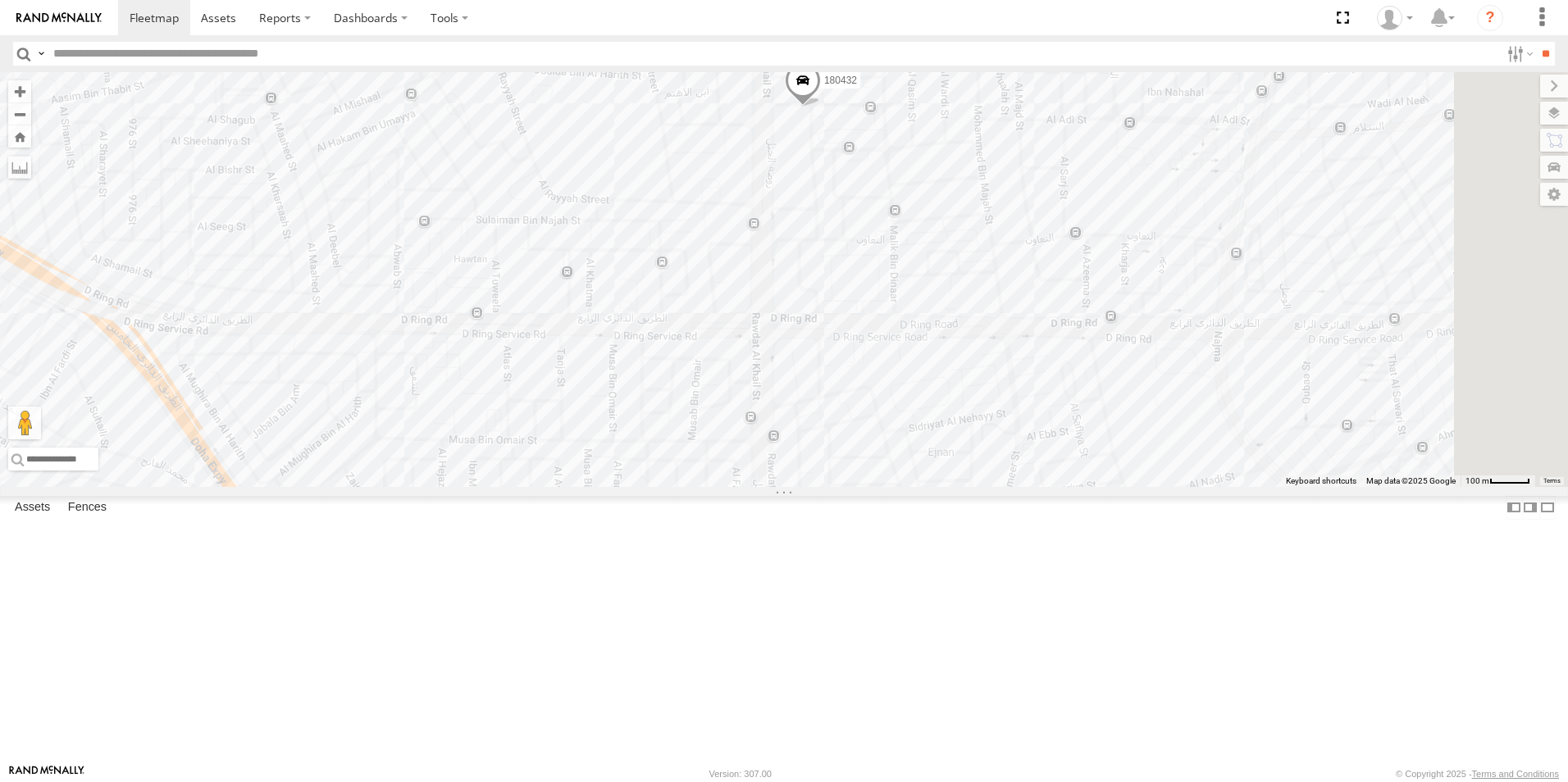
drag, startPoint x: 1291, startPoint y: 243, endPoint x: 1093, endPoint y: 624, distance: 429.4
click at [1093, 487] on div "41827 179231 333927 155180- Salman 180432" at bounding box center [784, 279] width 1568 height 415
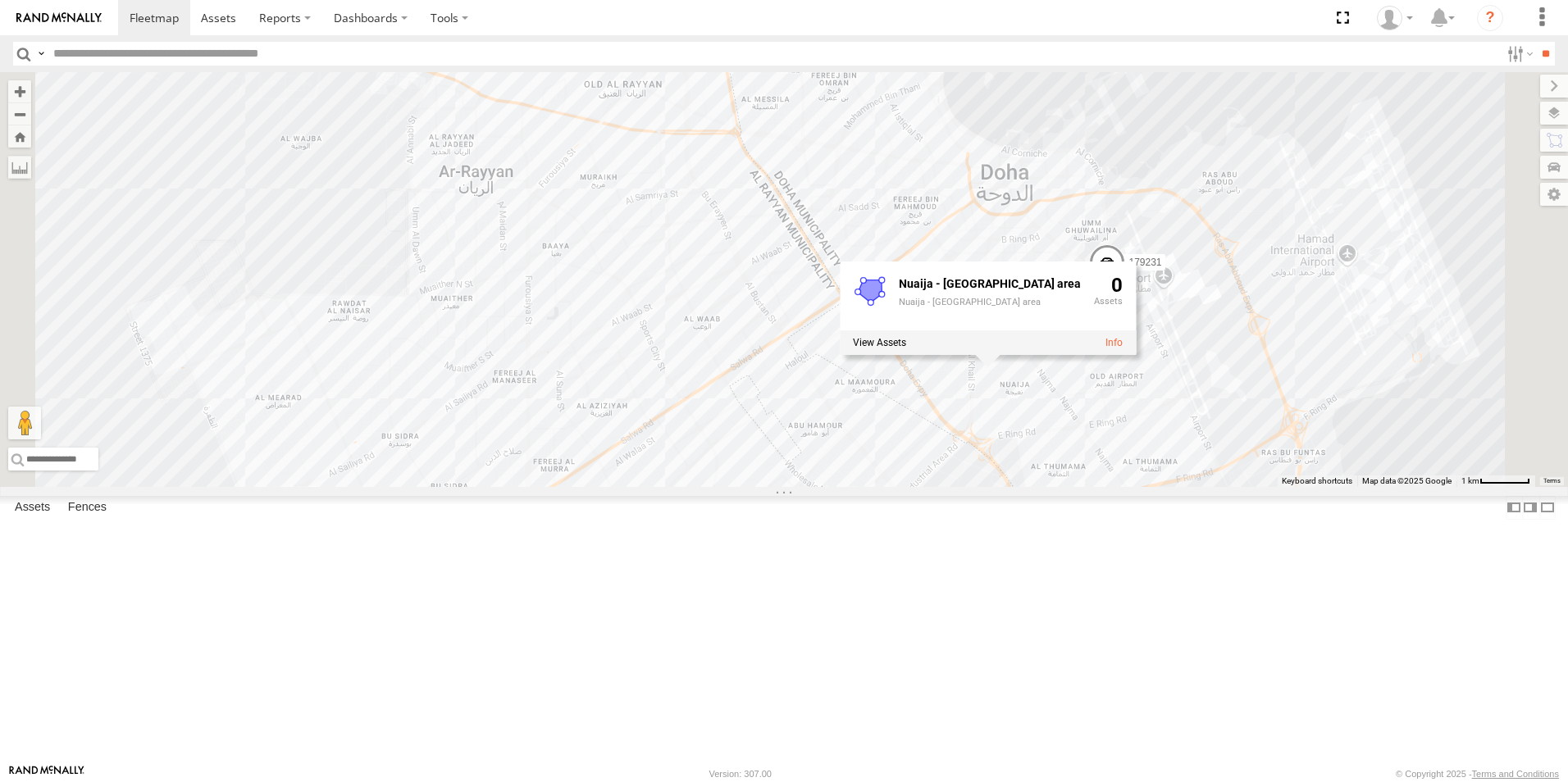
drag, startPoint x: 966, startPoint y: 298, endPoint x: 885, endPoint y: 508, distance: 225.1
click at [885, 487] on div "41827 179231 333927 155180- Salman 180432 Nuaija - Hilal area Nuaija - Hilal ar…" at bounding box center [784, 279] width 1568 height 415
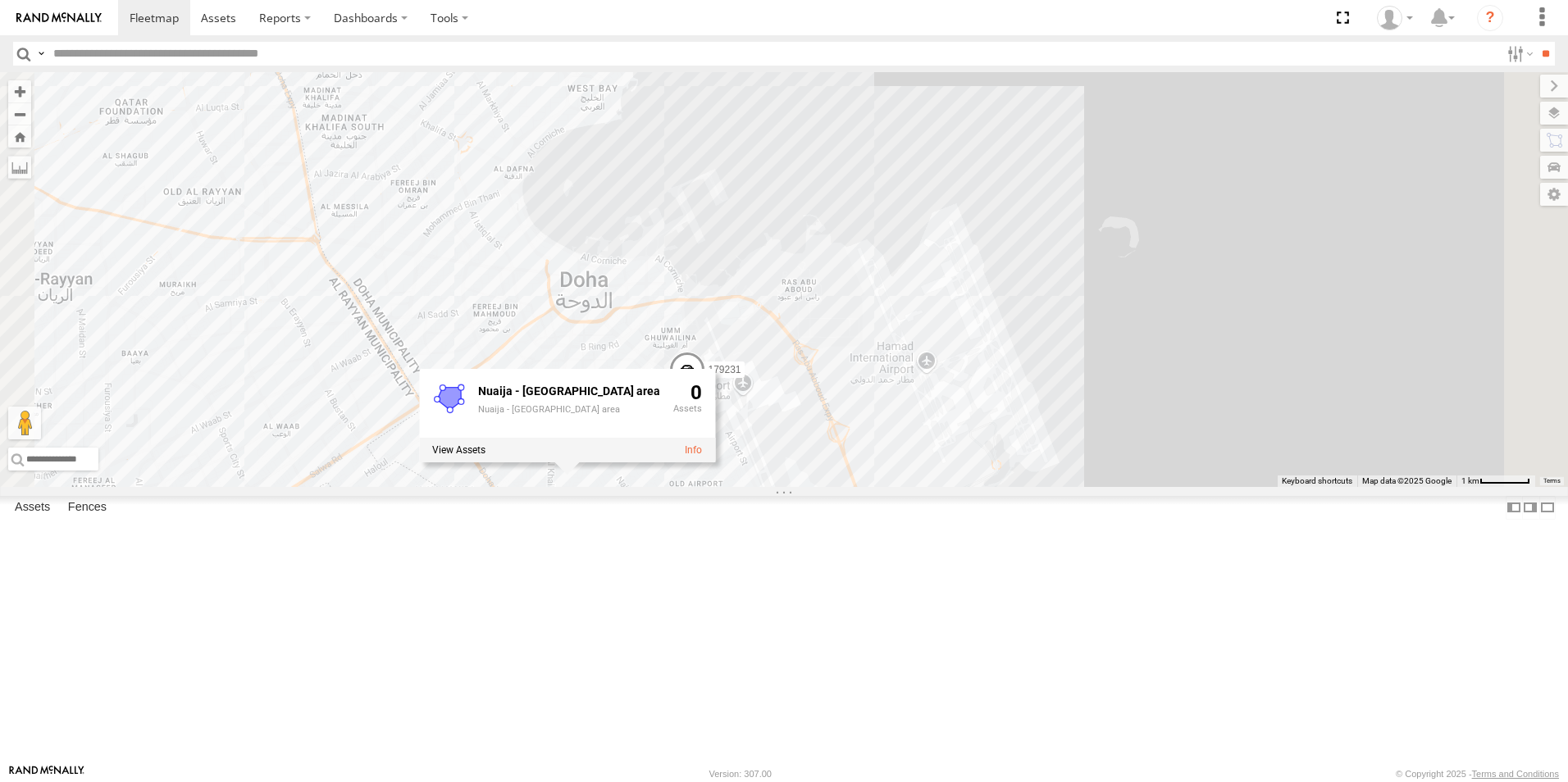
select select "**********"
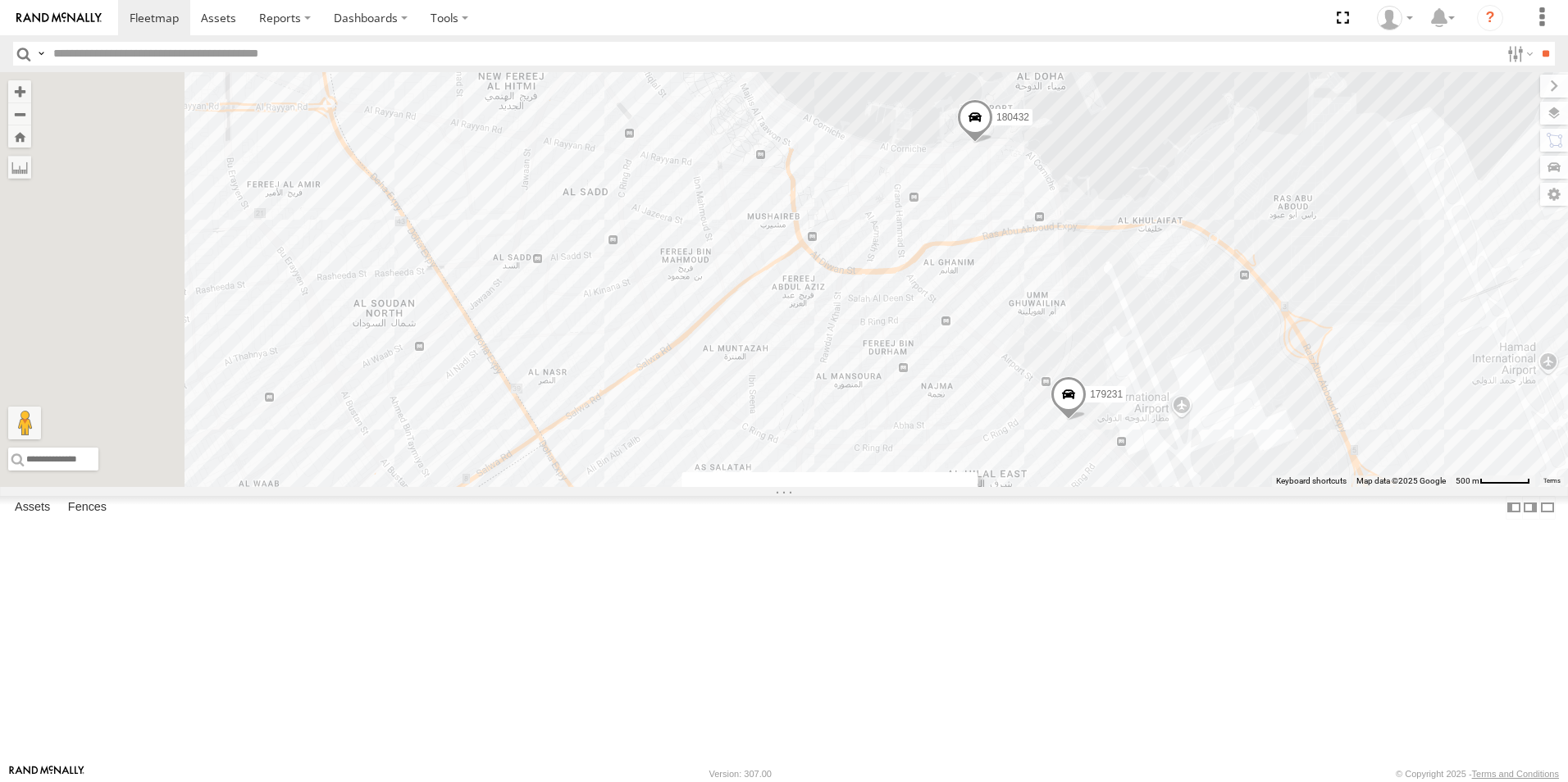
drag, startPoint x: 897, startPoint y: 144, endPoint x: 1088, endPoint y: 534, distance: 434.3
click at [1088, 487] on div "179231 180432 41827 333927 155180- [PERSON_NAME] - [GEOGRAPHIC_DATA] area [GEOG…" at bounding box center [784, 279] width 1568 height 415
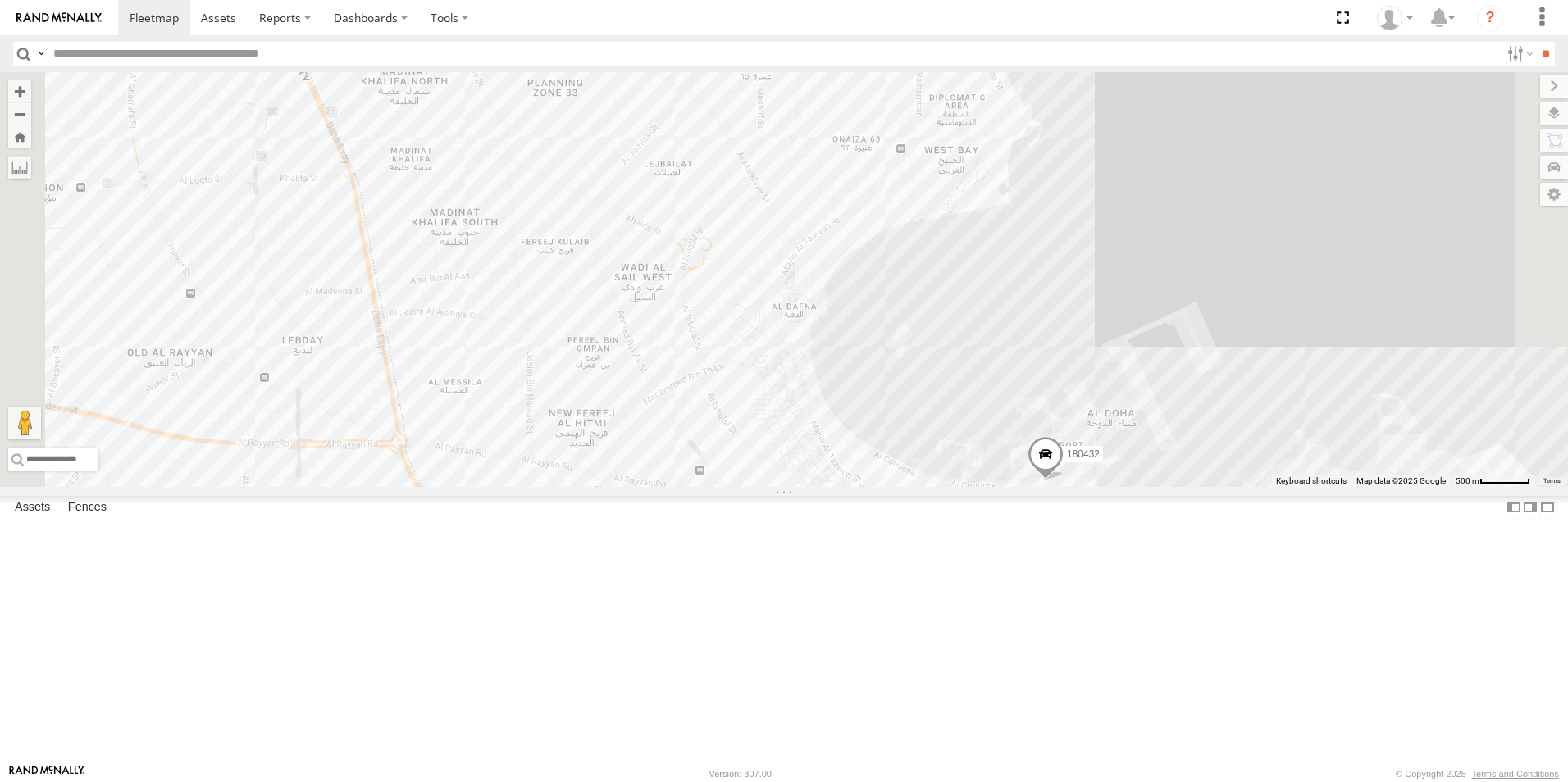
drag, startPoint x: 935, startPoint y: 307, endPoint x: 1004, endPoint y: 645, distance: 345.0
click at [1003, 487] on div "179231 180432 41827 333927 155180- [PERSON_NAME] - [GEOGRAPHIC_DATA] area [GEOG…" at bounding box center [784, 279] width 1568 height 415
click at [1004, 487] on div "179231 180432 41827 333927 155180- [PERSON_NAME] - [GEOGRAPHIC_DATA] area [GEOG…" at bounding box center [784, 279] width 1568 height 415
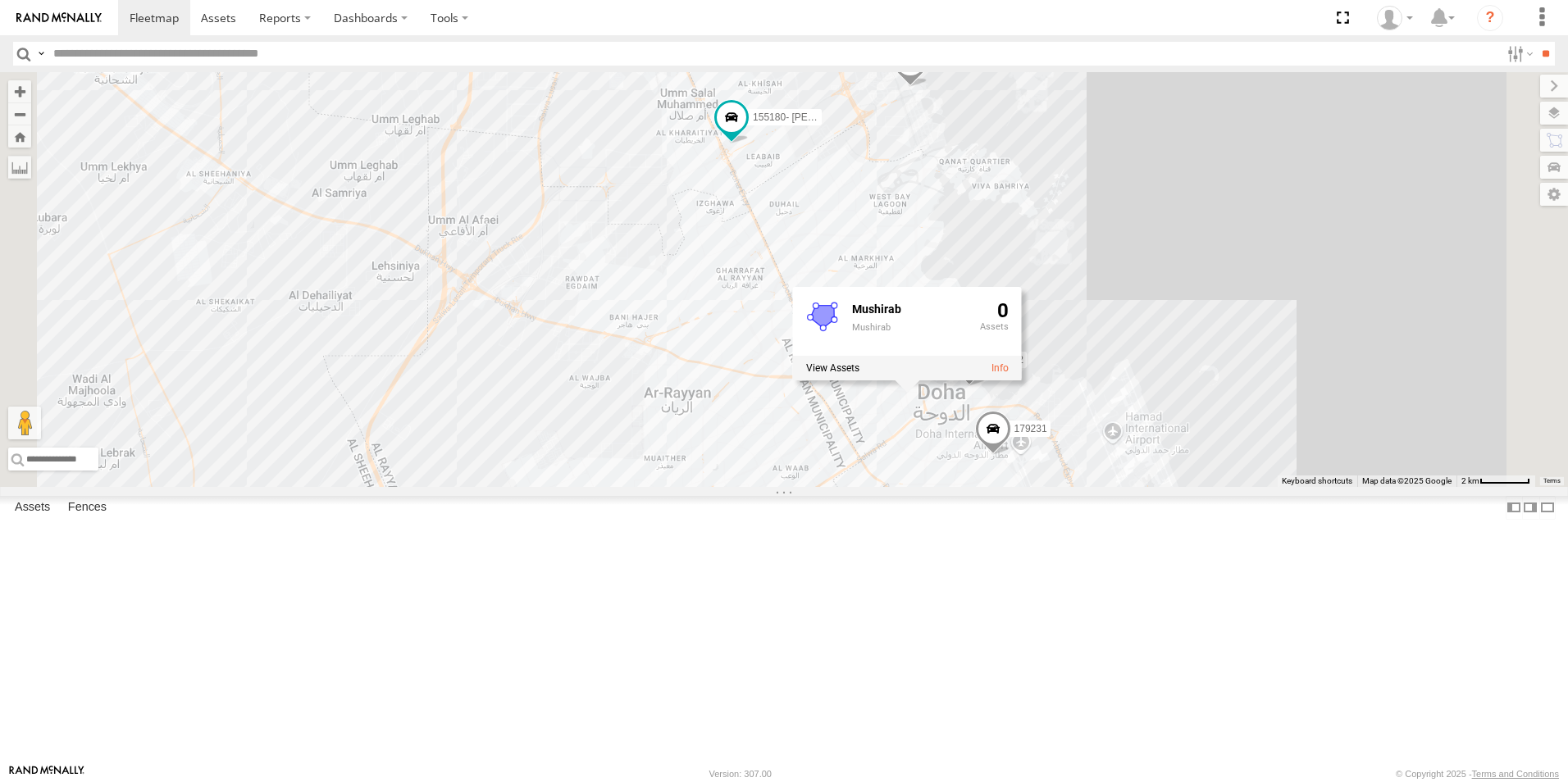
drag, startPoint x: 992, startPoint y: 296, endPoint x: 945, endPoint y: 322, distance: 53.7
click at [945, 322] on div "179231 180432 41827 333927 155180- [PERSON_NAME] 0" at bounding box center [784, 279] width 1568 height 415
click at [1545, 487] on div "179231 180432 41827 333927 155180- [PERSON_NAME] 0" at bounding box center [784, 279] width 1568 height 415
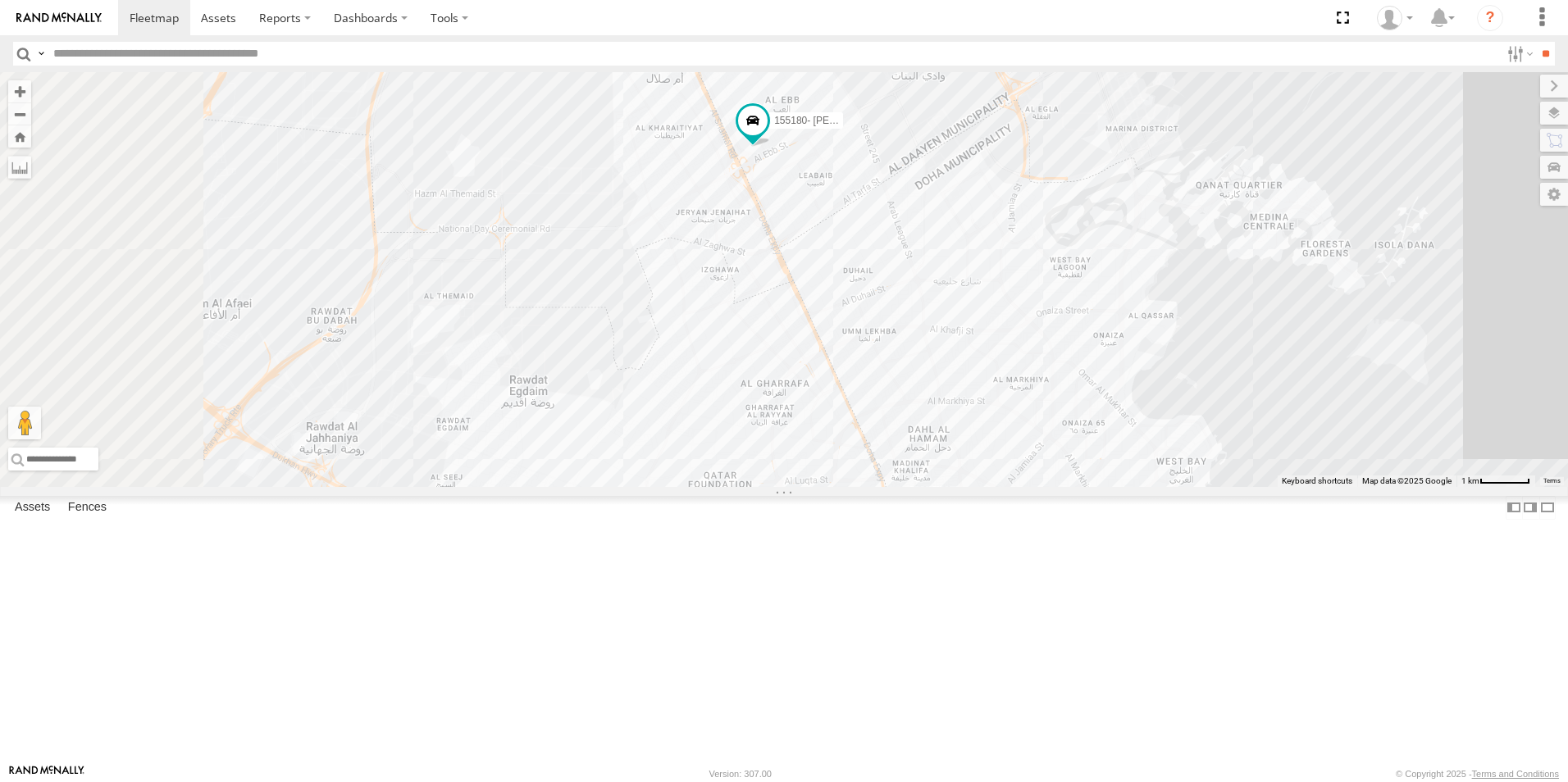
drag, startPoint x: 810, startPoint y: 246, endPoint x: 995, endPoint y: 383, distance: 230.2
click at [995, 383] on div "179231 180432 41827 333927 155180- [PERSON_NAME]" at bounding box center [784, 279] width 1568 height 415
